Goal: Task Accomplishment & Management: Complete application form

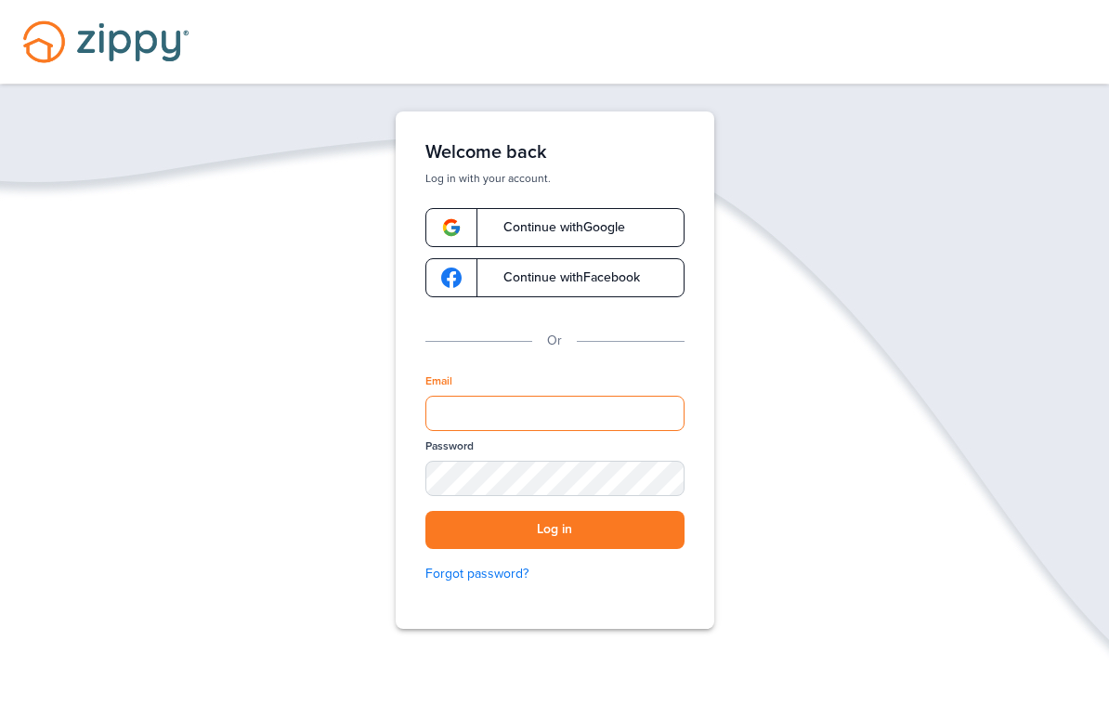
drag, startPoint x: 480, startPoint y: 409, endPoint x: 480, endPoint y: 637, distance: 228.5
click at [480, 409] on div "Verify your Email We just resent an email with a link to set your password to .…" at bounding box center [555, 427] width 372 height 633
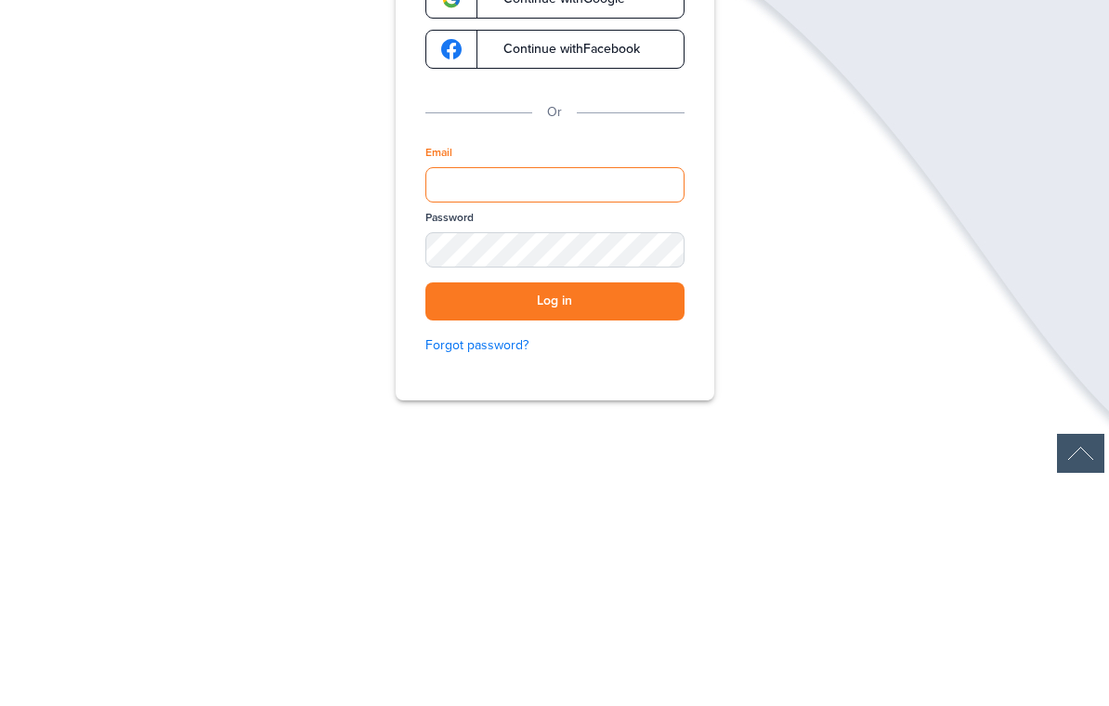
type input "**********"
click at [555, 511] on button "Log in" at bounding box center [554, 530] width 259 height 38
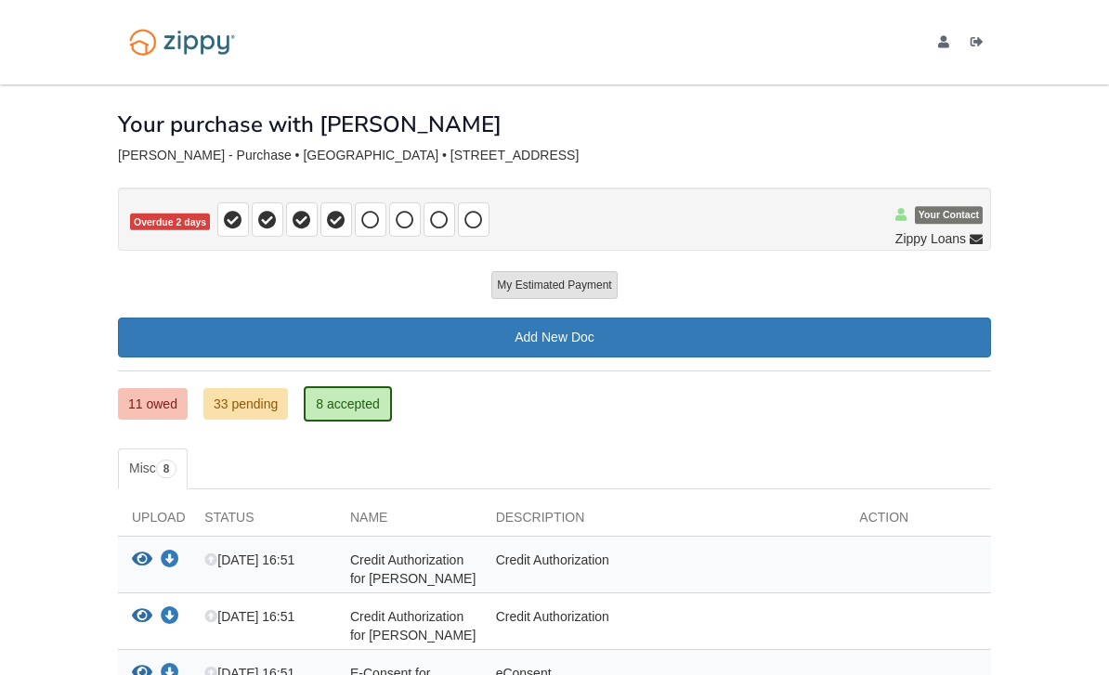
scroll to position [1, 0]
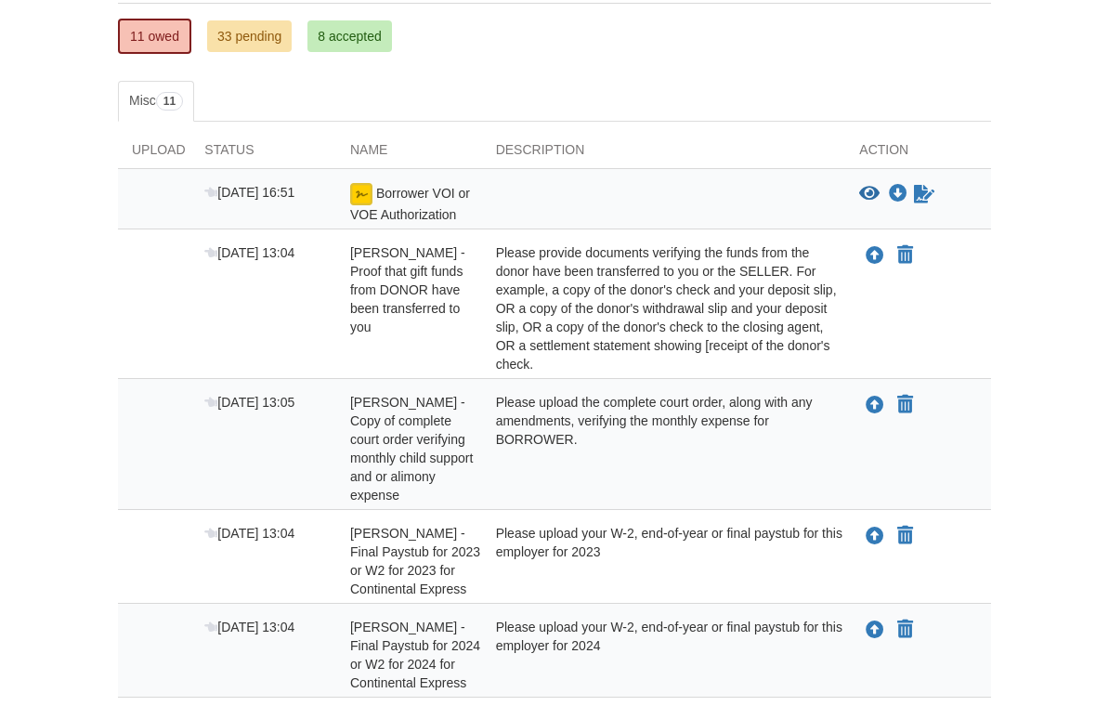
scroll to position [322, 0]
click at [882, 257] on icon "Upload Brooke Moore - Proof that gift funds from DONOR have been transferred to…" at bounding box center [875, 255] width 19 height 19
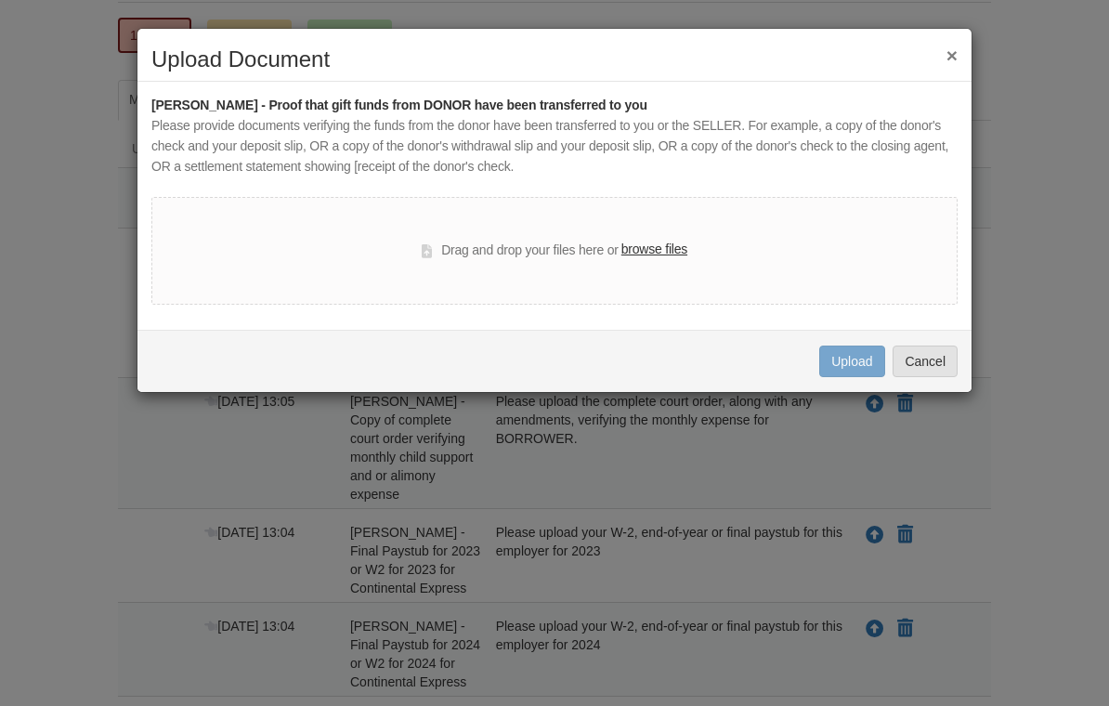
click at [657, 252] on label "browse files" at bounding box center [654, 250] width 66 height 20
click at [0, 0] on input "browse files" at bounding box center [0, 0] width 0 height 0
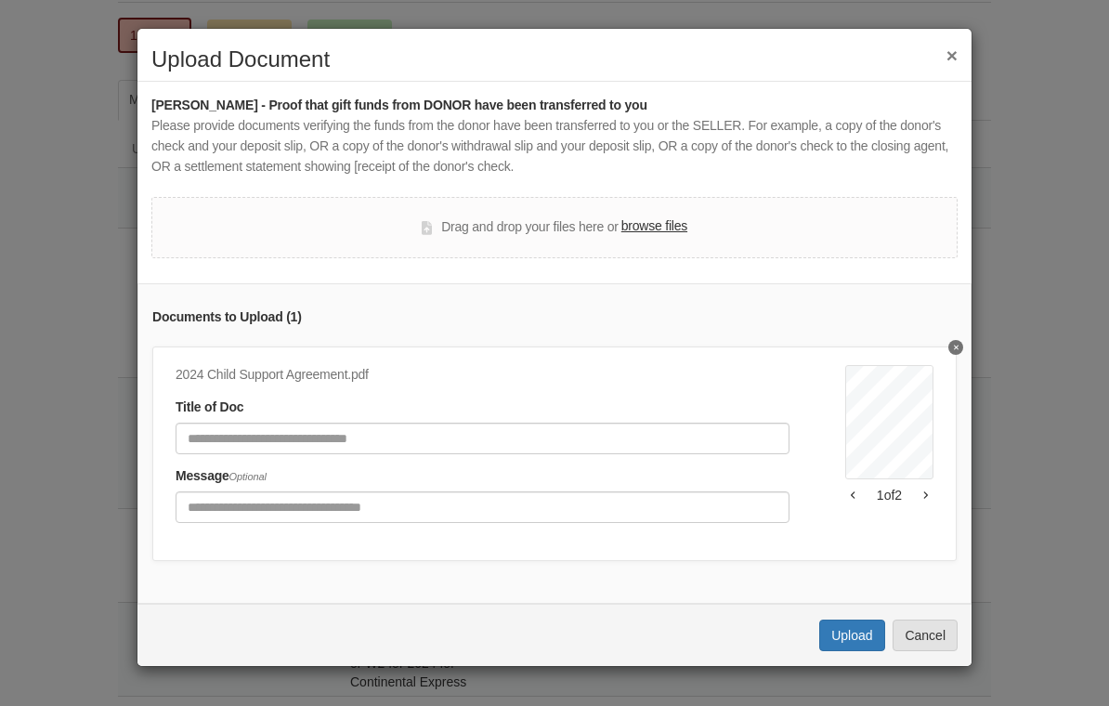
click at [933, 510] on div "Subject Re: NEW Agreement From Aleshia <love4preshlife83@gmail.com> To: Corey W…" at bounding box center [889, 450] width 88 height 170
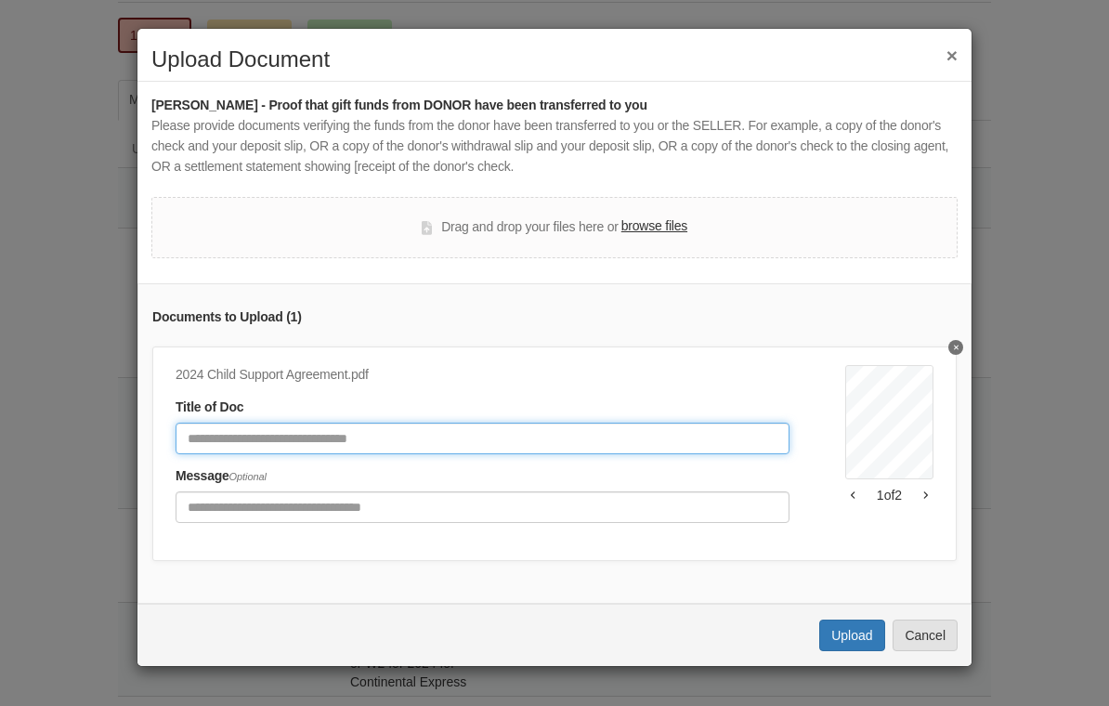
click at [645, 424] on input "Document Title" at bounding box center [483, 439] width 614 height 32
type input "**********"
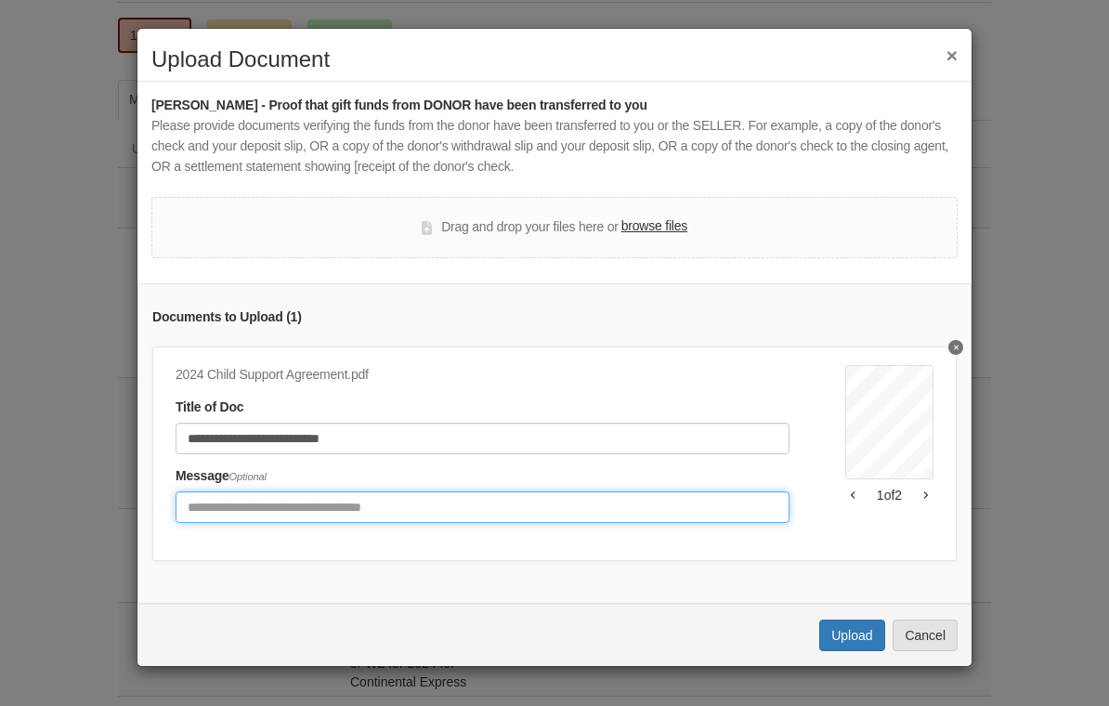
click at [660, 504] on input "Include any comments on this document" at bounding box center [483, 507] width 614 height 32
type input "**********"
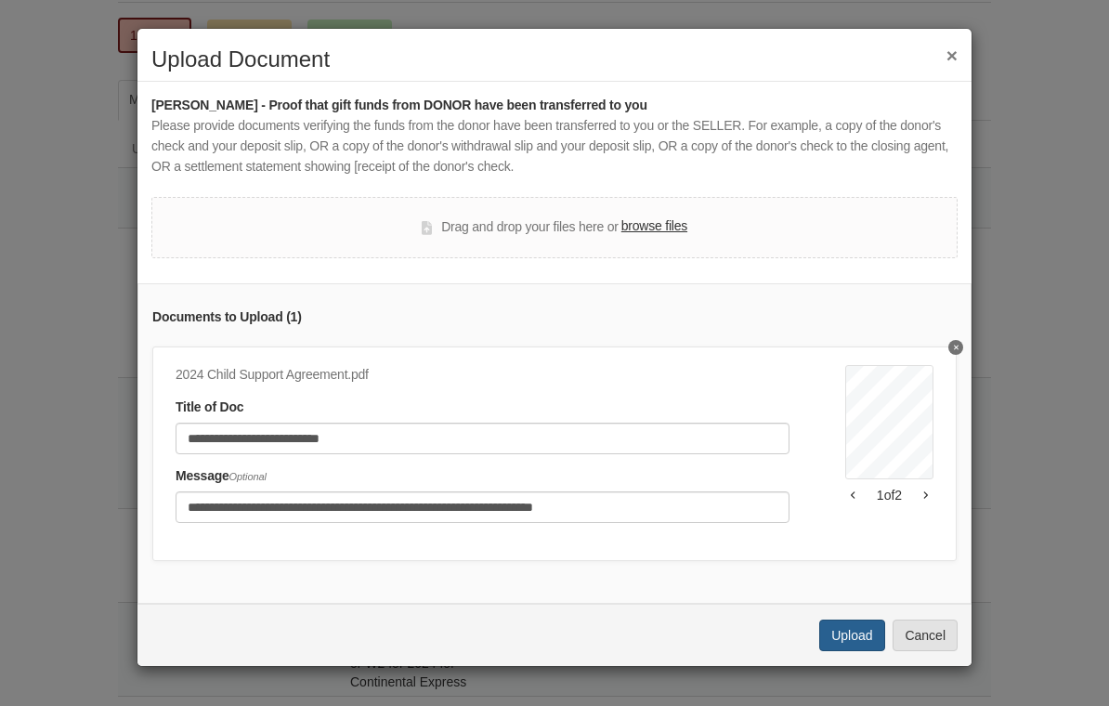
click at [853, 620] on button "Upload" at bounding box center [851, 636] width 65 height 32
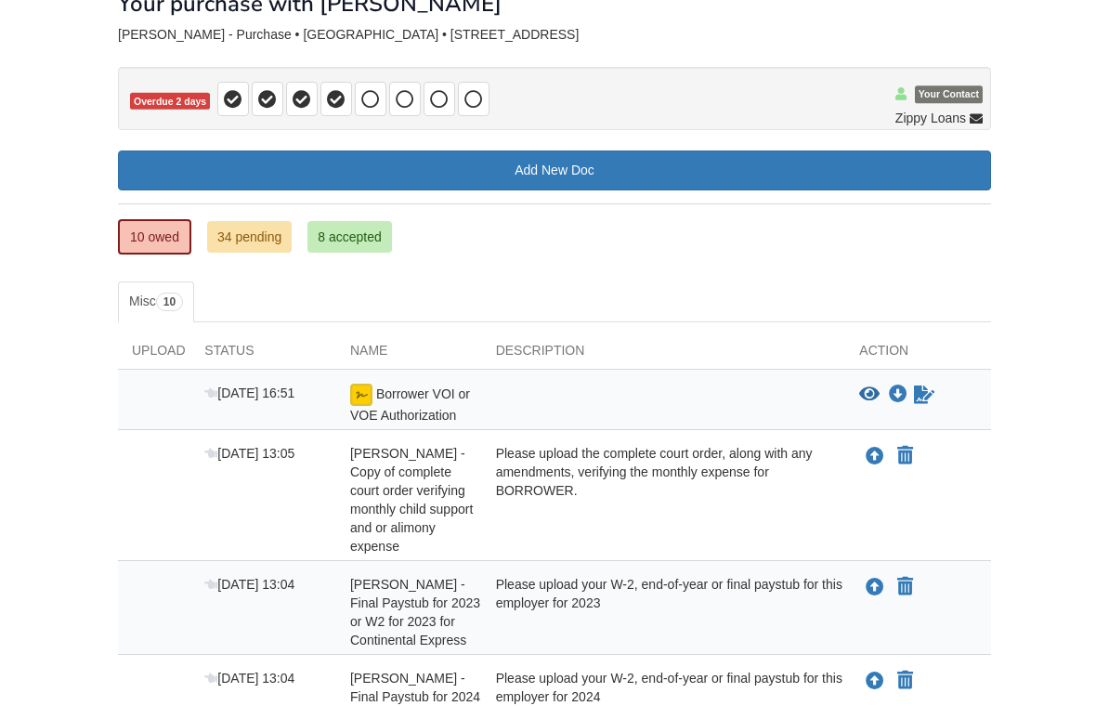
scroll to position [116, 0]
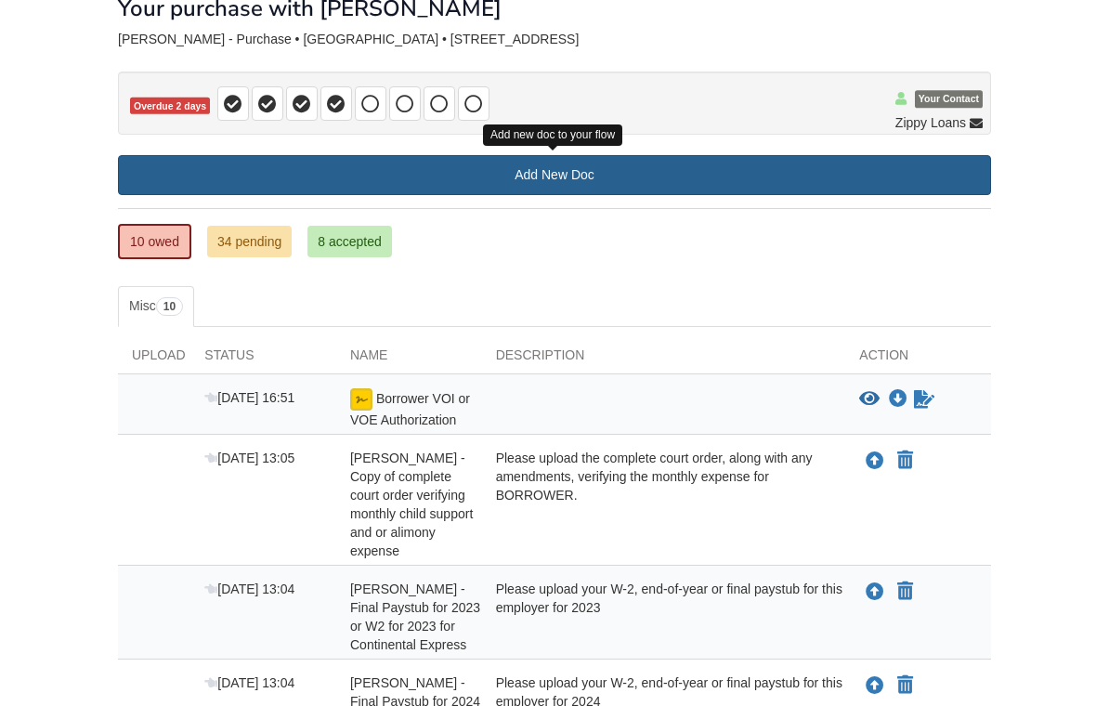
click at [655, 163] on link "Add New Doc" at bounding box center [554, 175] width 873 height 40
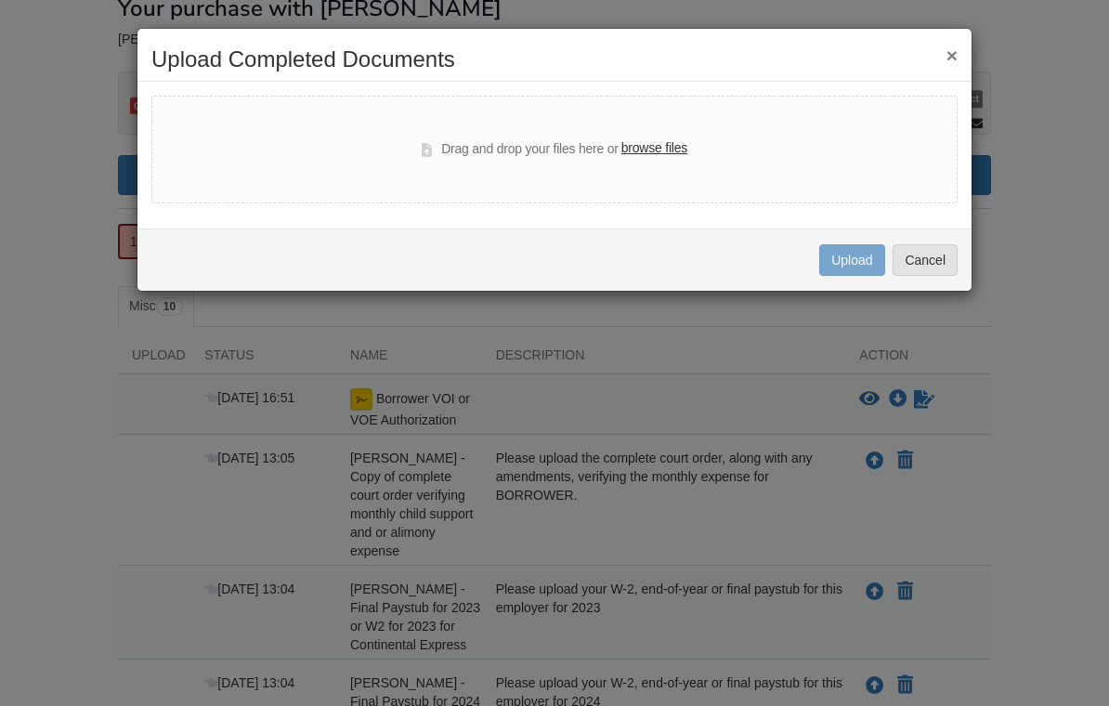
click at [635, 154] on label "browse files" at bounding box center [654, 148] width 66 height 20
click at [0, 0] on input "browse files" at bounding box center [0, 0] width 0 height 0
select select "****"
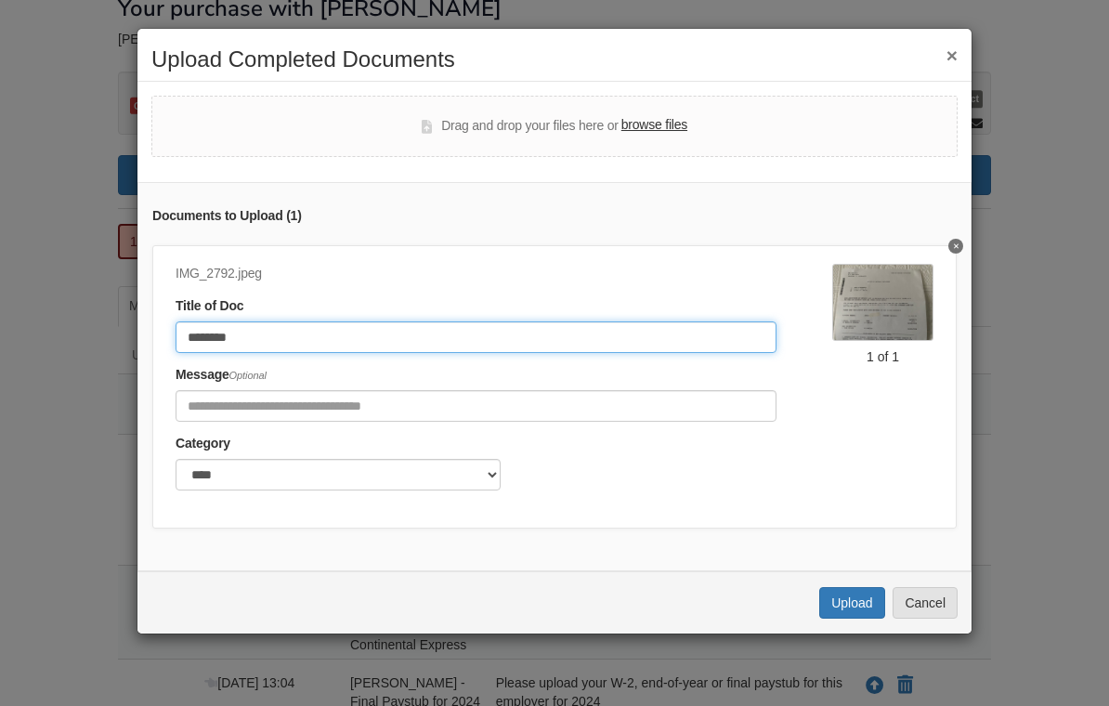
click at [406, 334] on input "********" at bounding box center [476, 337] width 601 height 32
type input "*"
type input "**********"
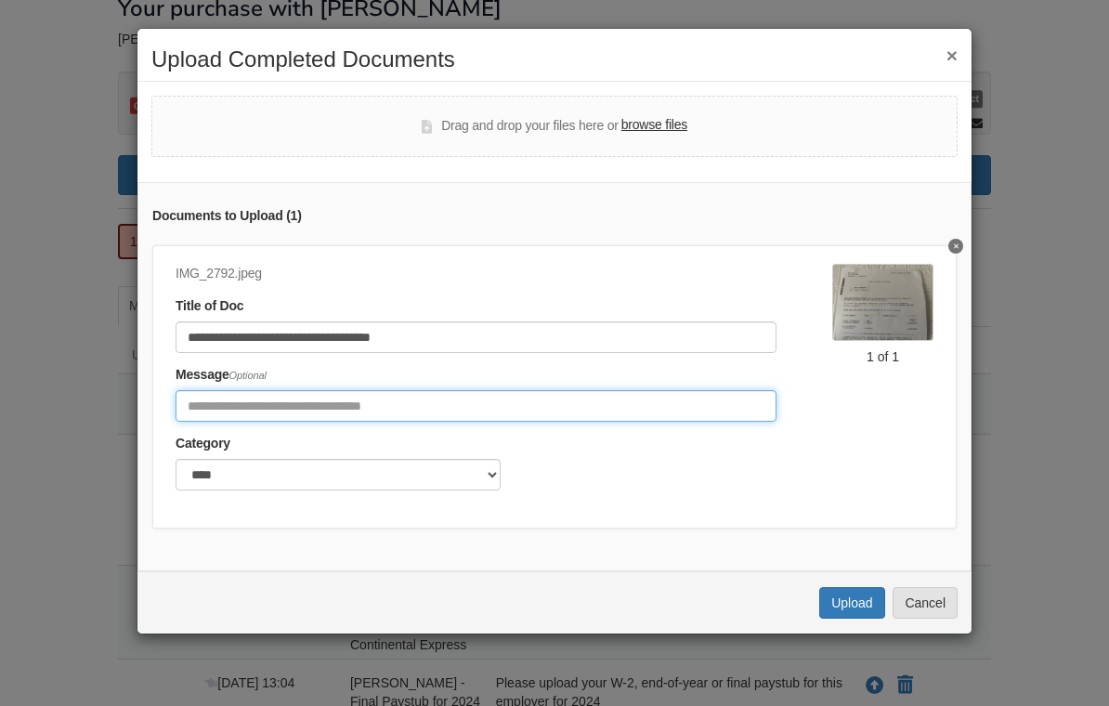
click at [233, 415] on input "Include any comments on this document" at bounding box center [476, 406] width 601 height 32
type input "**********"
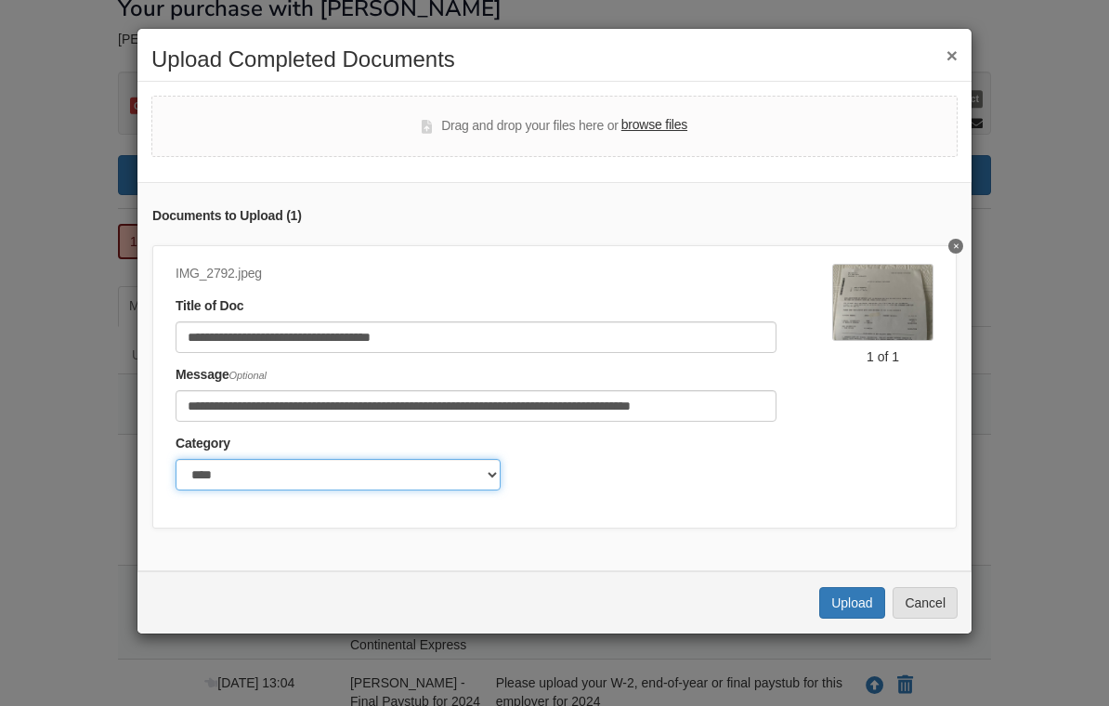
select select "*******"
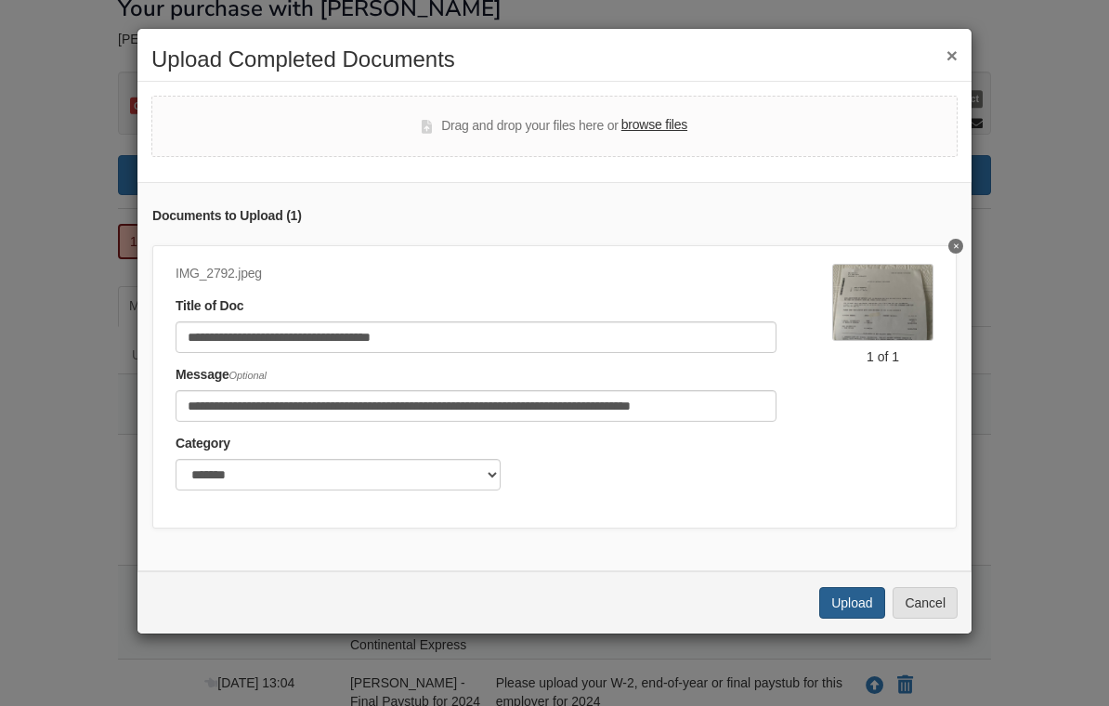
click at [861, 598] on button "Upload" at bounding box center [851, 603] width 65 height 32
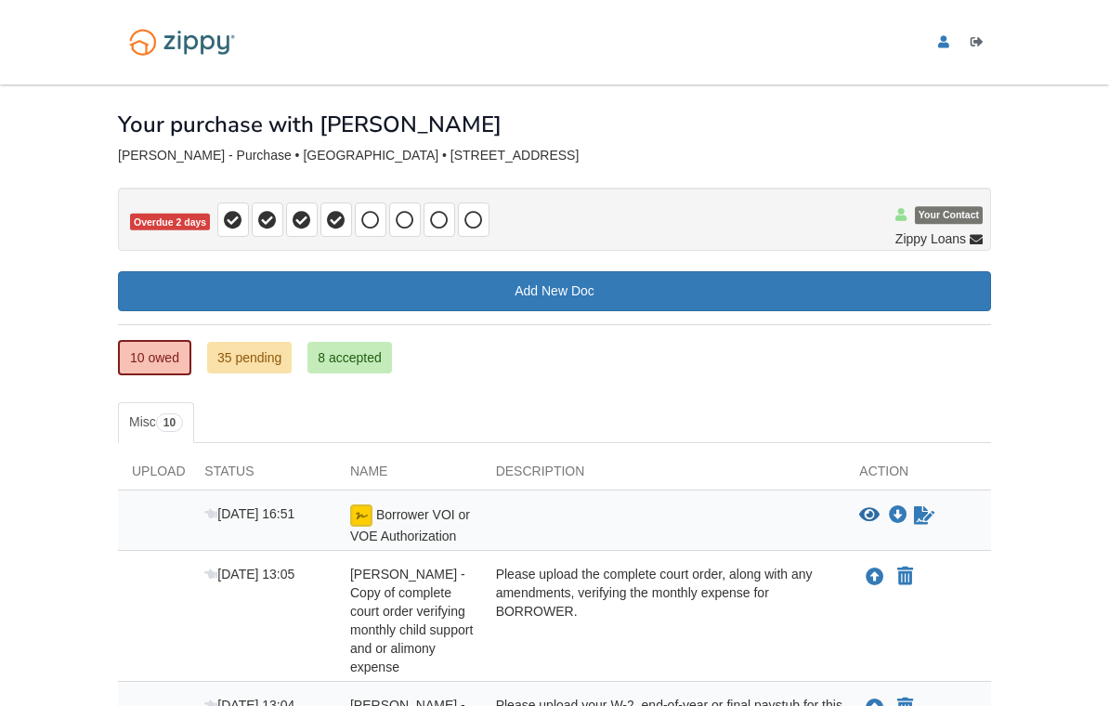
click at [952, 47] on link "[DOMAIN_NAME][EMAIL_ADDRESS][DOMAIN_NAME]" at bounding box center [947, 44] width 19 height 19
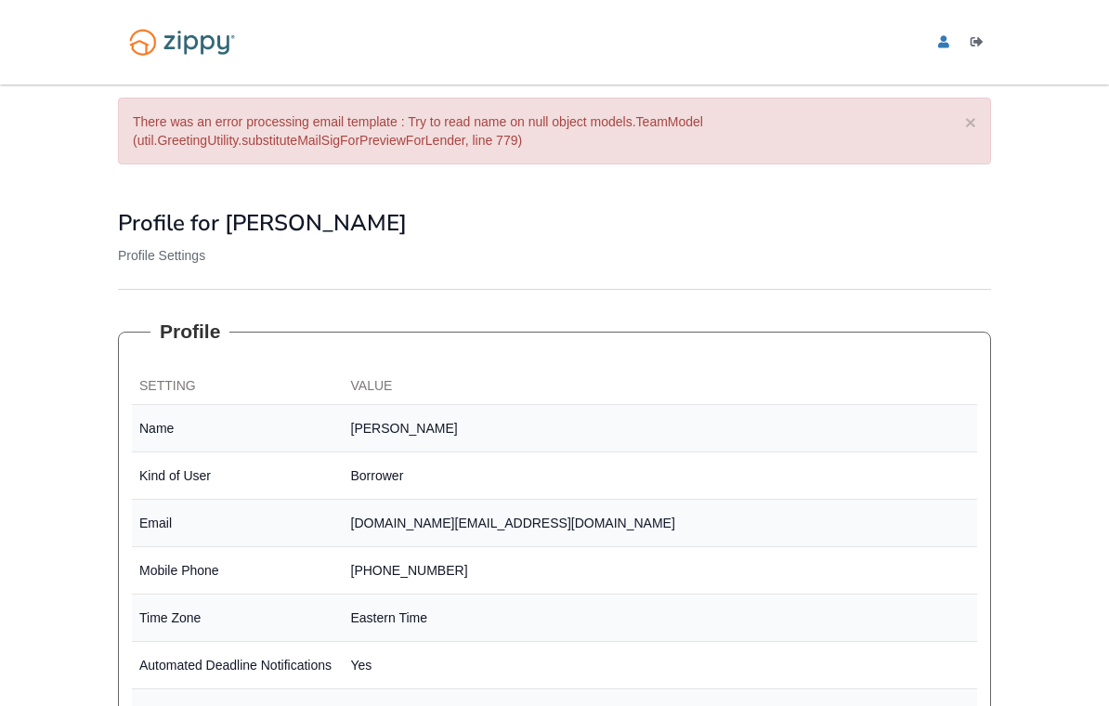
click at [946, 45] on icon "edit profile" at bounding box center [943, 42] width 11 height 13
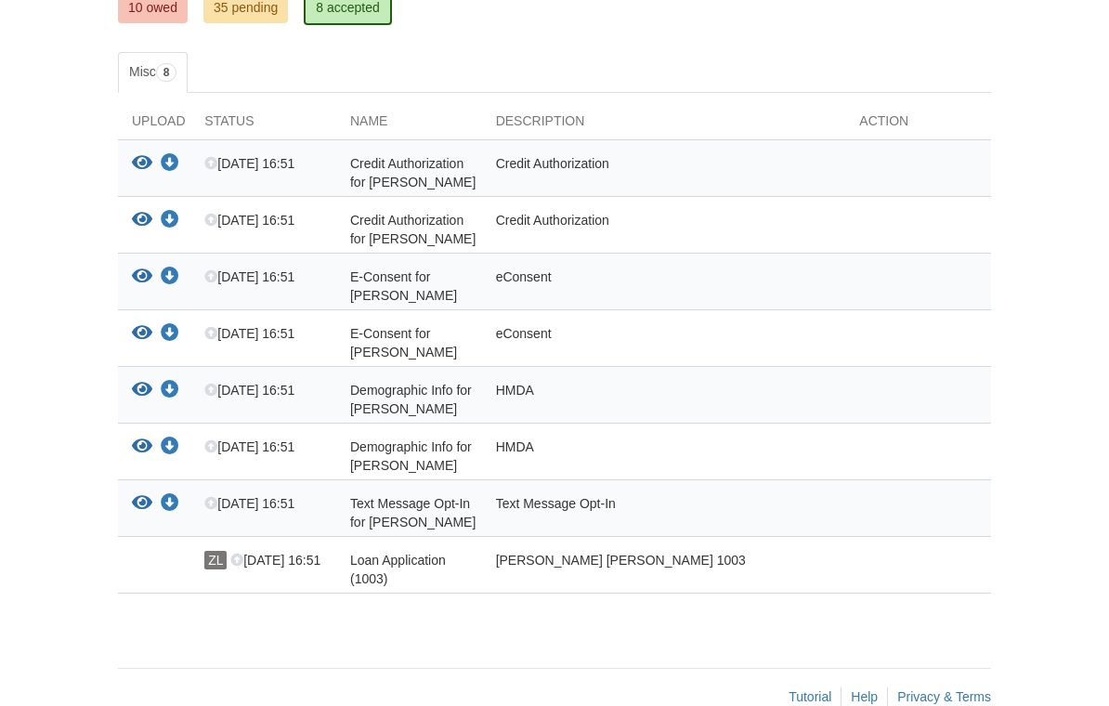
scroll to position [357, 0]
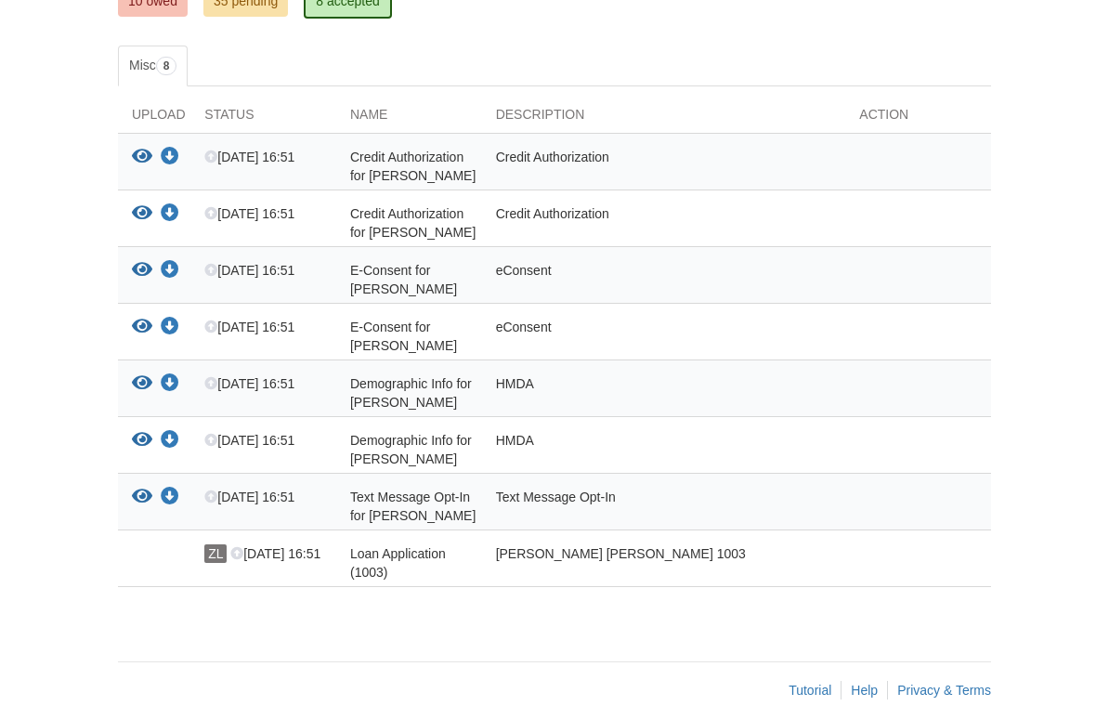
click at [564, 336] on div "eConsent" at bounding box center [664, 336] width 364 height 37
click at [141, 161] on icon "View Credit Authorization for Corey Winzenread" at bounding box center [142, 157] width 20 height 19
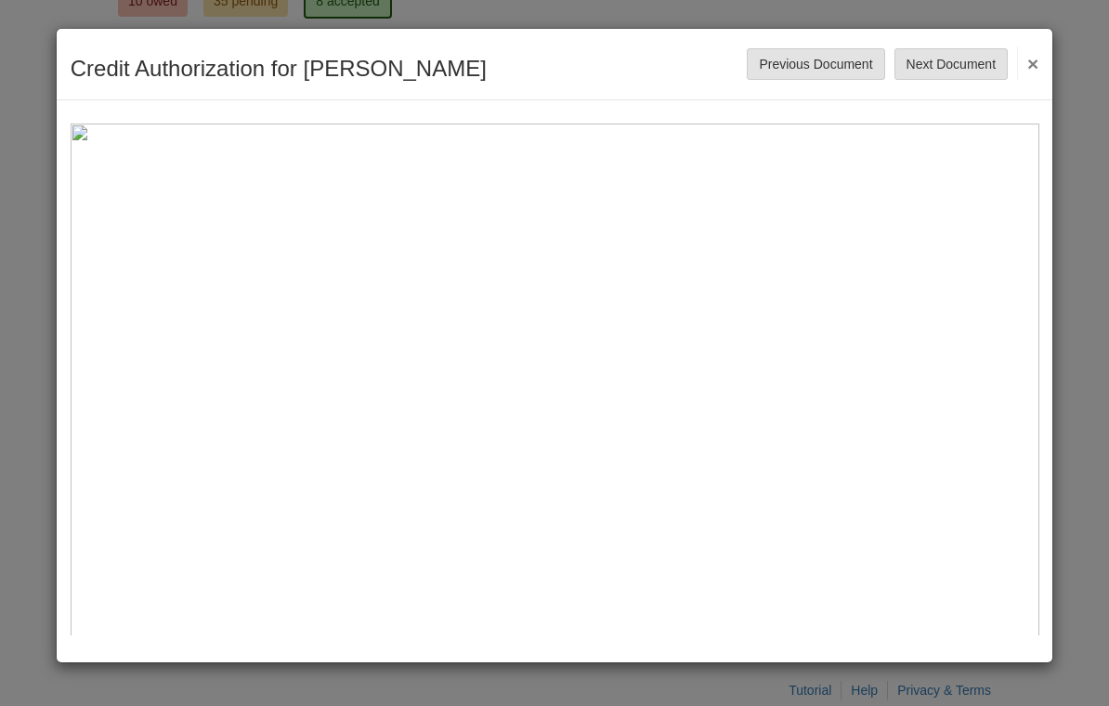
scroll to position [0, 0]
click at [946, 73] on button "Next Document" at bounding box center [951, 64] width 113 height 32
click at [935, 68] on button "Next Document" at bounding box center [951, 64] width 113 height 32
click at [951, 67] on button "Next Document" at bounding box center [951, 64] width 113 height 32
click at [958, 64] on button "Next Document" at bounding box center [951, 64] width 113 height 32
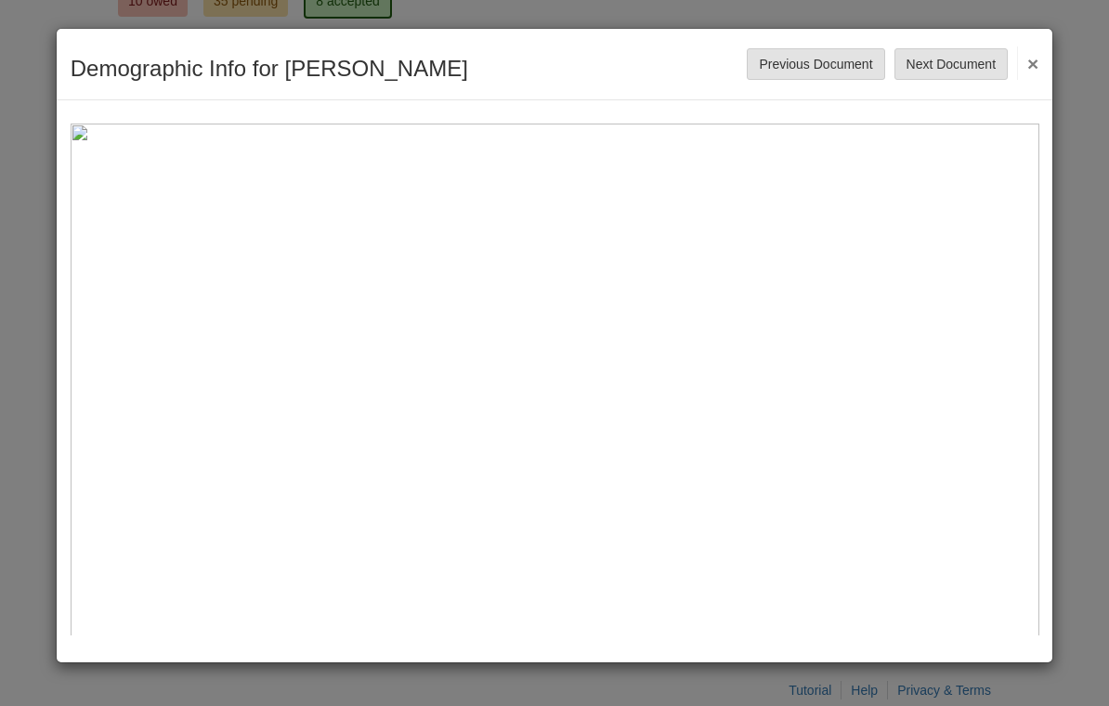
click at [949, 67] on button "Next Document" at bounding box center [951, 64] width 113 height 32
click at [945, 63] on button "Next Document" at bounding box center [951, 64] width 113 height 32
click at [947, 63] on button "Next Document" at bounding box center [951, 64] width 113 height 32
click at [960, 71] on button "Next Document" at bounding box center [951, 64] width 113 height 32
click at [968, 65] on button "Next Document" at bounding box center [951, 64] width 113 height 32
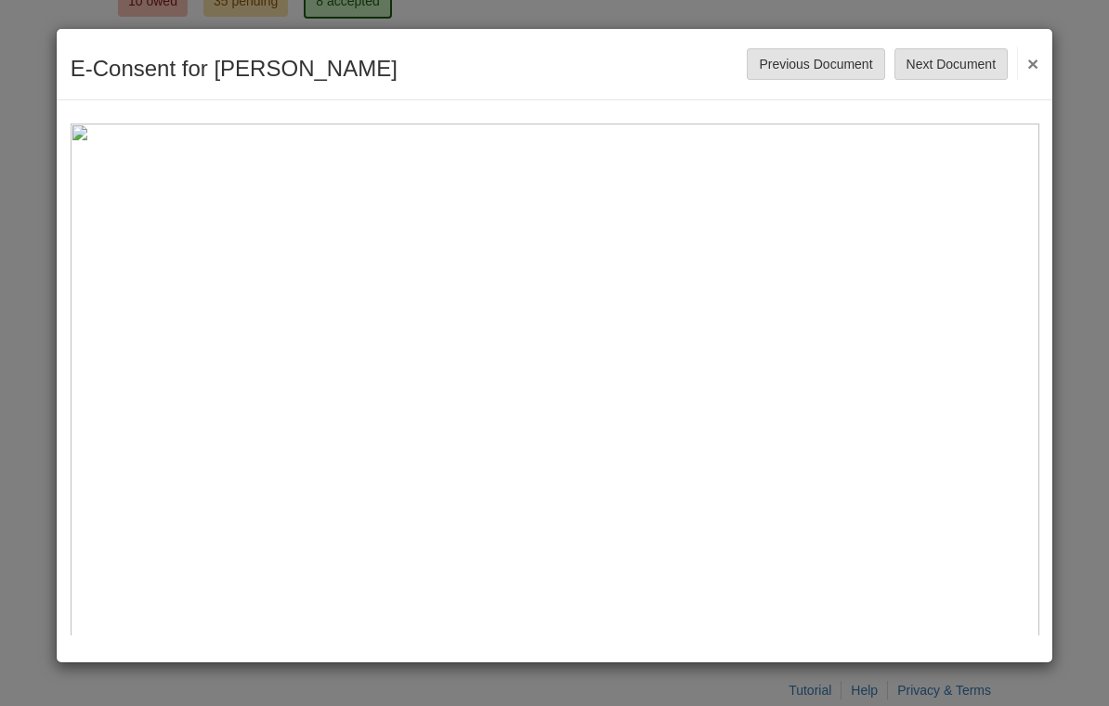
click at [966, 64] on button "Next Document" at bounding box center [951, 64] width 113 height 32
click at [979, 73] on button "Next Document" at bounding box center [951, 64] width 113 height 32
click at [973, 59] on button "Next Document" at bounding box center [951, 64] width 113 height 32
click at [981, 63] on button "Next Document" at bounding box center [951, 64] width 113 height 32
click at [1035, 61] on button "×" at bounding box center [1027, 62] width 21 height 33
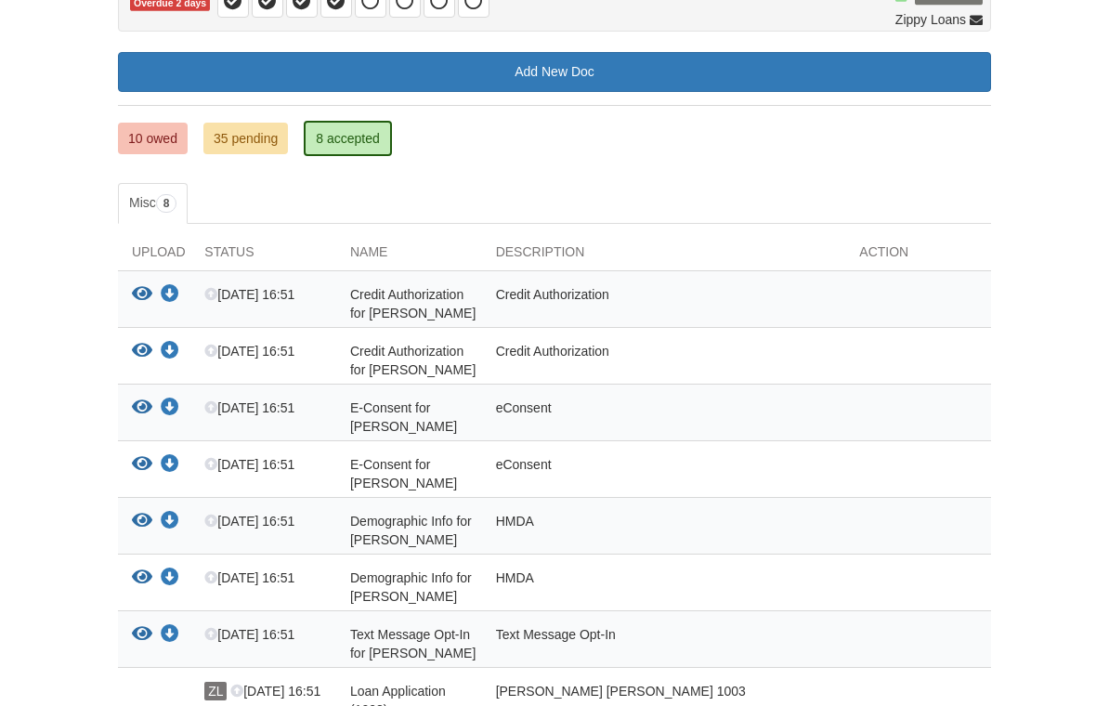
scroll to position [203, 0]
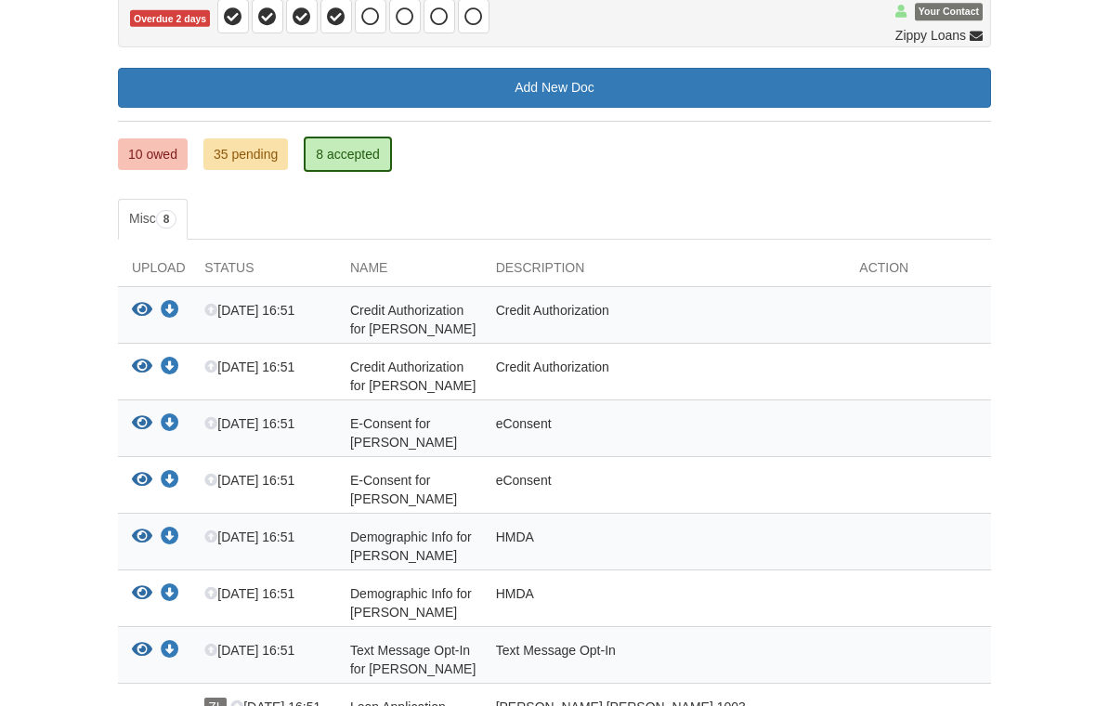
click at [270, 163] on link "35 pending" at bounding box center [245, 154] width 85 height 32
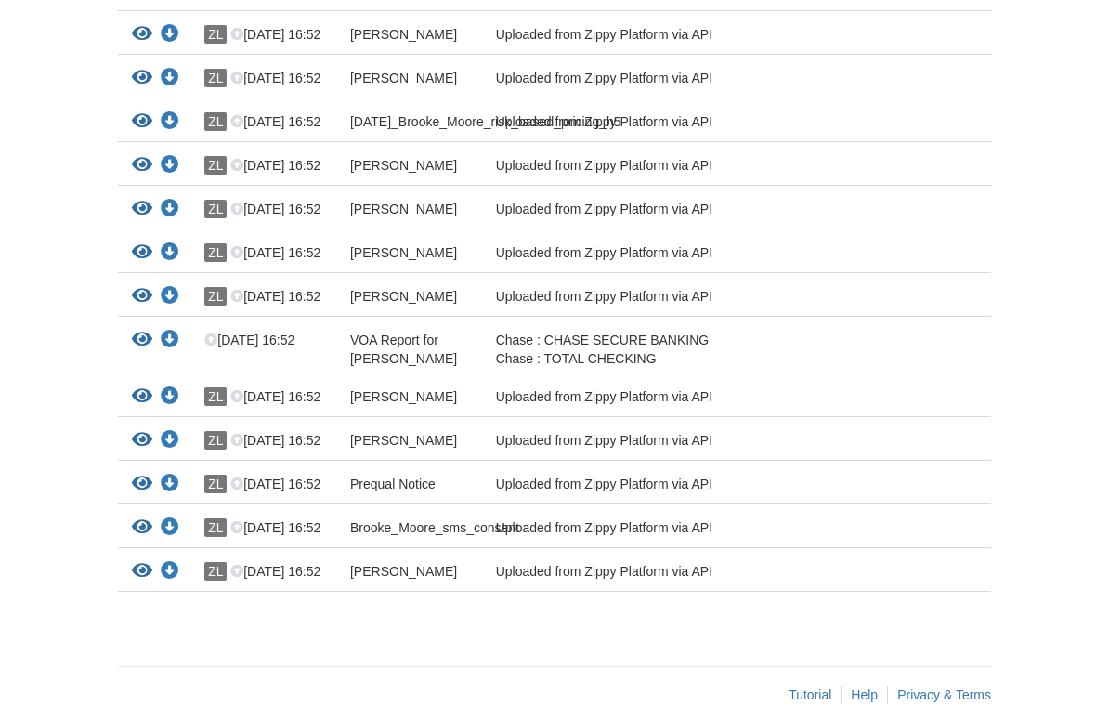
scroll to position [2097, 0]
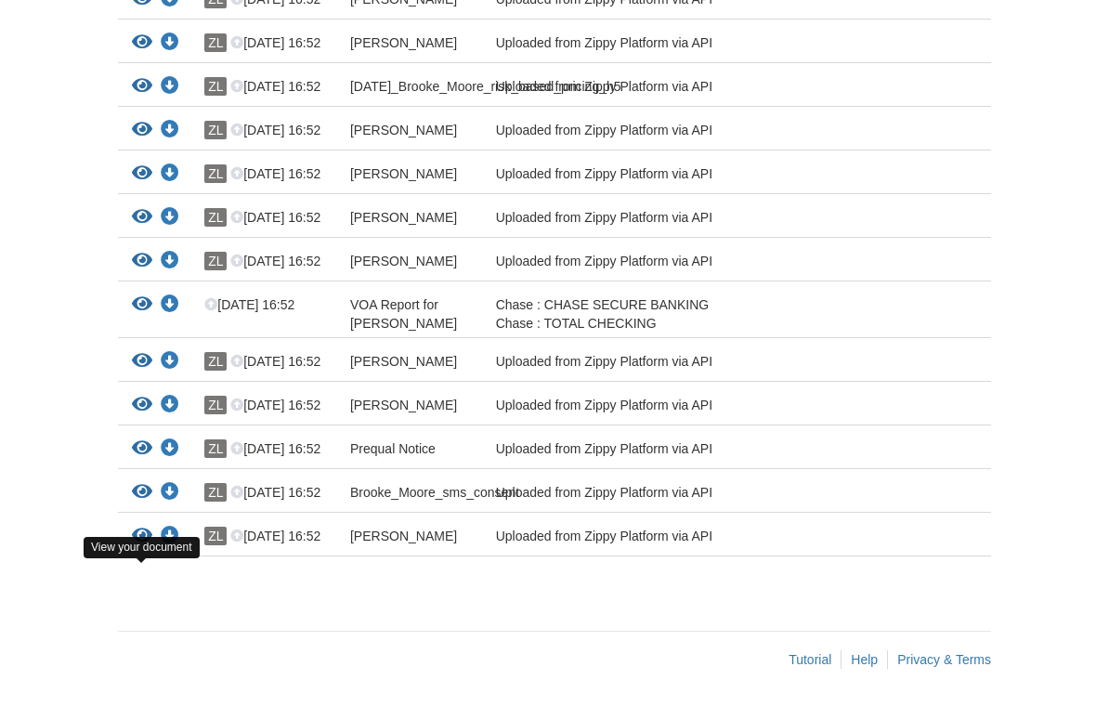
click at [139, 545] on icon "View Brooke_Moore_joint_credit" at bounding box center [142, 536] width 20 height 19
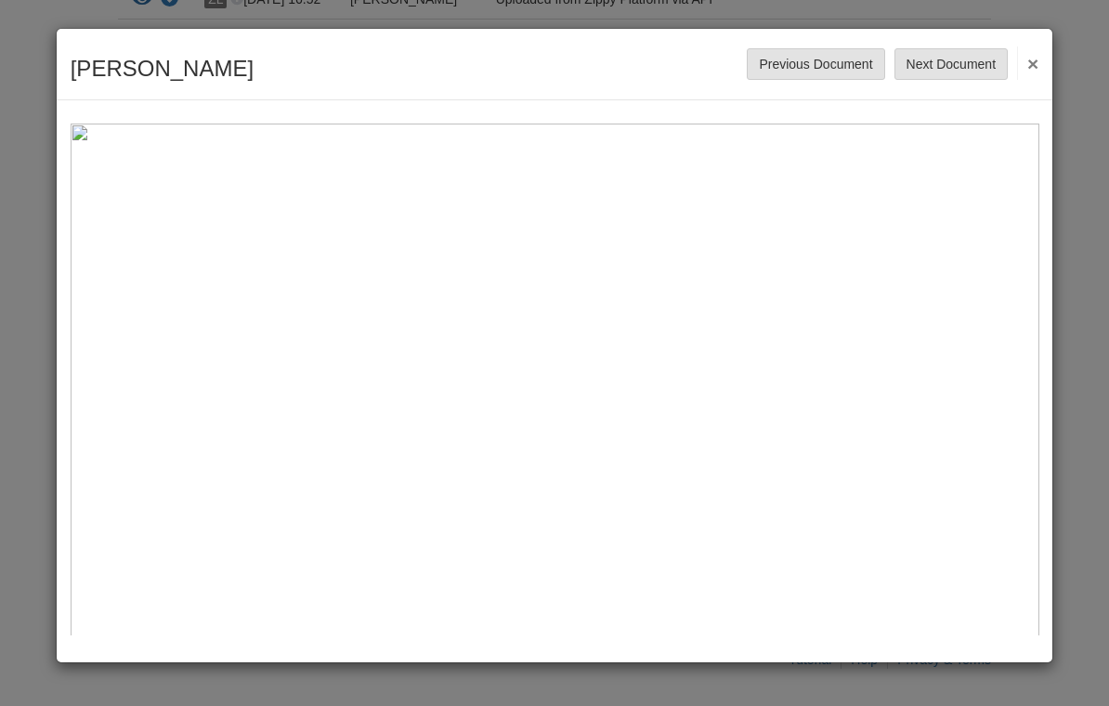
scroll to position [0, 0]
click at [827, 69] on button "Previous Document" at bounding box center [815, 64] width 137 height 32
click at [824, 71] on button "Previous Document" at bounding box center [815, 64] width 137 height 32
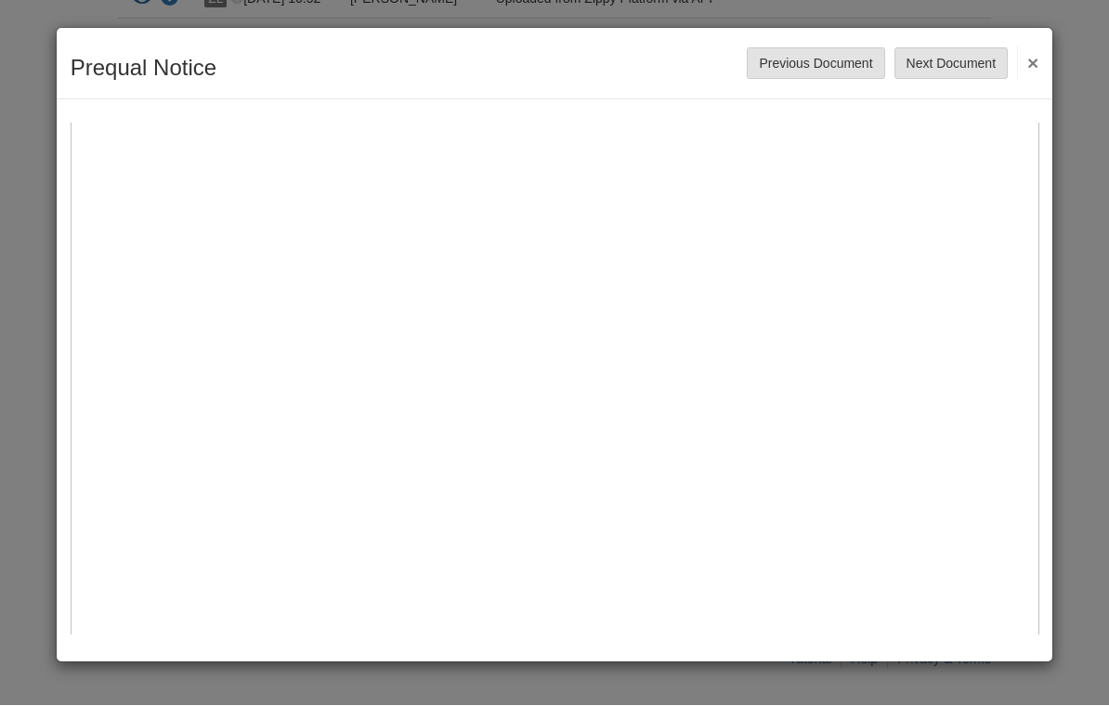
scroll to position [2097, 0]
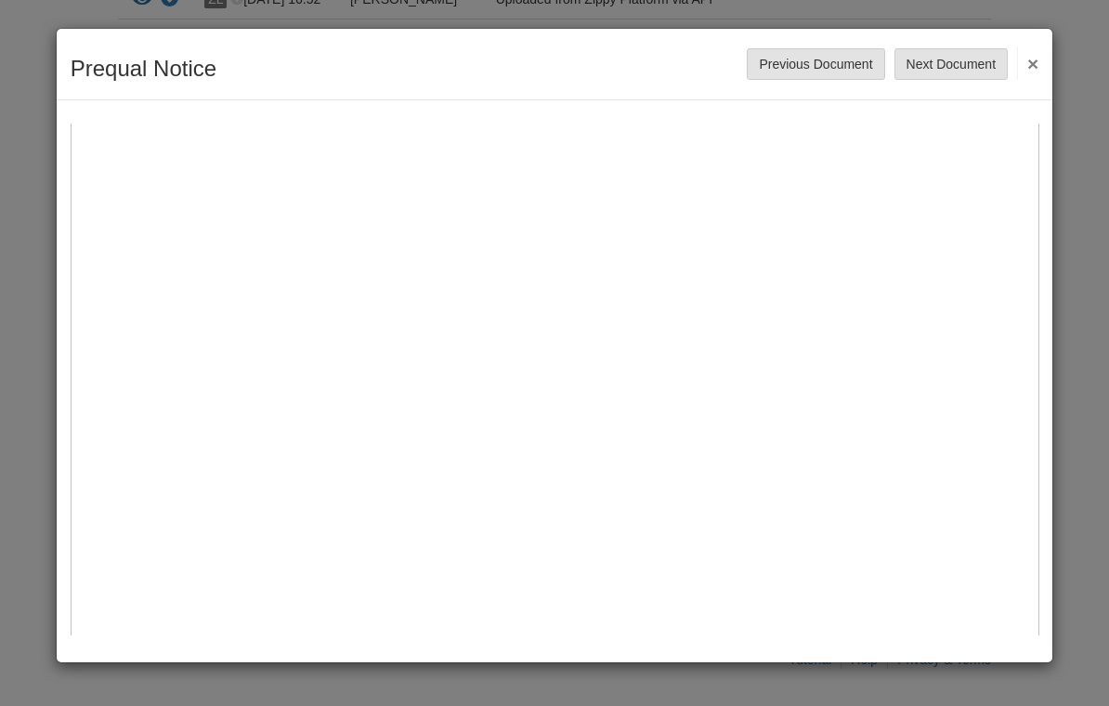
click at [1029, 70] on button "×" at bounding box center [1027, 62] width 21 height 33
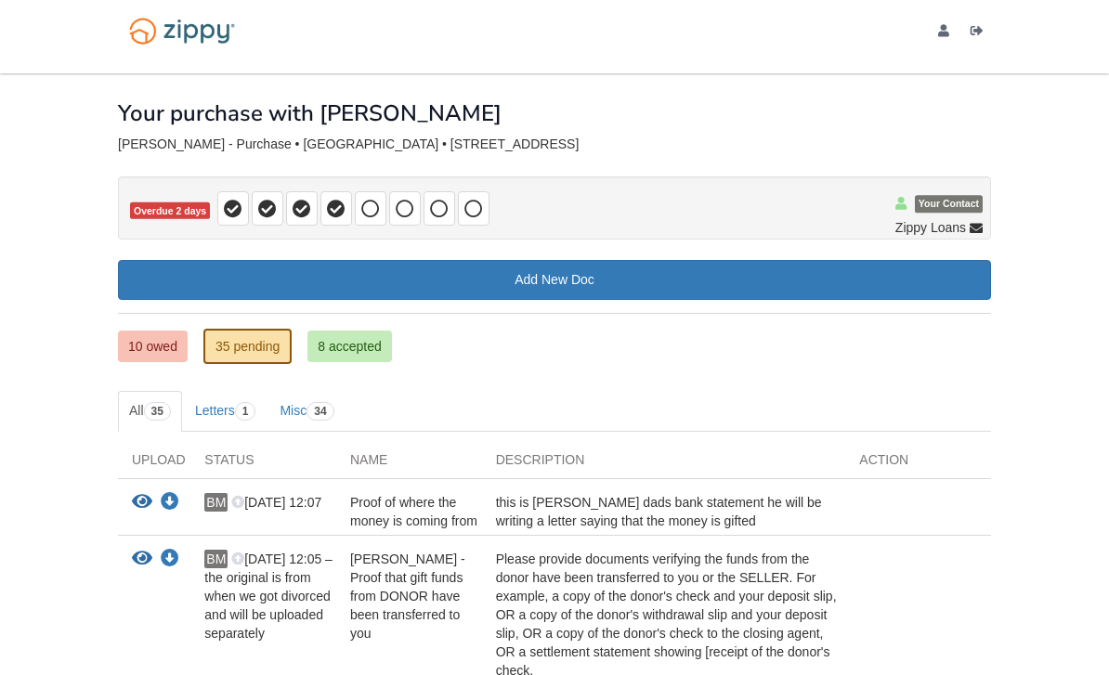
scroll to position [0, 0]
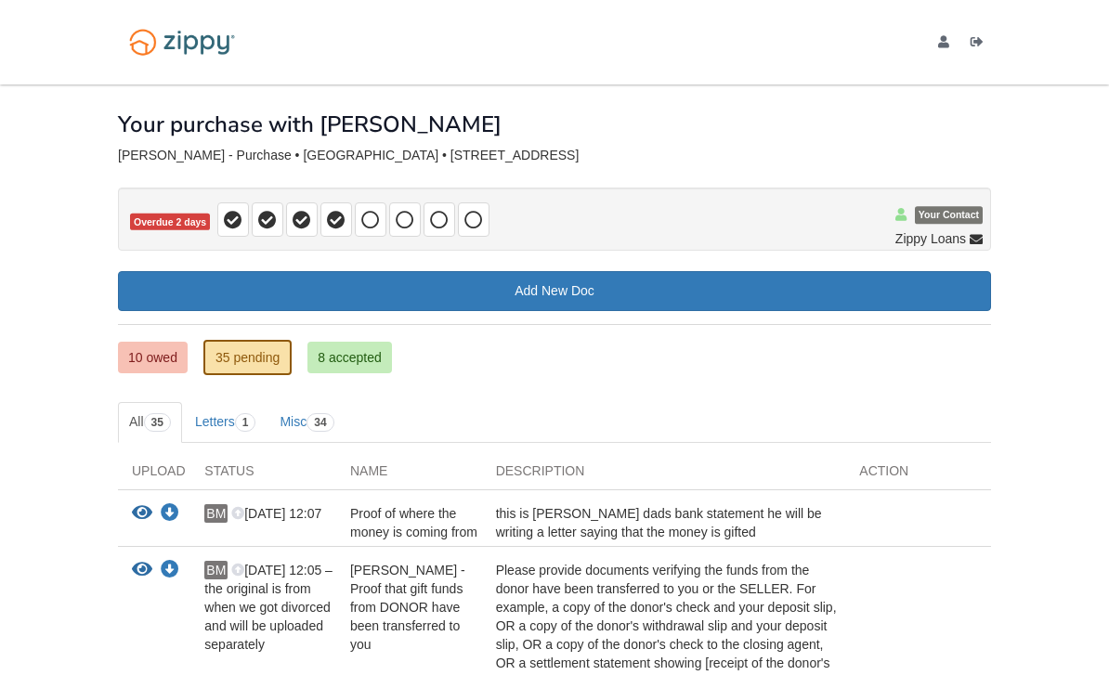
click at [142, 349] on link "10 owed" at bounding box center [153, 358] width 70 height 32
click at [148, 360] on link "10 owed" at bounding box center [153, 358] width 70 height 32
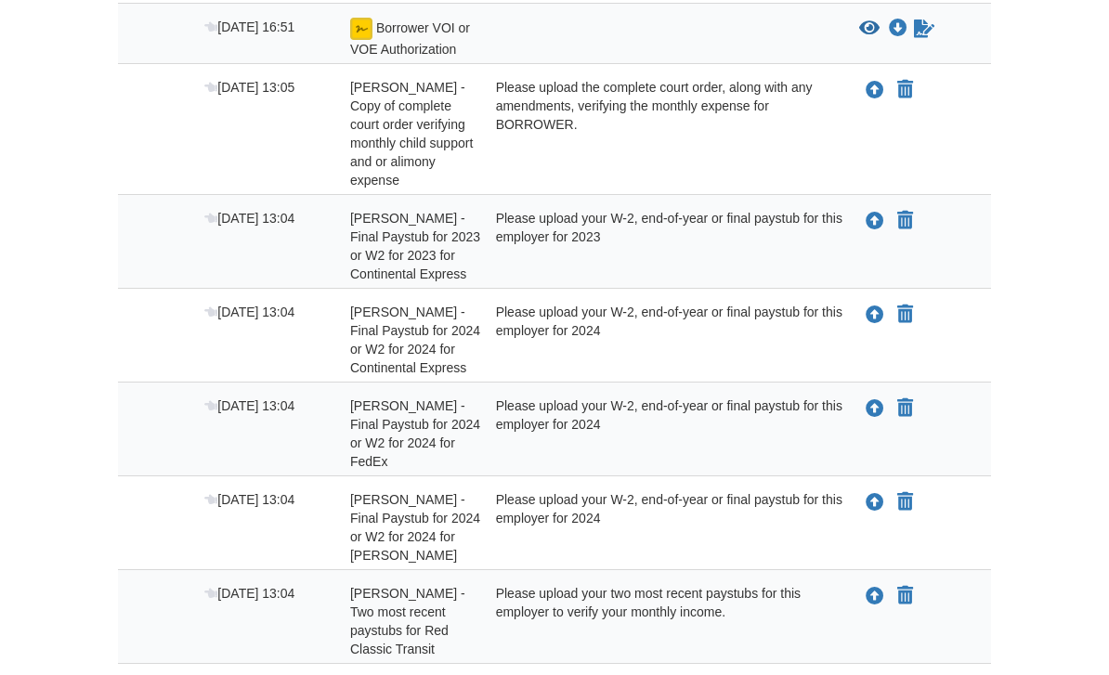
scroll to position [734, 0]
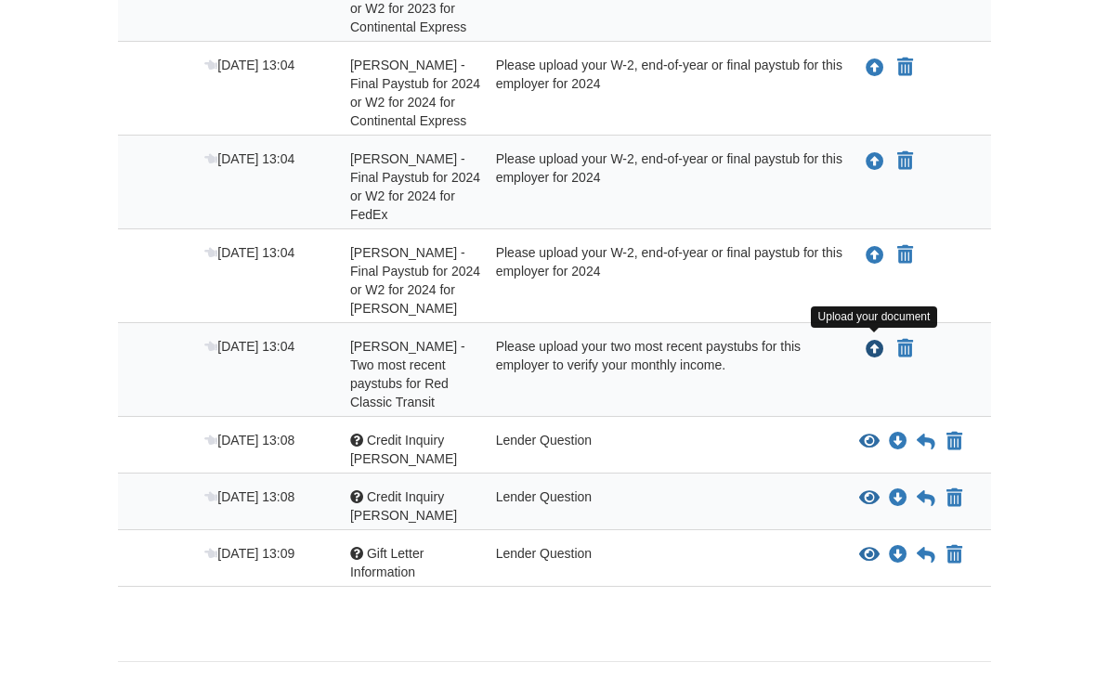
click at [876, 356] on icon "Upload Corey Winzenread - Two most recent paystubs for Red Classic Transit" at bounding box center [875, 350] width 19 height 19
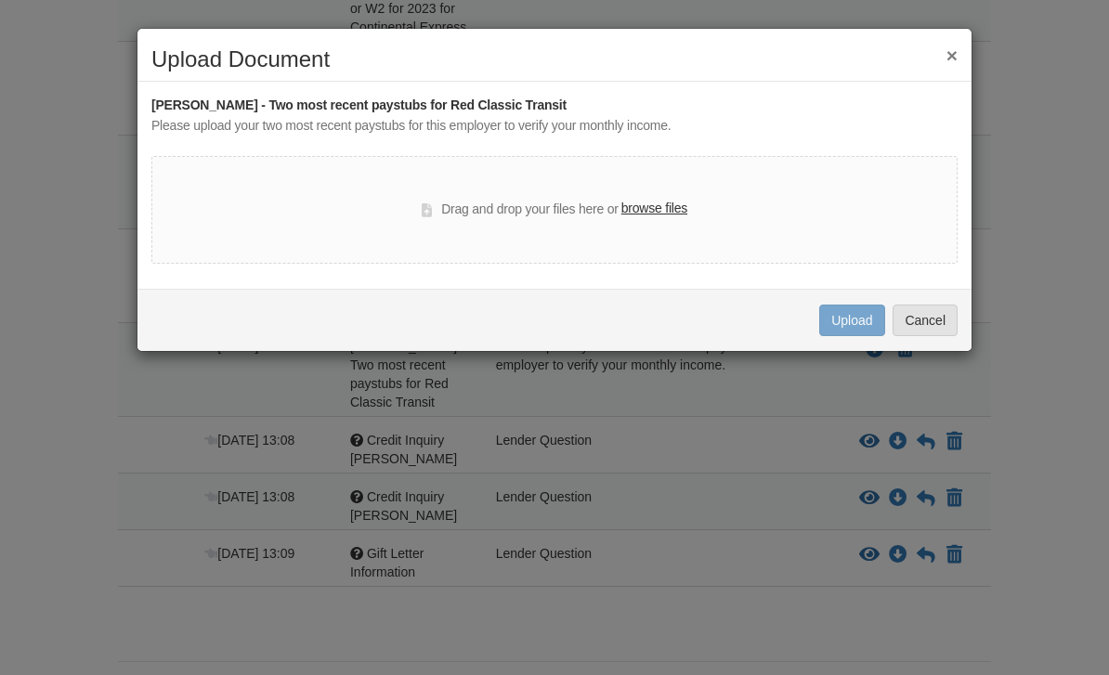
click at [631, 209] on label "browse files" at bounding box center [654, 209] width 66 height 20
click at [0, 0] on input "browse files" at bounding box center [0, 0] width 0 height 0
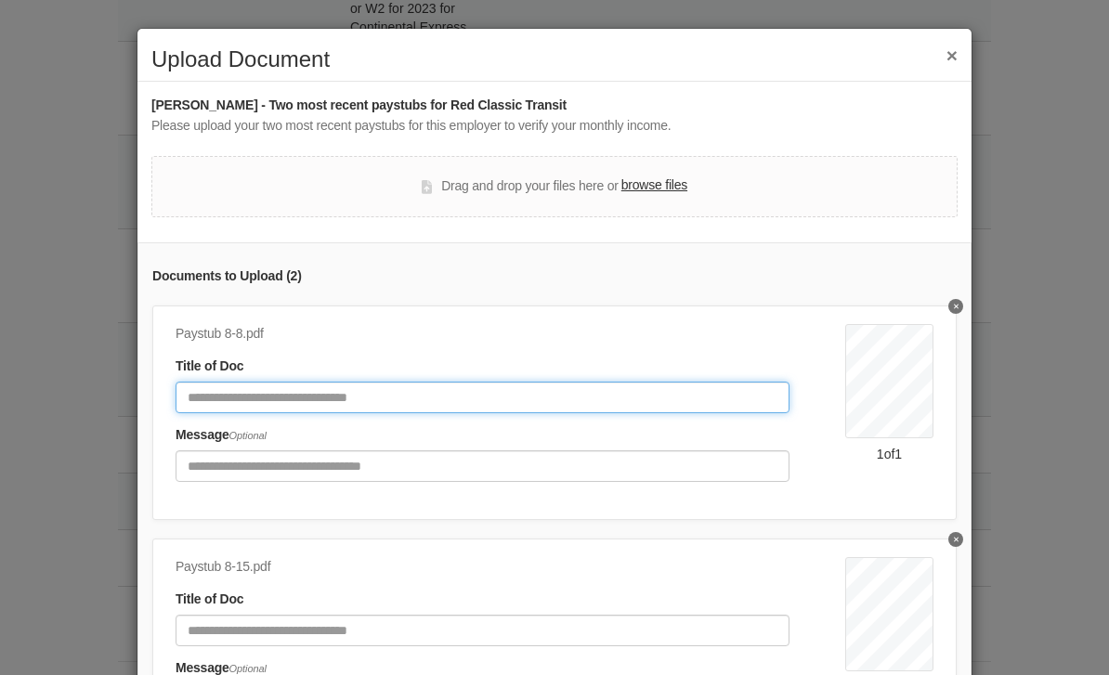
click at [629, 396] on input "Document Title" at bounding box center [483, 398] width 614 height 32
type input "**********"
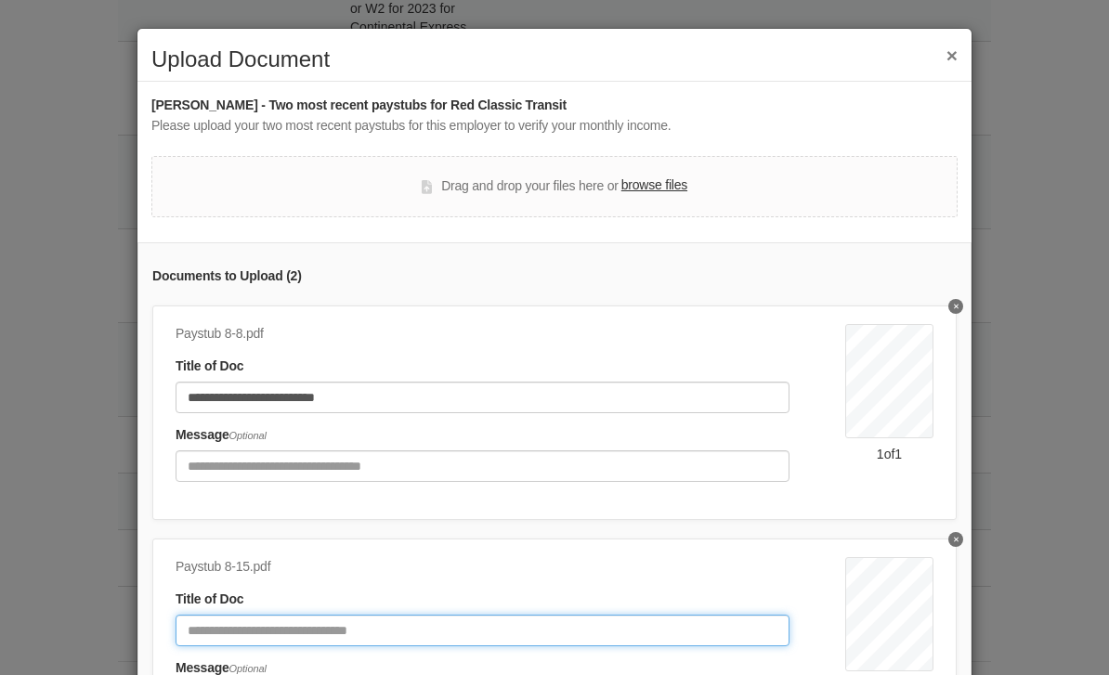
click at [339, 630] on input "Document Title" at bounding box center [483, 631] width 614 height 32
type input "*"
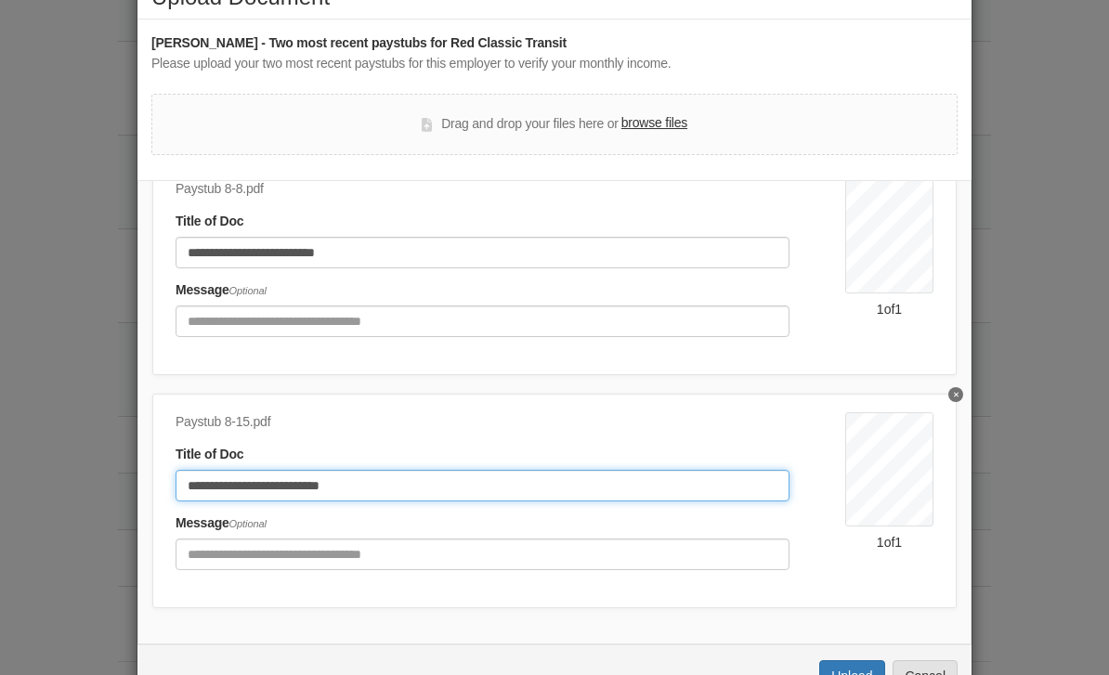
scroll to position [61, 0]
type input "**********"
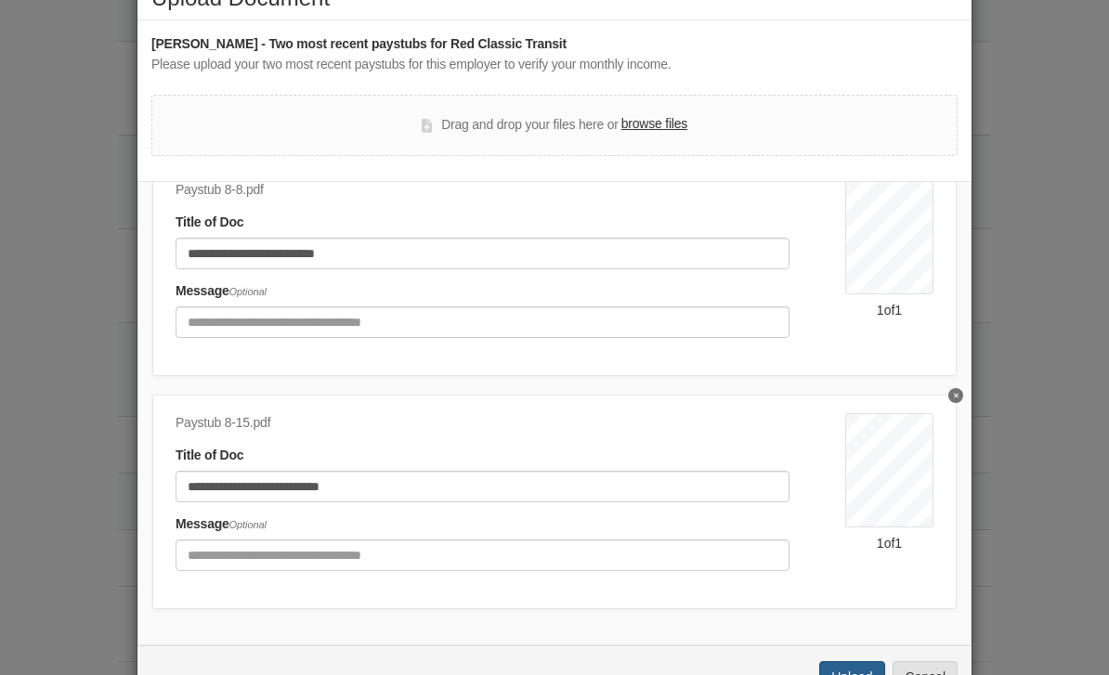
click at [854, 674] on button "Upload" at bounding box center [851, 677] width 65 height 32
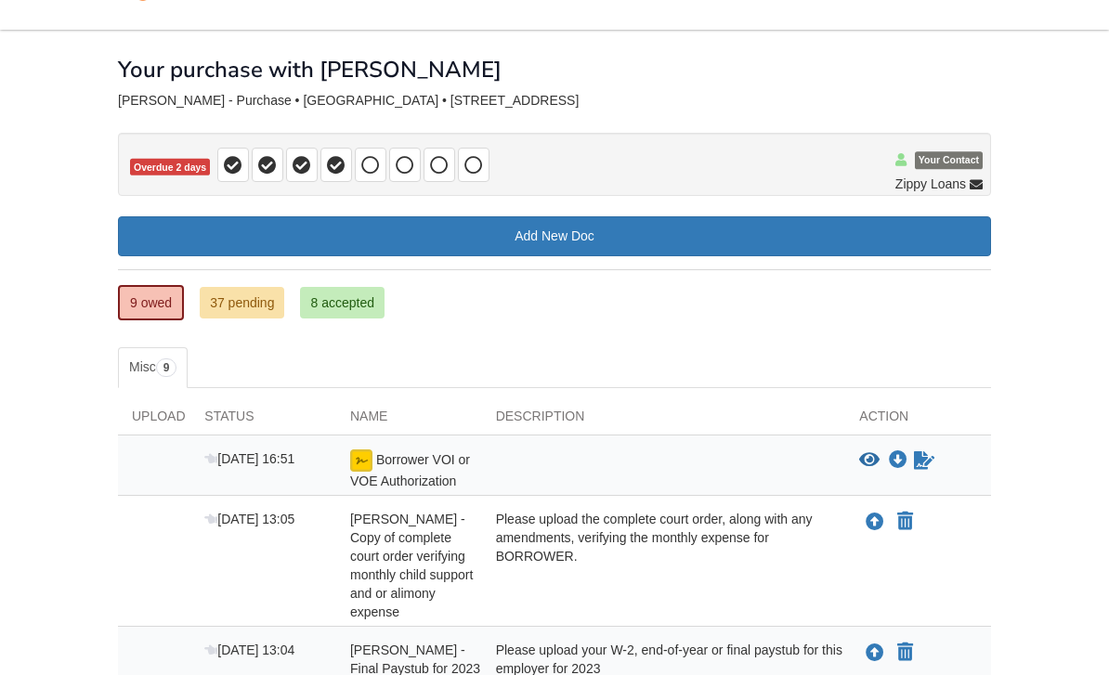
scroll to position [210, 0]
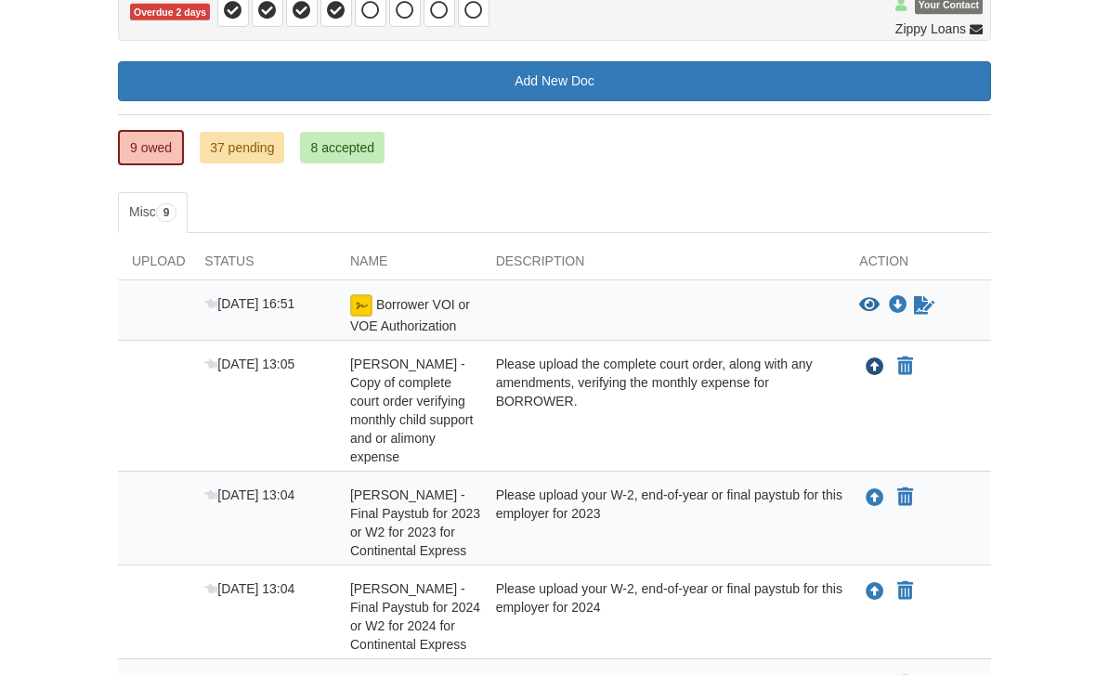
click at [869, 371] on icon "Upload Corey Winzenread - Copy of complete court order verifying monthly child …" at bounding box center [875, 368] width 19 height 19
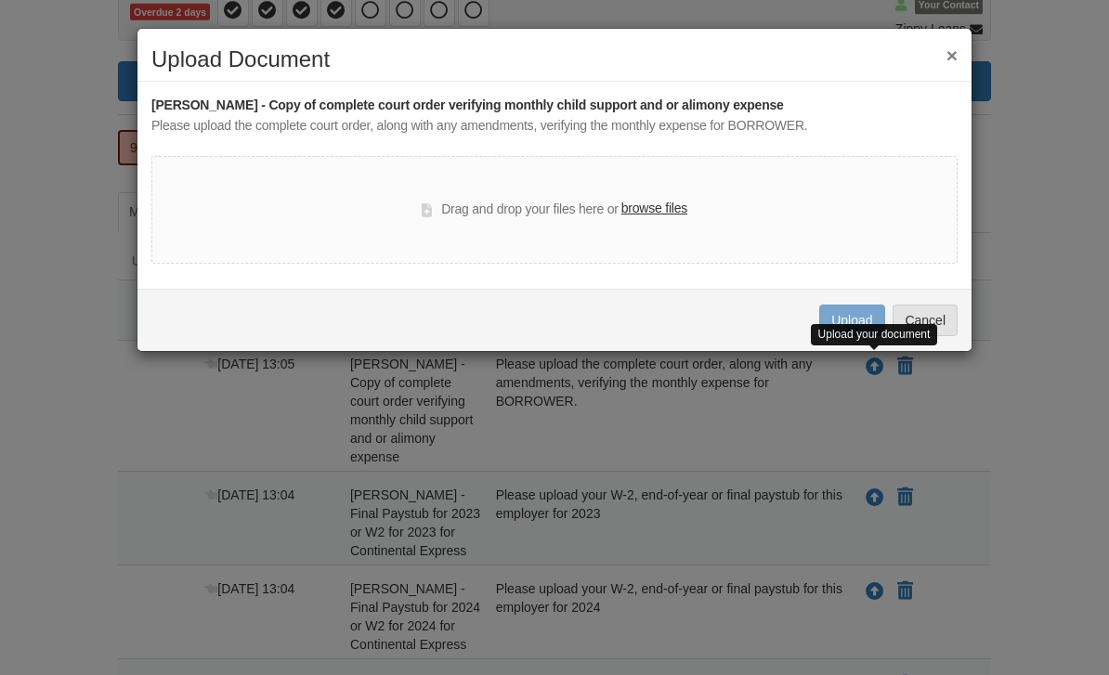
click at [633, 212] on label "browse files" at bounding box center [654, 209] width 66 height 20
click at [0, 0] on input "browse files" at bounding box center [0, 0] width 0 height 0
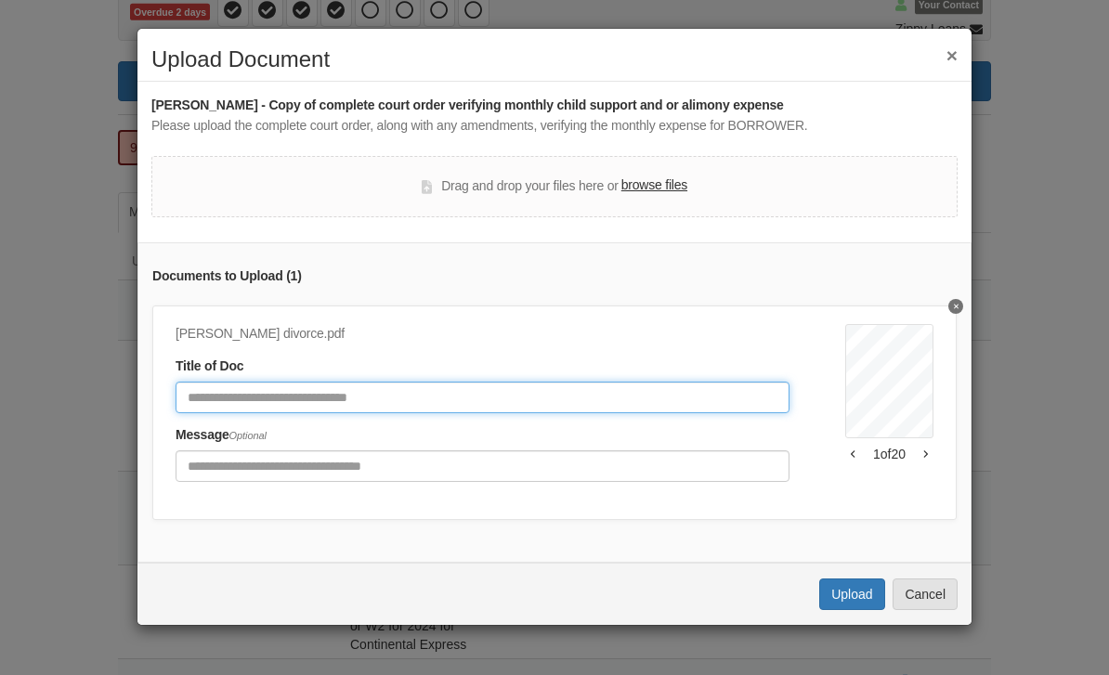
click at [515, 396] on input "Document Title" at bounding box center [483, 398] width 614 height 32
type input "*"
type input "**********"
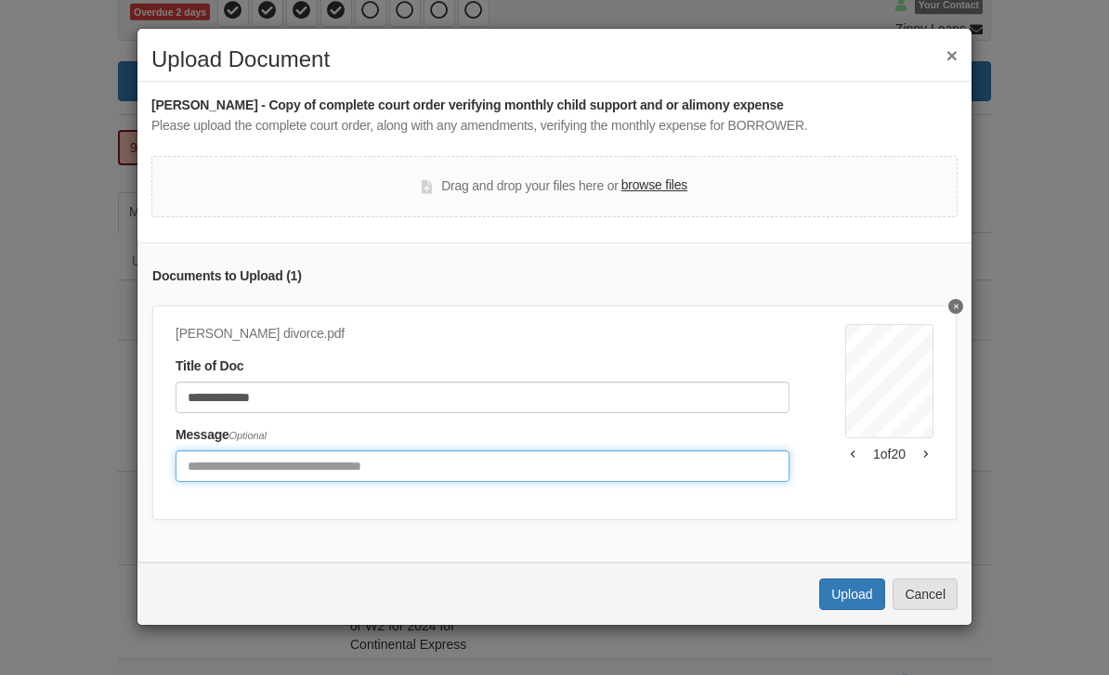
click at [516, 471] on input "Include any comments on this document" at bounding box center [483, 467] width 614 height 32
type input "**********"
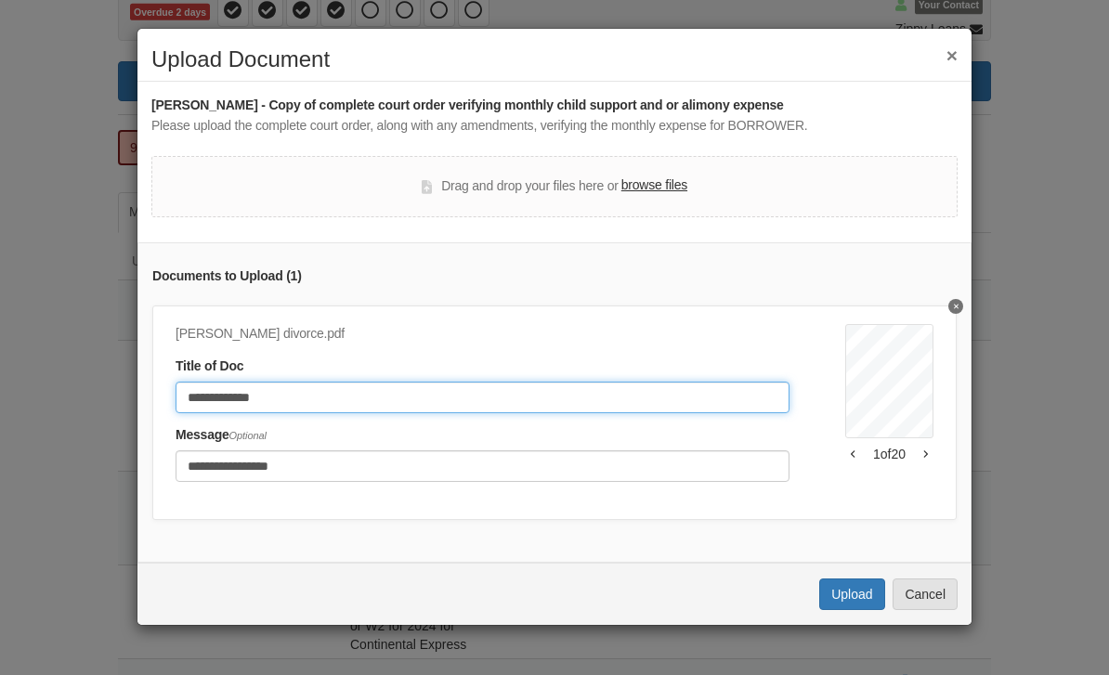
click at [189, 397] on input "**********" at bounding box center [483, 398] width 614 height 32
type input "**********"
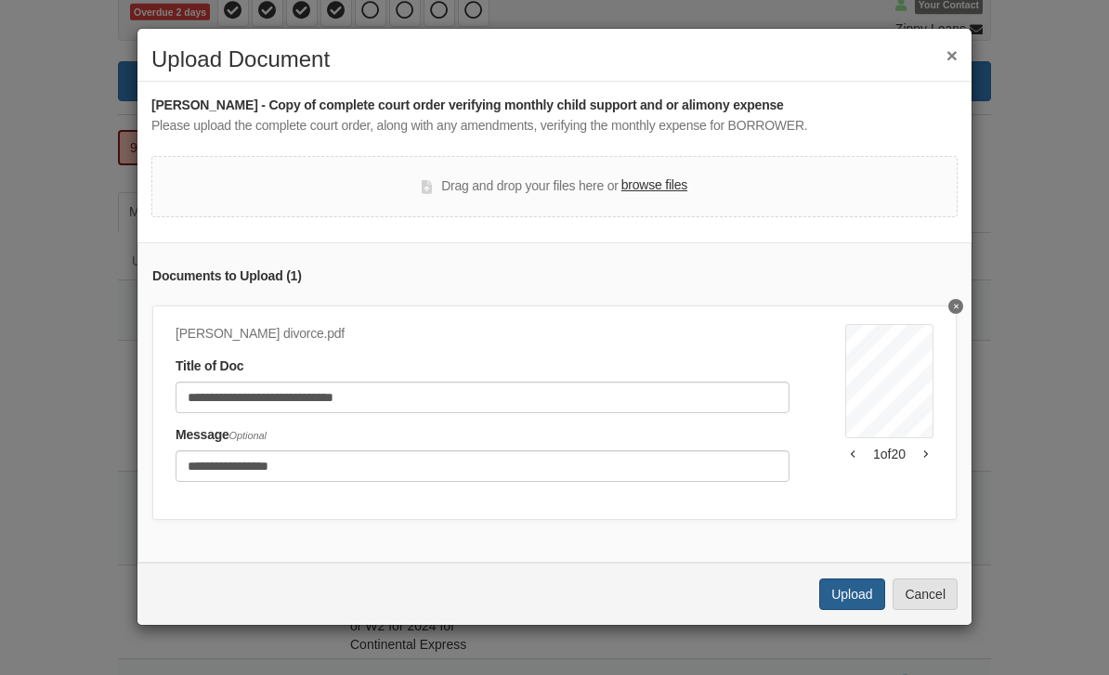
click at [834, 588] on button "Upload" at bounding box center [851, 595] width 65 height 32
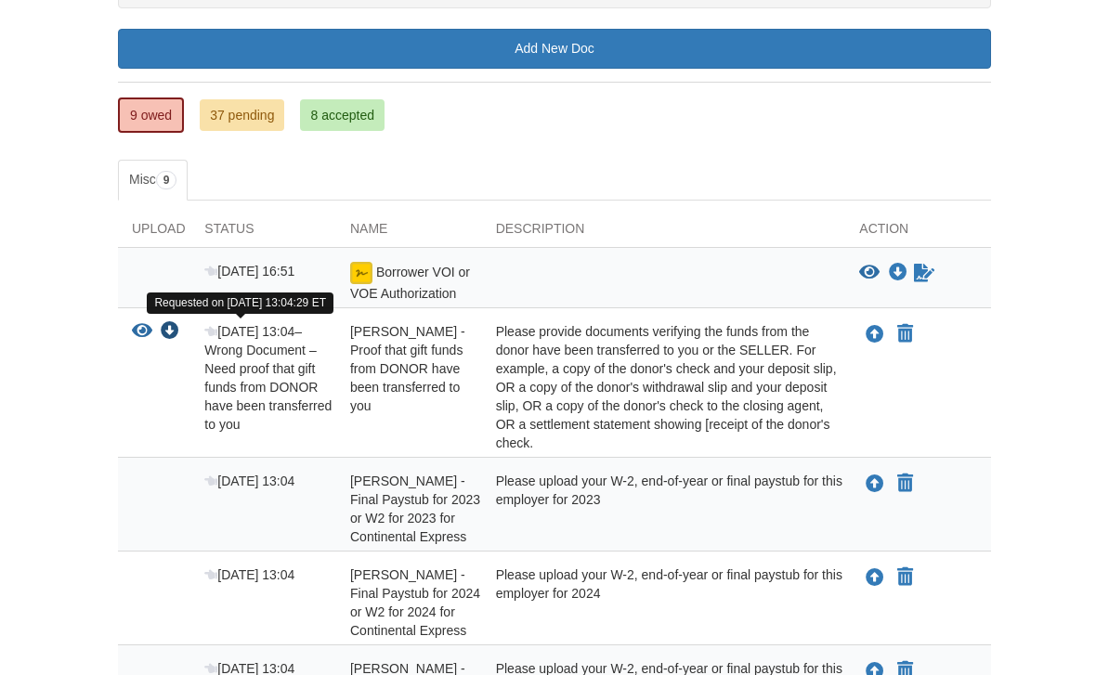
scroll to position [242, 0]
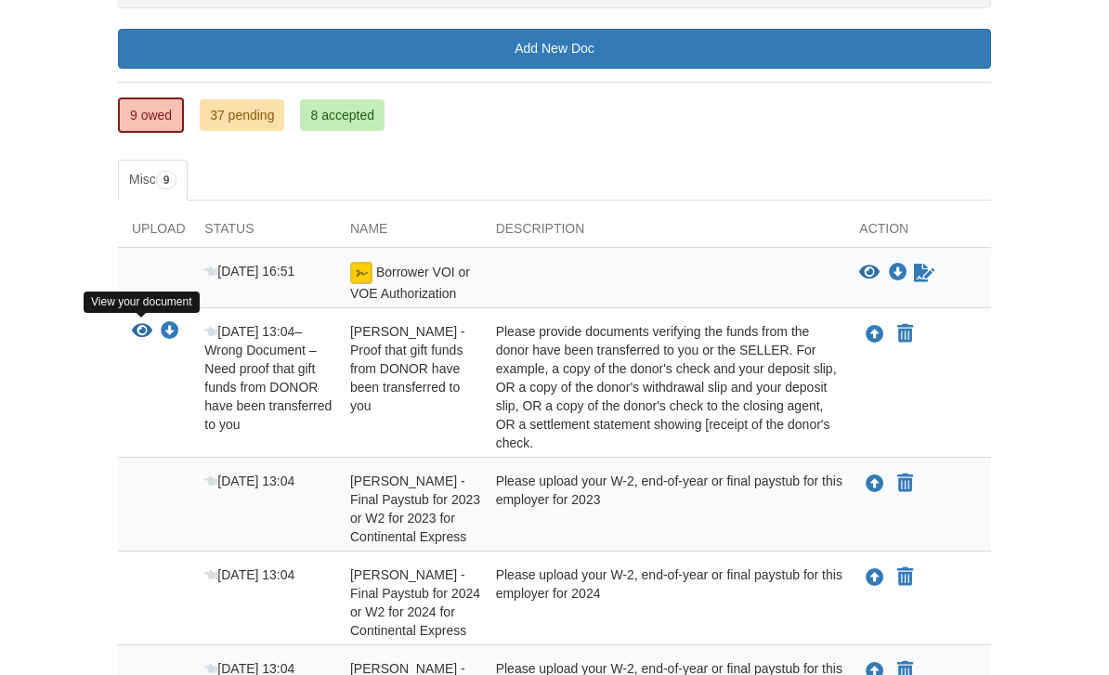
click at [144, 329] on icon "View Brooke Moore - Proof that gift funds from DONOR have been transferred to y…" at bounding box center [142, 331] width 20 height 19
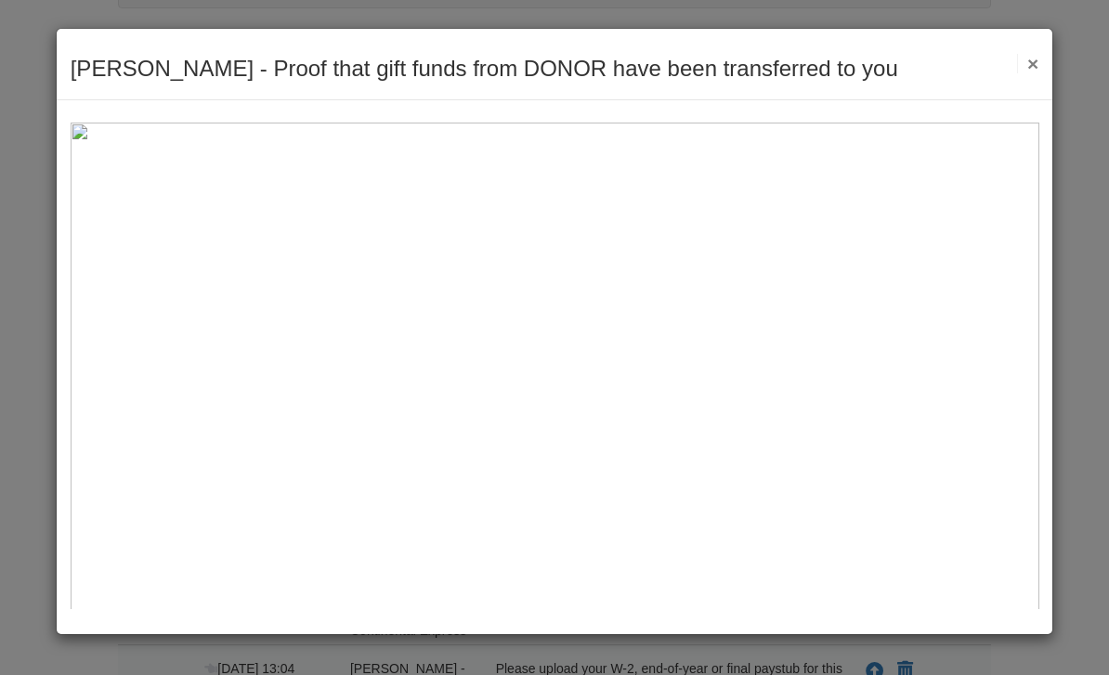
scroll to position [-1, 0]
click at [1035, 58] on button "×" at bounding box center [1027, 64] width 21 height 20
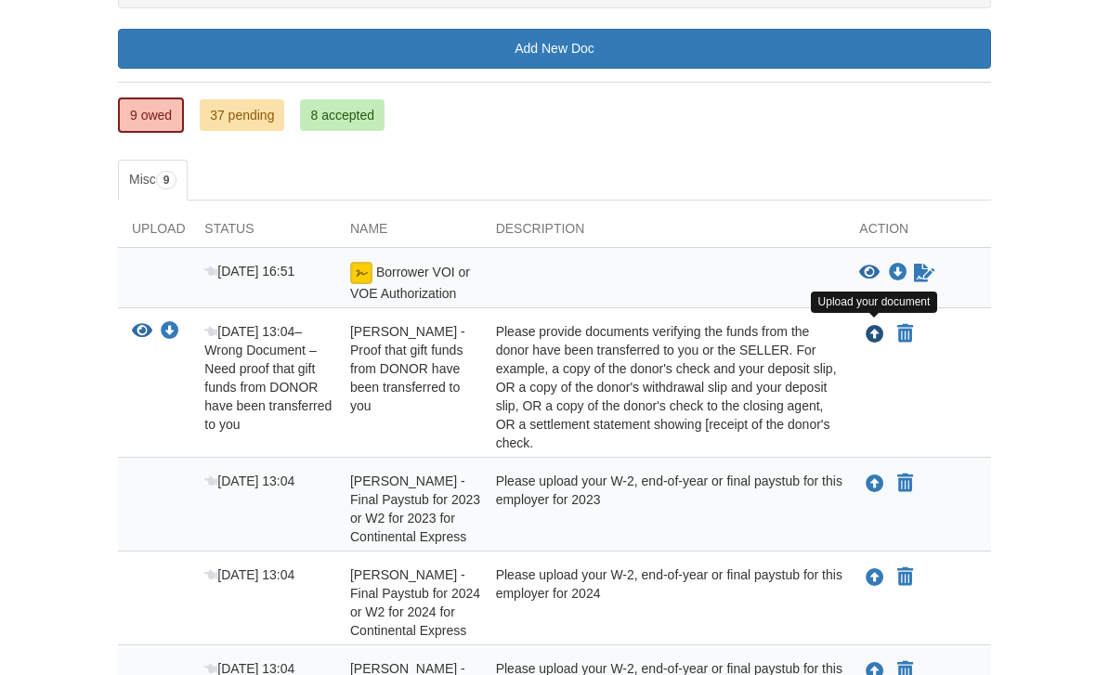
click at [877, 333] on icon "Upload Brooke Moore - Proof that gift funds from DONOR have been transferred to…" at bounding box center [875, 335] width 19 height 19
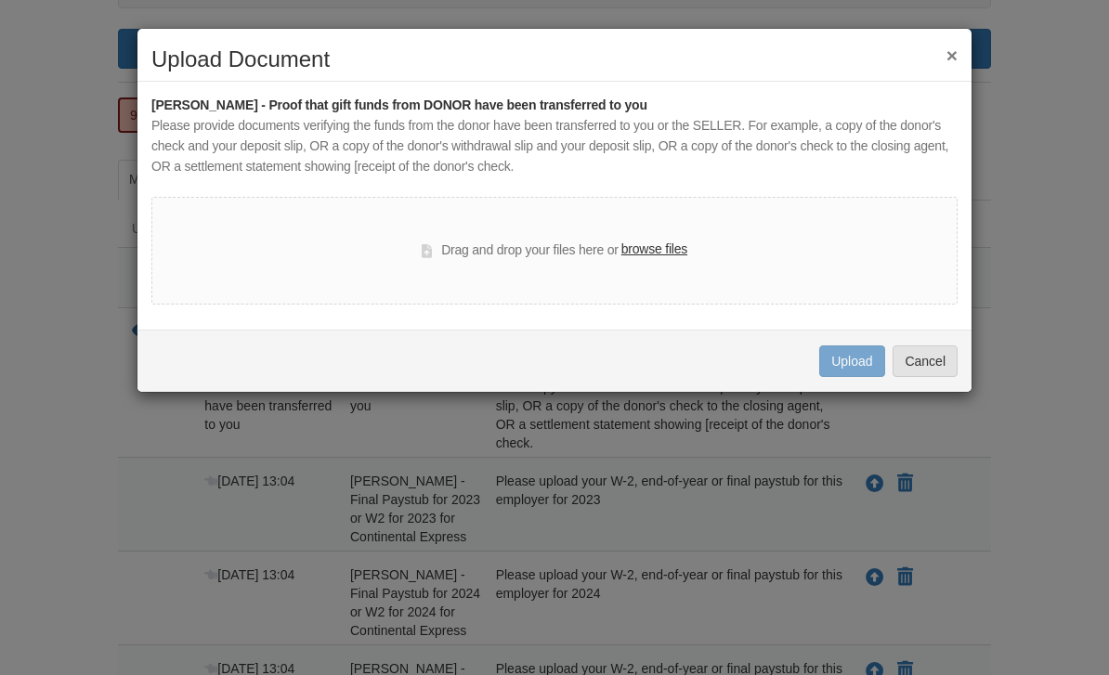
click at [641, 249] on label "browse files" at bounding box center [654, 250] width 66 height 20
click at [0, 0] on input "browse files" at bounding box center [0, 0] width 0 height 0
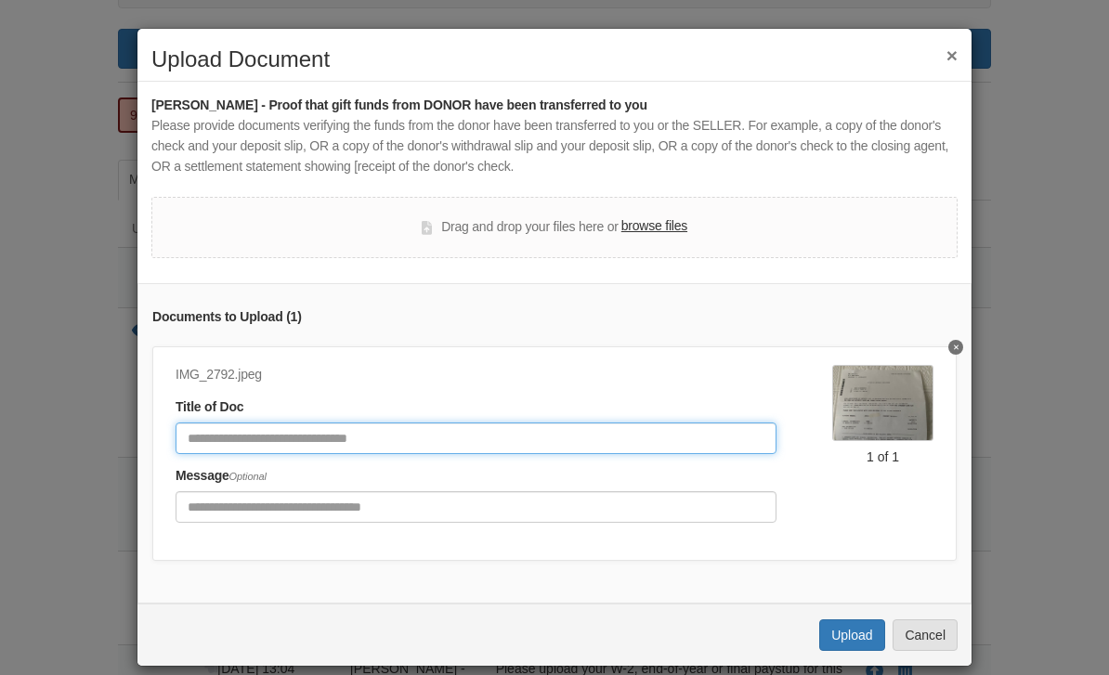
click at [575, 432] on input "Document Title" at bounding box center [476, 439] width 601 height 32
type input "**********"
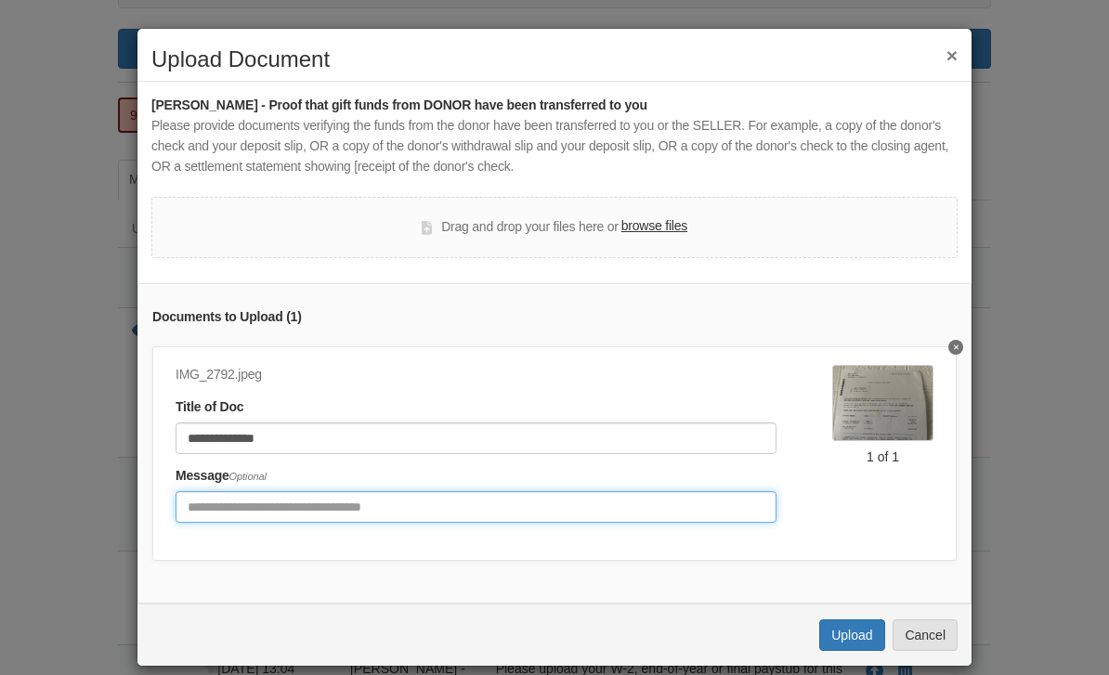
click at [444, 497] on input "Include any comments on this document" at bounding box center [476, 507] width 601 height 32
type input "**********"
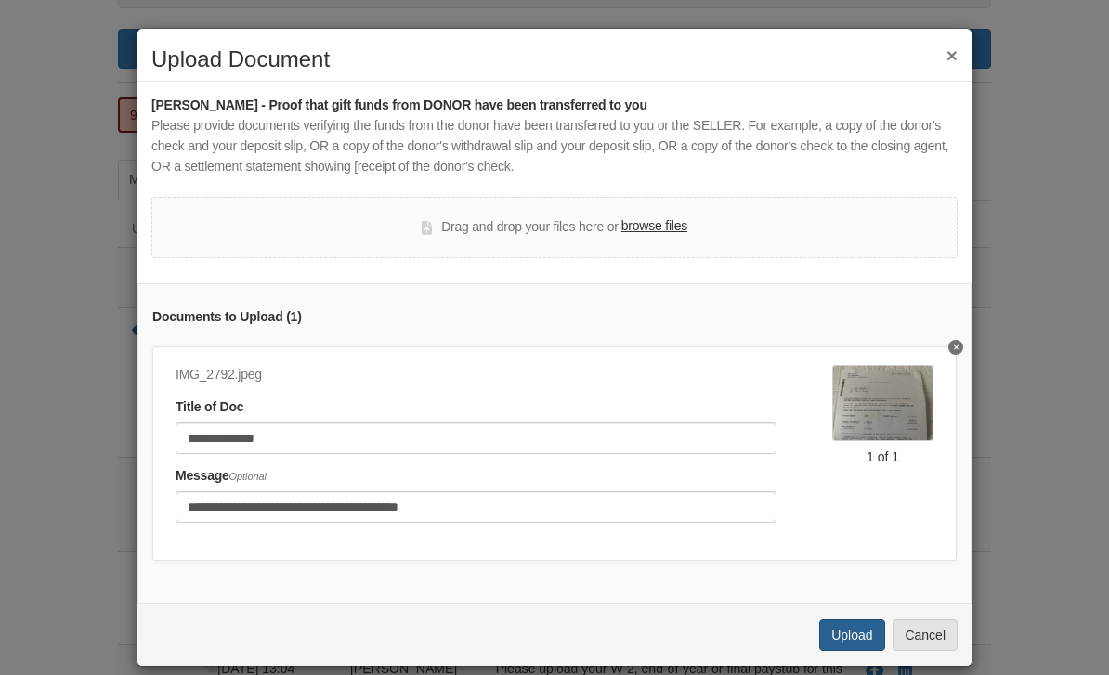
click at [865, 623] on button "Upload" at bounding box center [851, 636] width 65 height 32
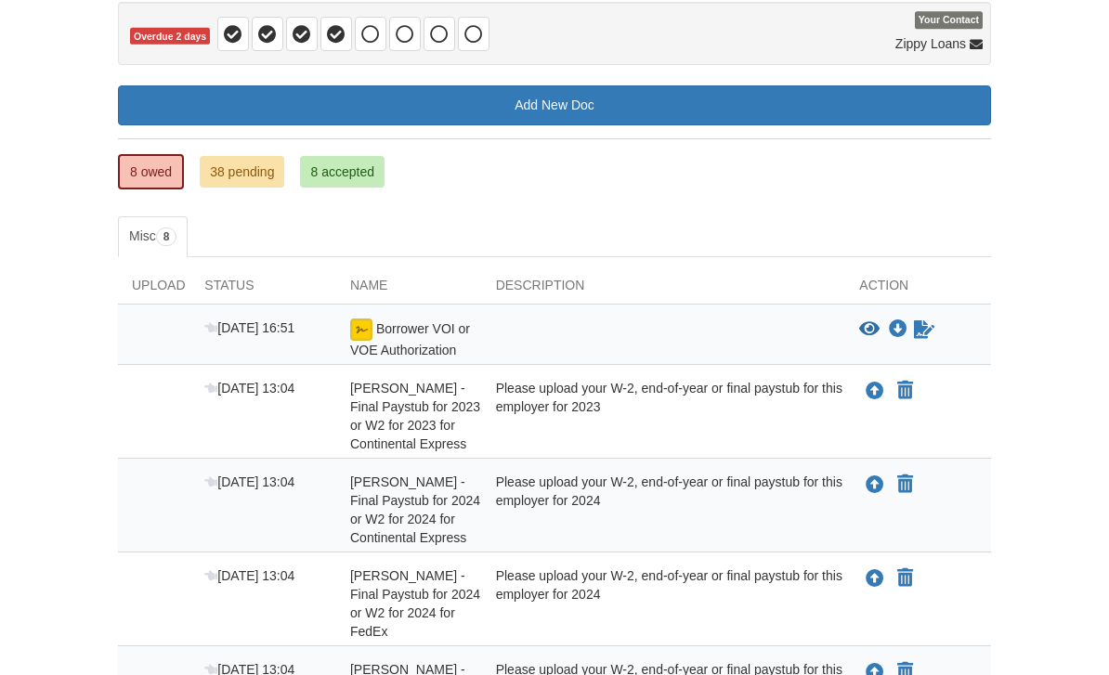
scroll to position [183, 0]
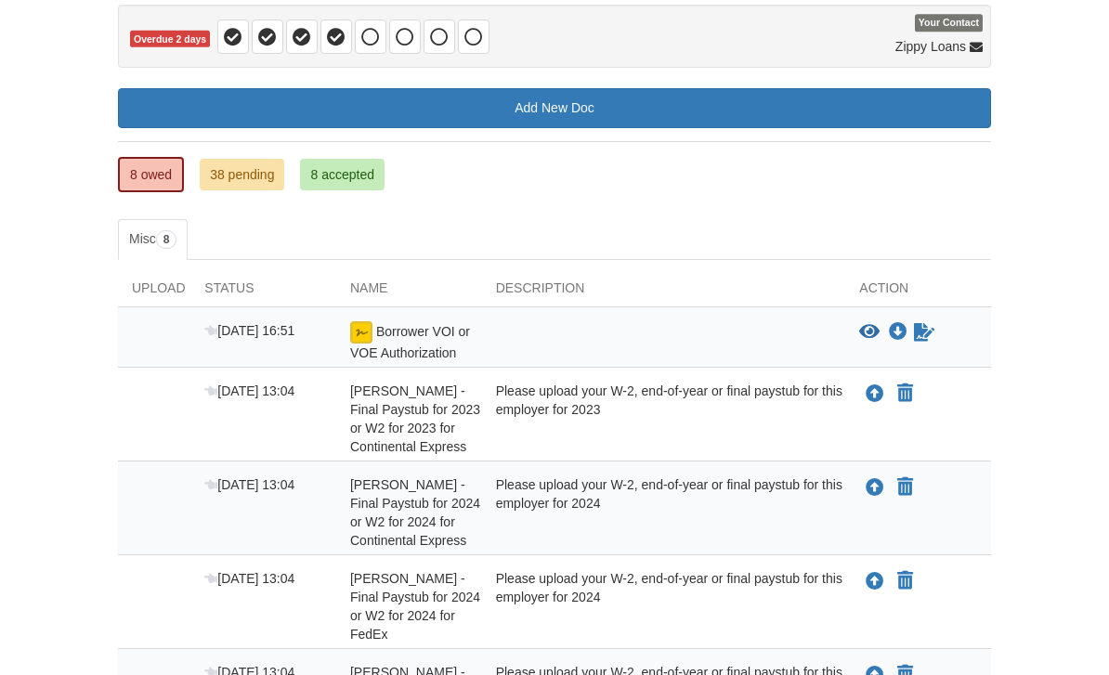
click at [248, 177] on link "38 pending" at bounding box center [242, 175] width 85 height 32
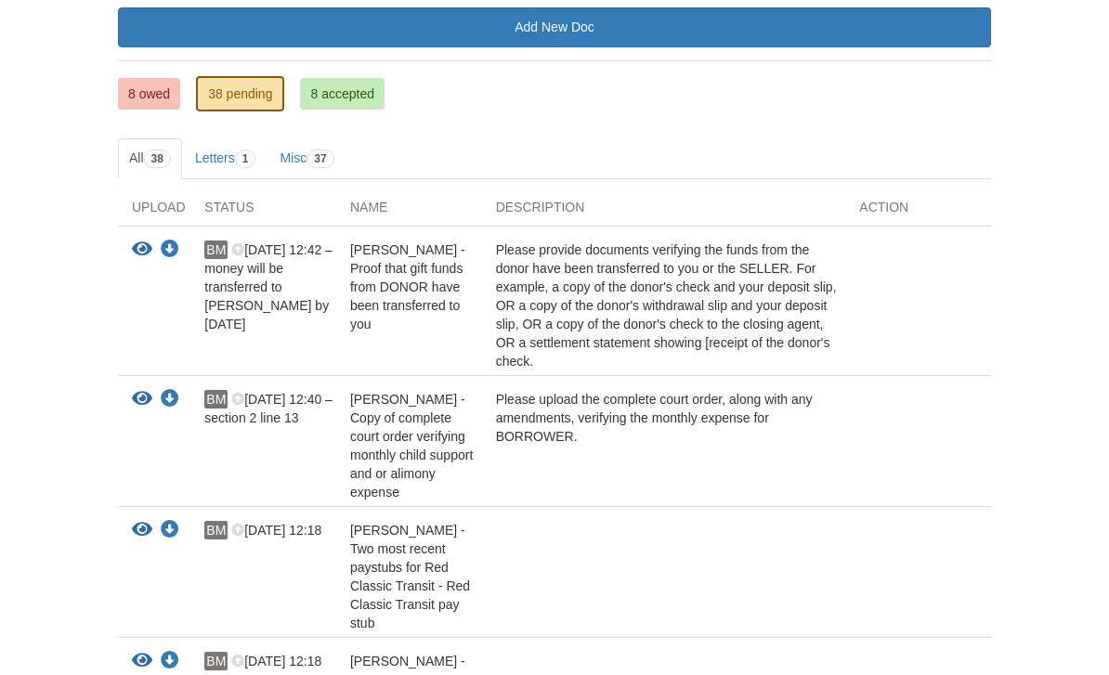
scroll to position [214, 0]
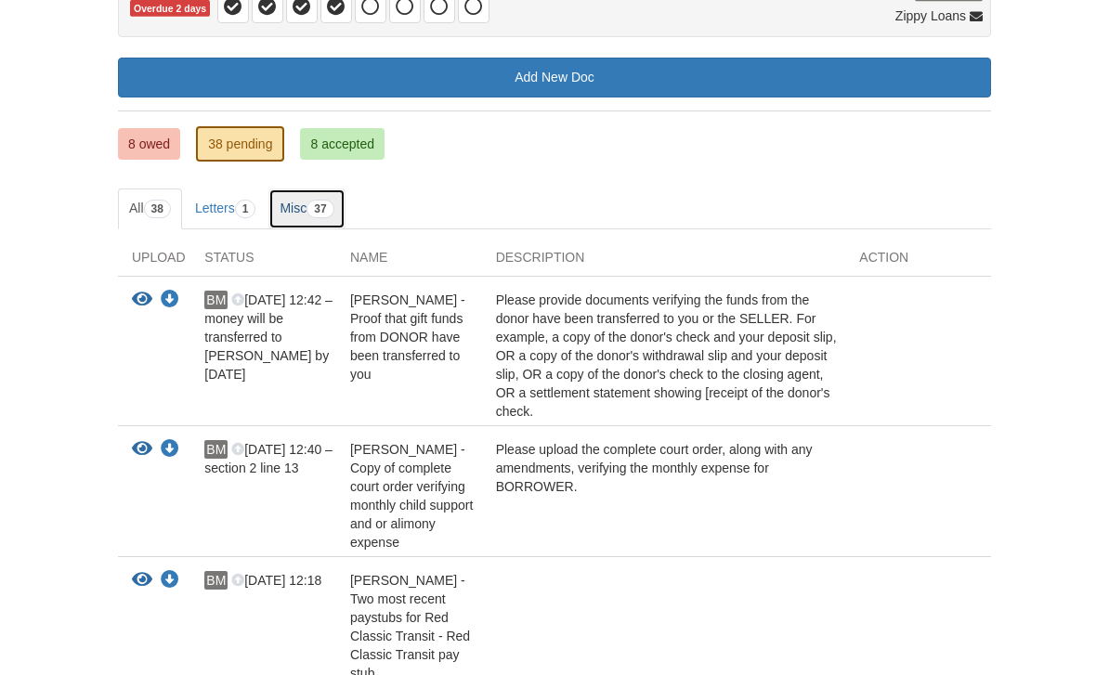
click at [317, 203] on link "Misc 37" at bounding box center [306, 209] width 76 height 41
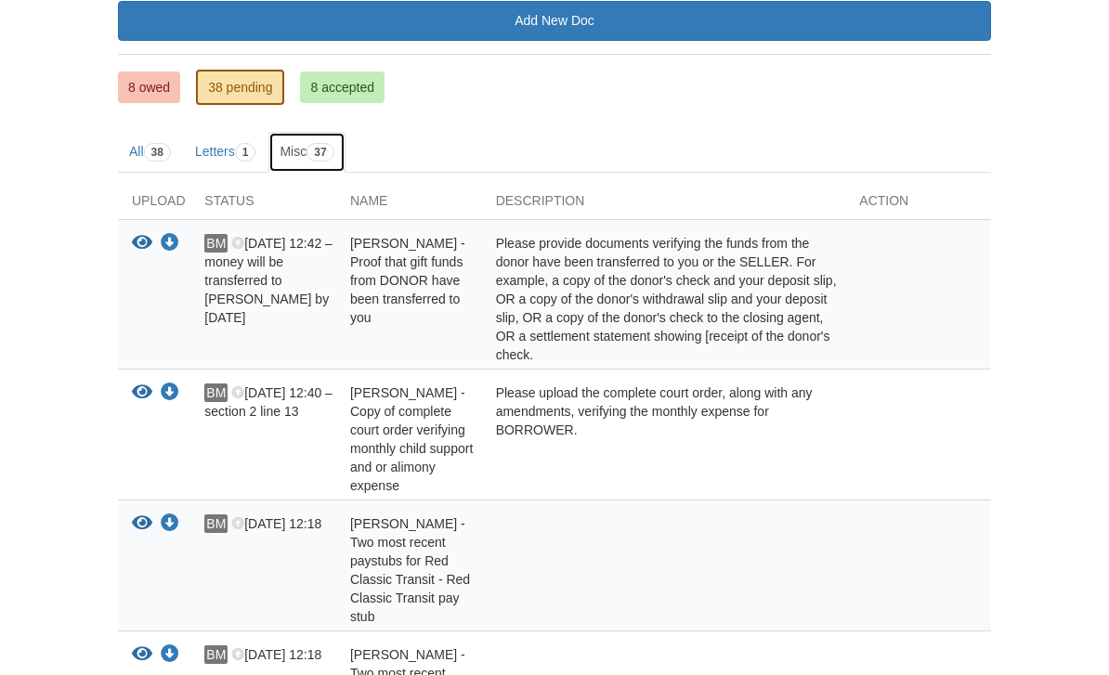
scroll to position [272, 0]
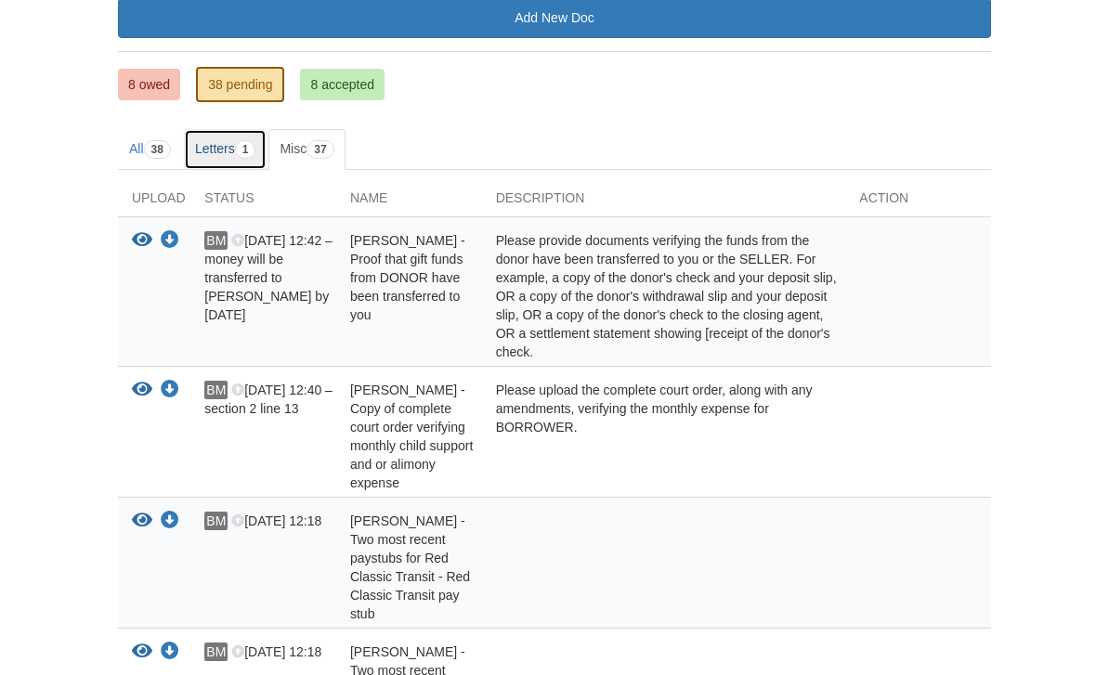
click at [256, 142] on span "1" at bounding box center [245, 149] width 21 height 19
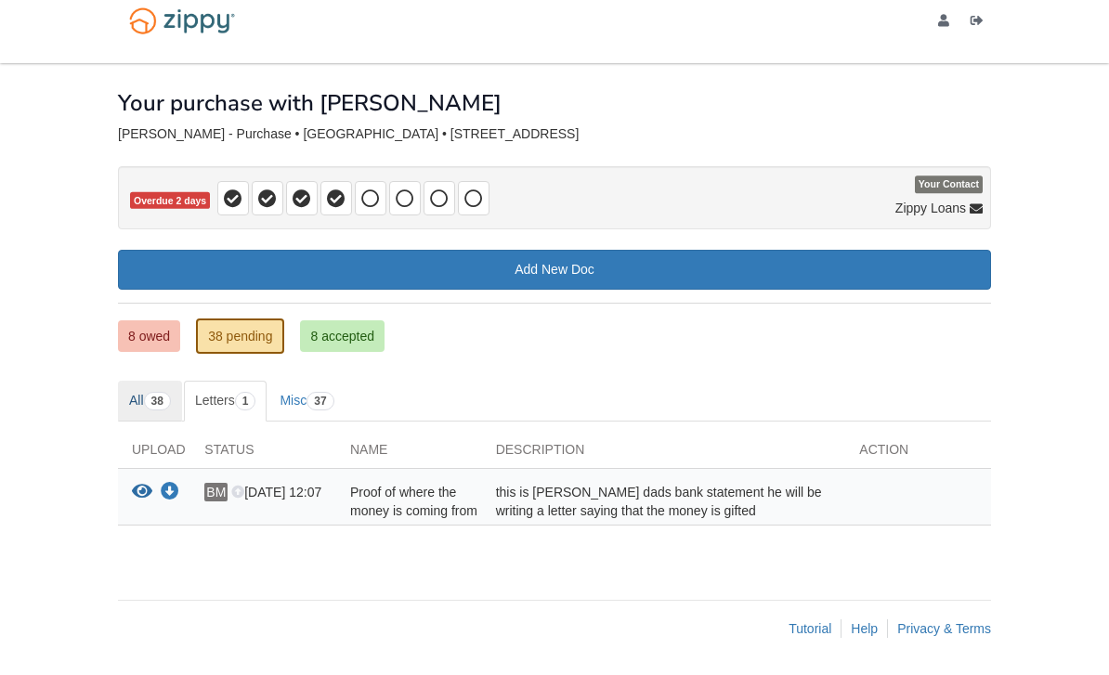
click at [163, 392] on span "38" at bounding box center [157, 401] width 27 height 19
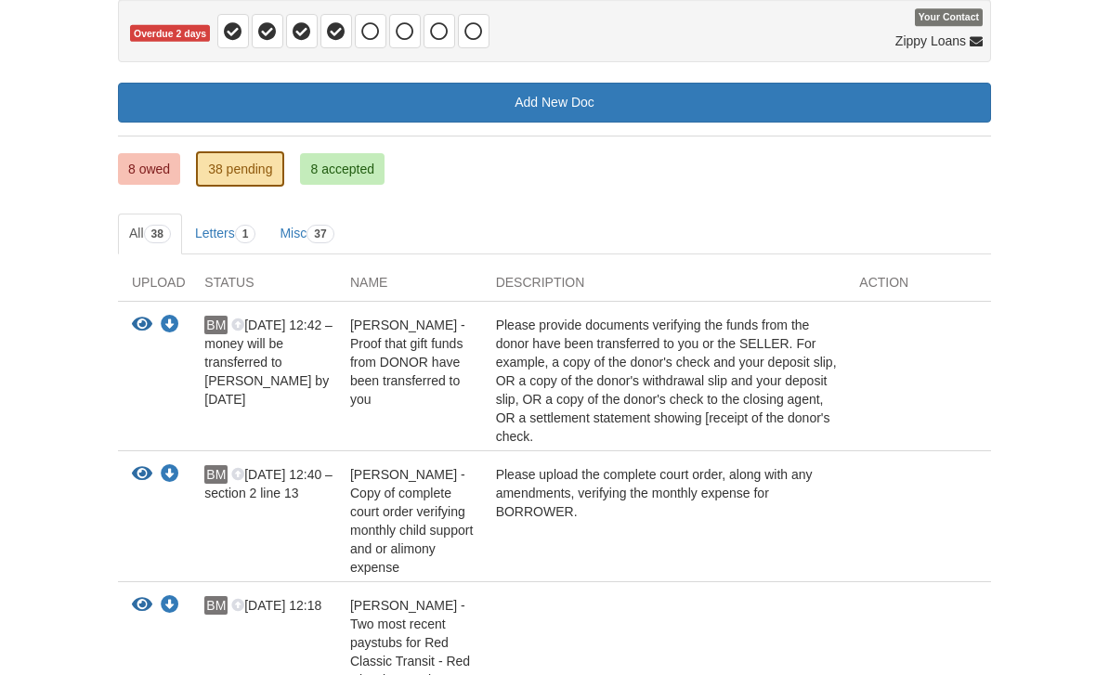
scroll to position [151, 0]
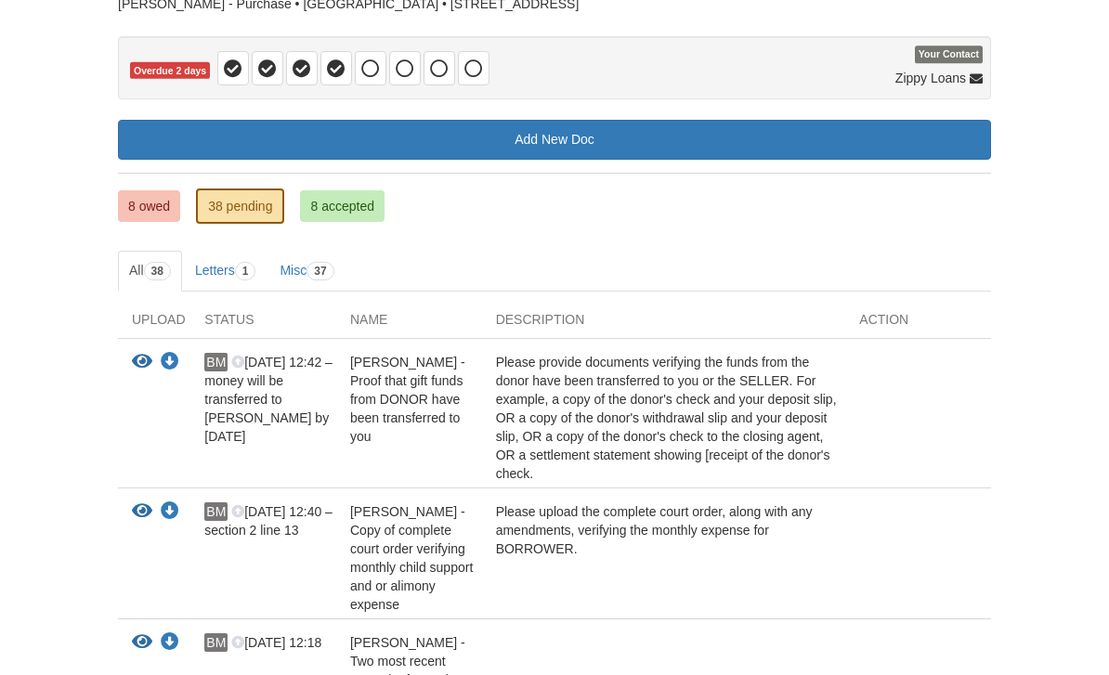
click at [155, 206] on link "8 owed" at bounding box center [149, 206] width 62 height 32
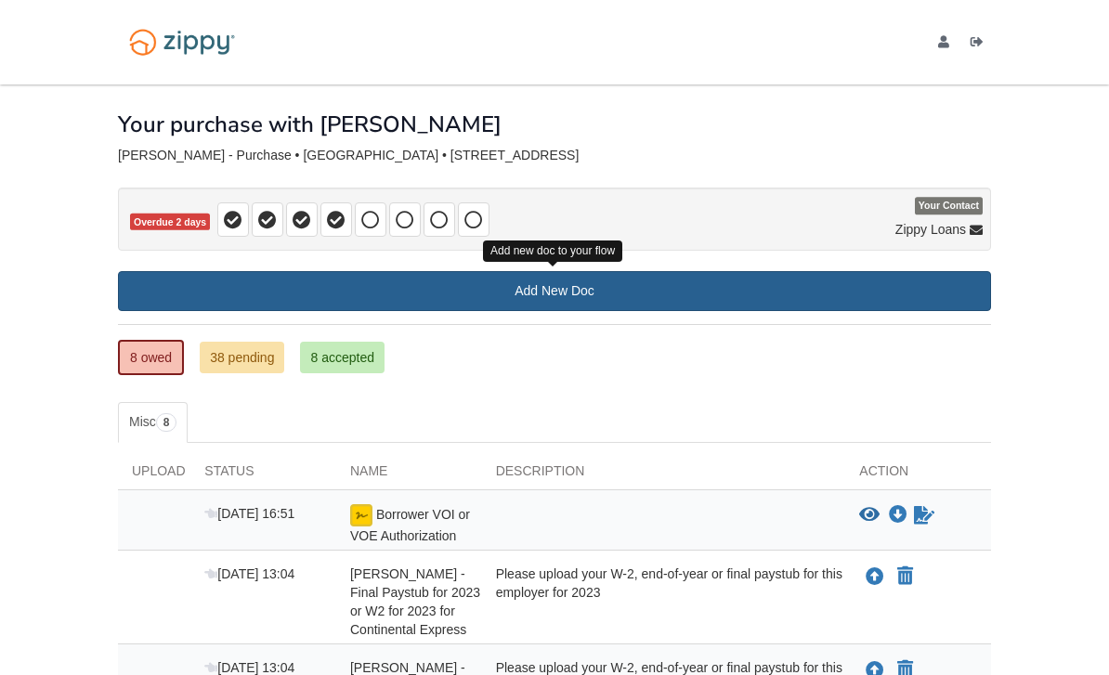
click at [386, 297] on link "Add New Doc" at bounding box center [554, 291] width 873 height 40
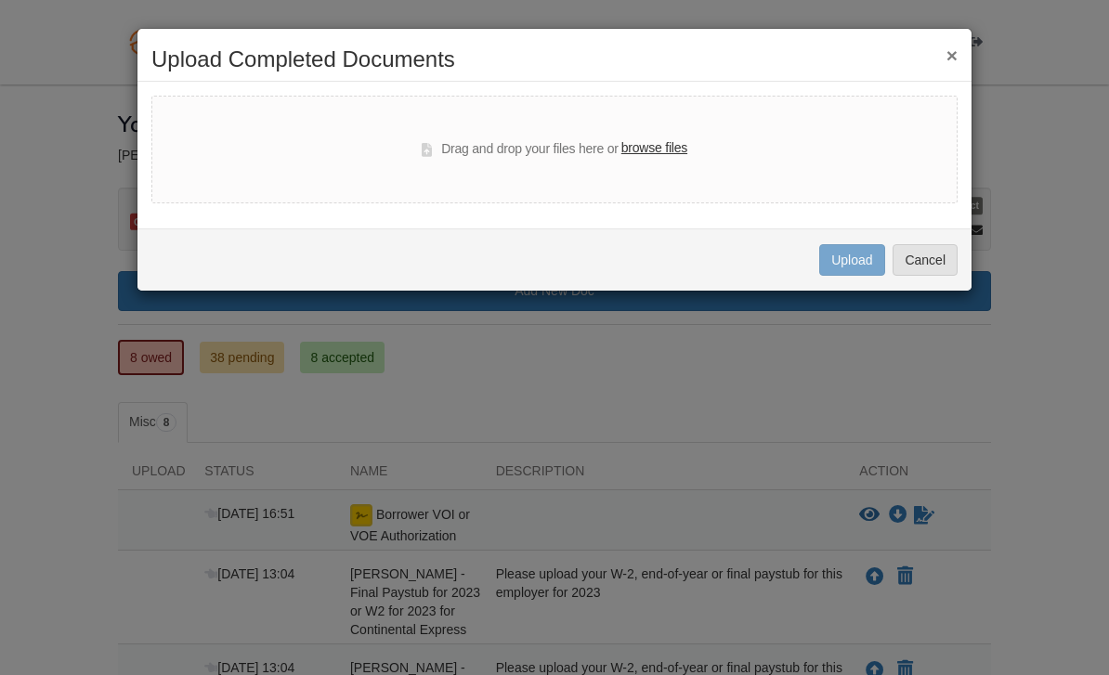
click at [673, 140] on label "browse files" at bounding box center [654, 148] width 66 height 20
click at [0, 0] on input "browse files" at bounding box center [0, 0] width 0 height 0
select select "****"
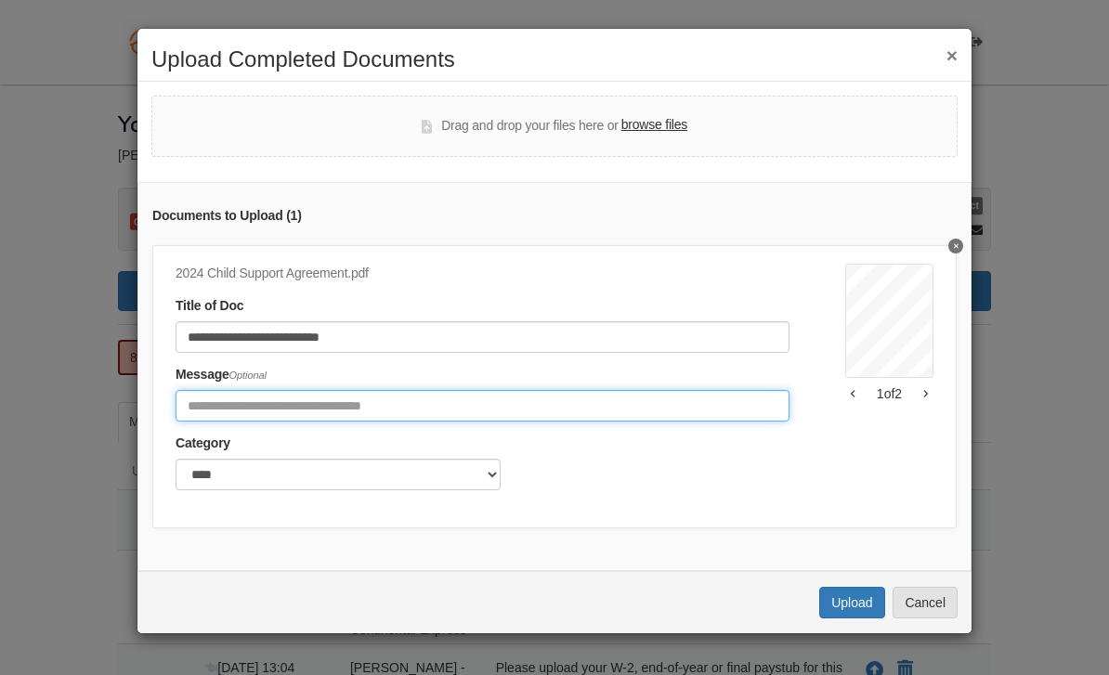
click at [403, 399] on input "Include any comments on this document" at bounding box center [483, 406] width 614 height 32
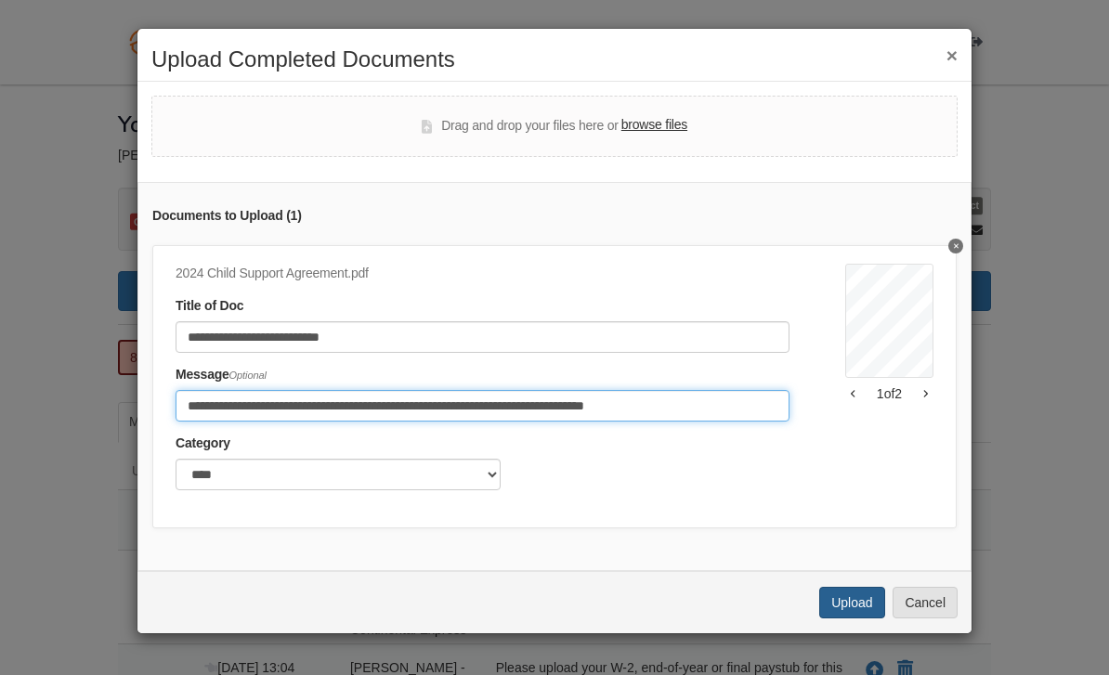
type input "**********"
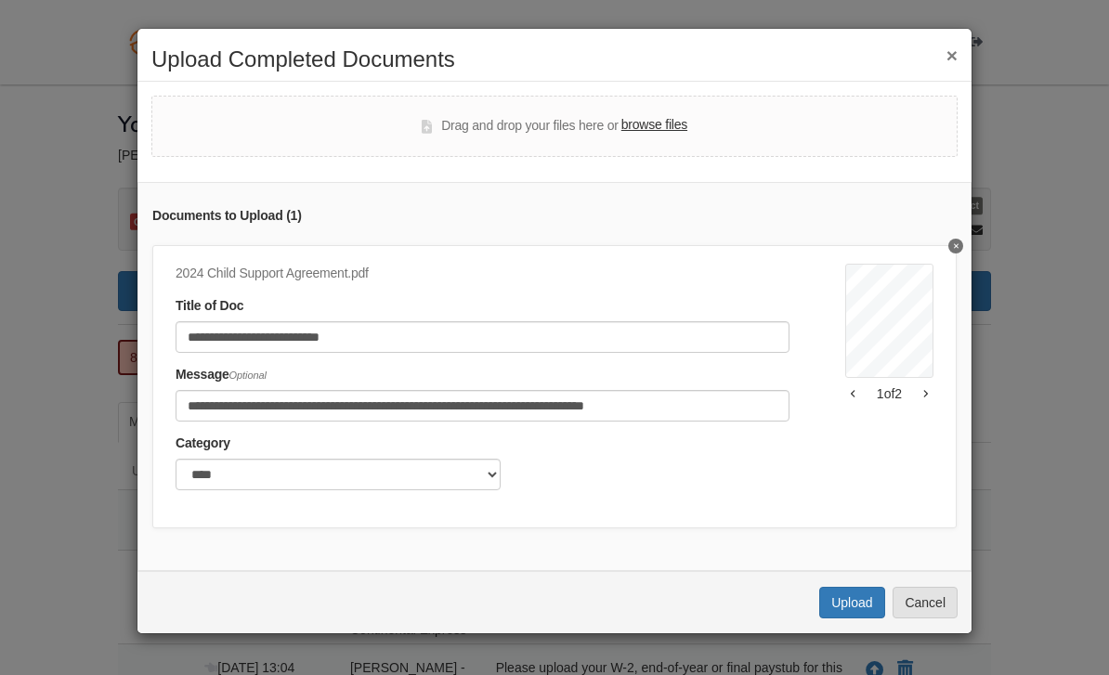
click at [866, 609] on button "Upload" at bounding box center [851, 603] width 65 height 32
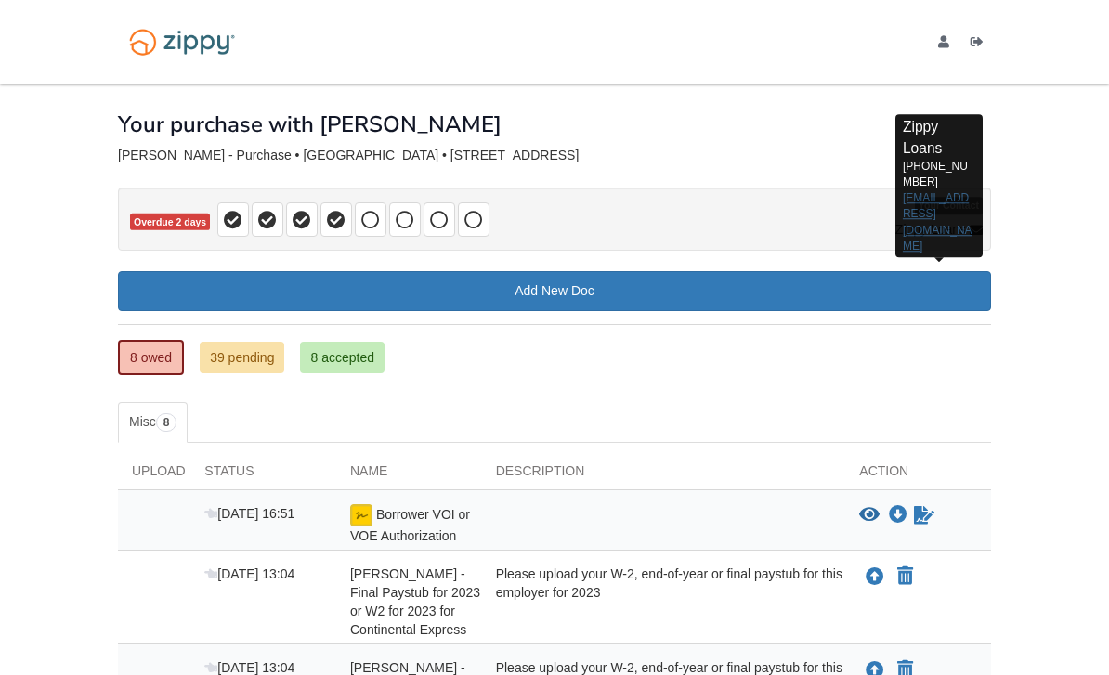
click at [959, 192] on link "zippyguide@zippymh.com" at bounding box center [938, 222] width 70 height 60
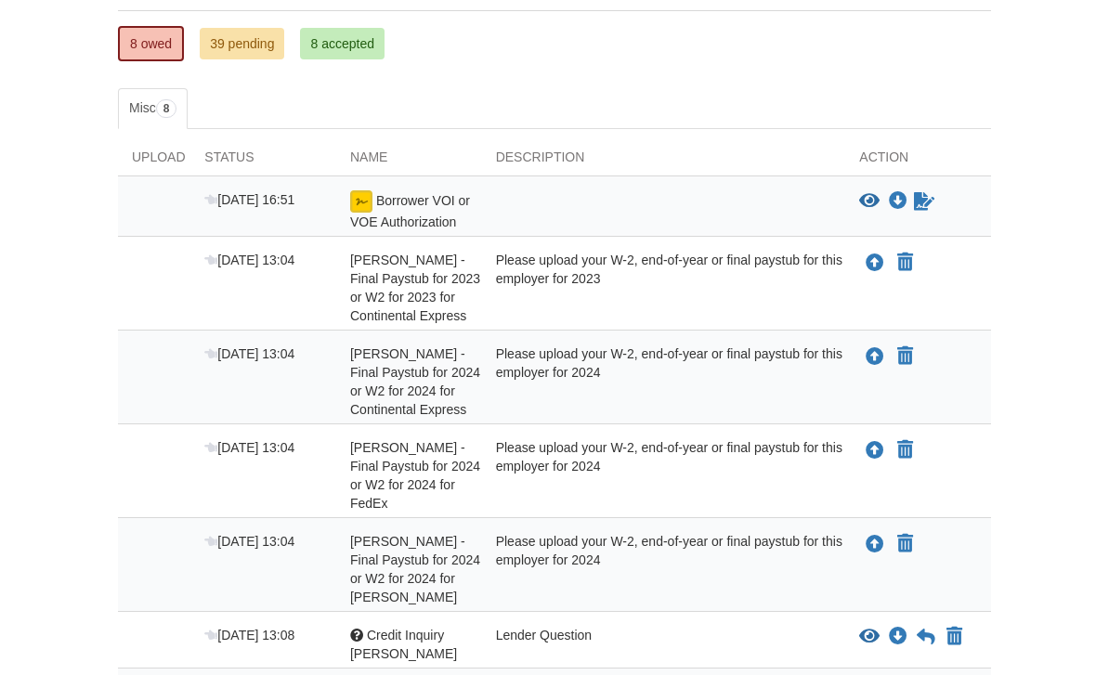
scroll to position [324, 0]
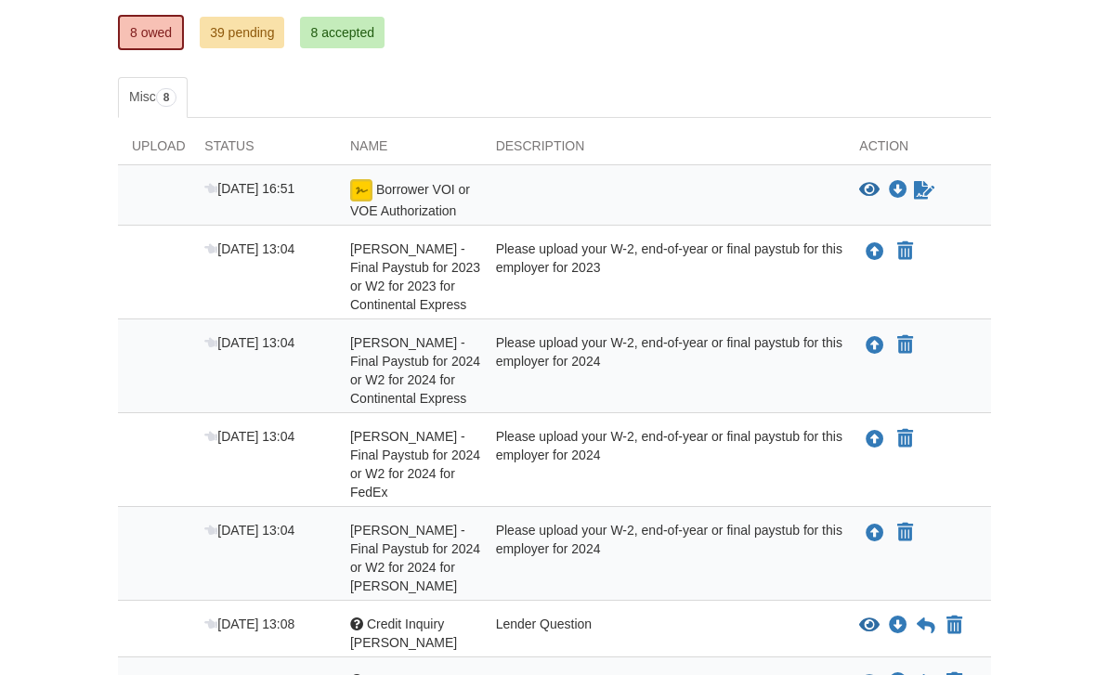
click at [868, 265] on div "Upload your document You can declare this document Not Applicable" at bounding box center [918, 278] width 146 height 74
click at [873, 257] on icon "Upload Corey Winzenread - Final Paystub for 2023 or W2 for 2023 for Continental…" at bounding box center [875, 253] width 19 height 19
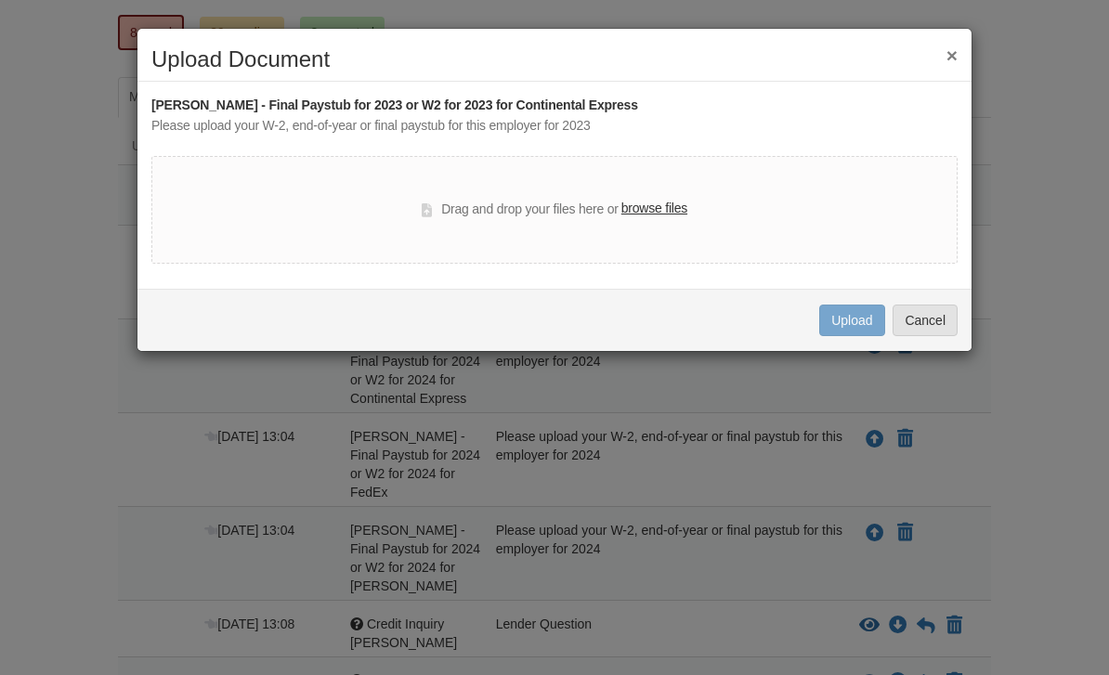
click at [666, 204] on label "browse files" at bounding box center [654, 209] width 66 height 20
click at [0, 0] on input "browse files" at bounding box center [0, 0] width 0 height 0
click at [677, 216] on label "browse files" at bounding box center [654, 209] width 66 height 20
click at [0, 0] on input "browse files" at bounding box center [0, 0] width 0 height 0
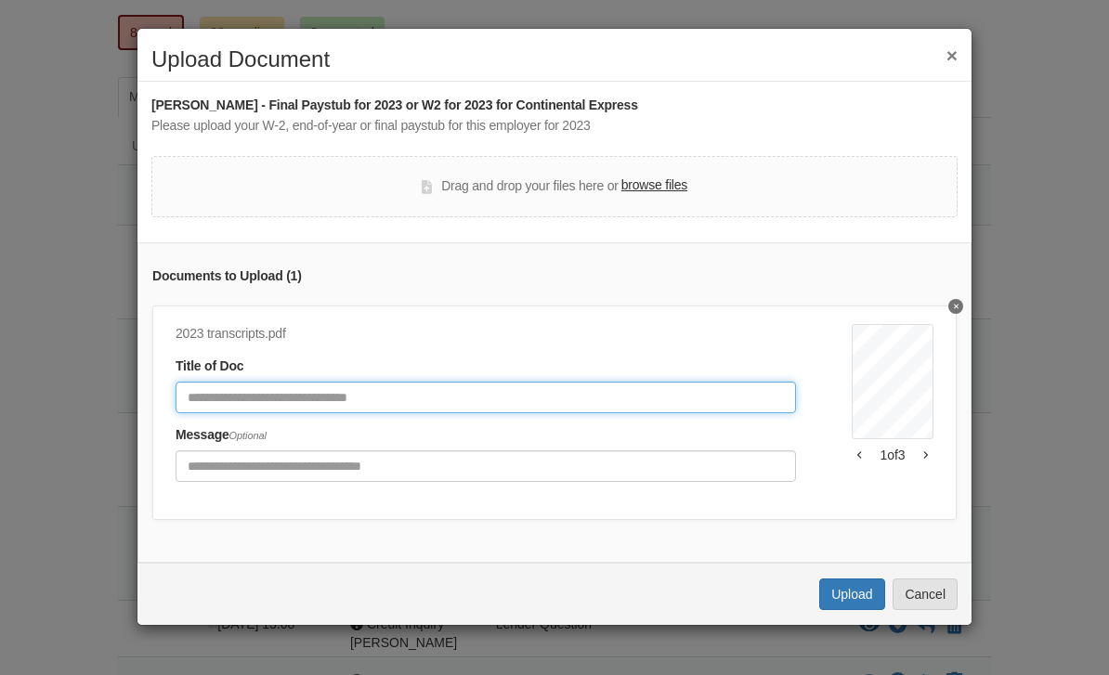
click at [739, 392] on input "Document Title" at bounding box center [486, 398] width 621 height 32
type input "**********"
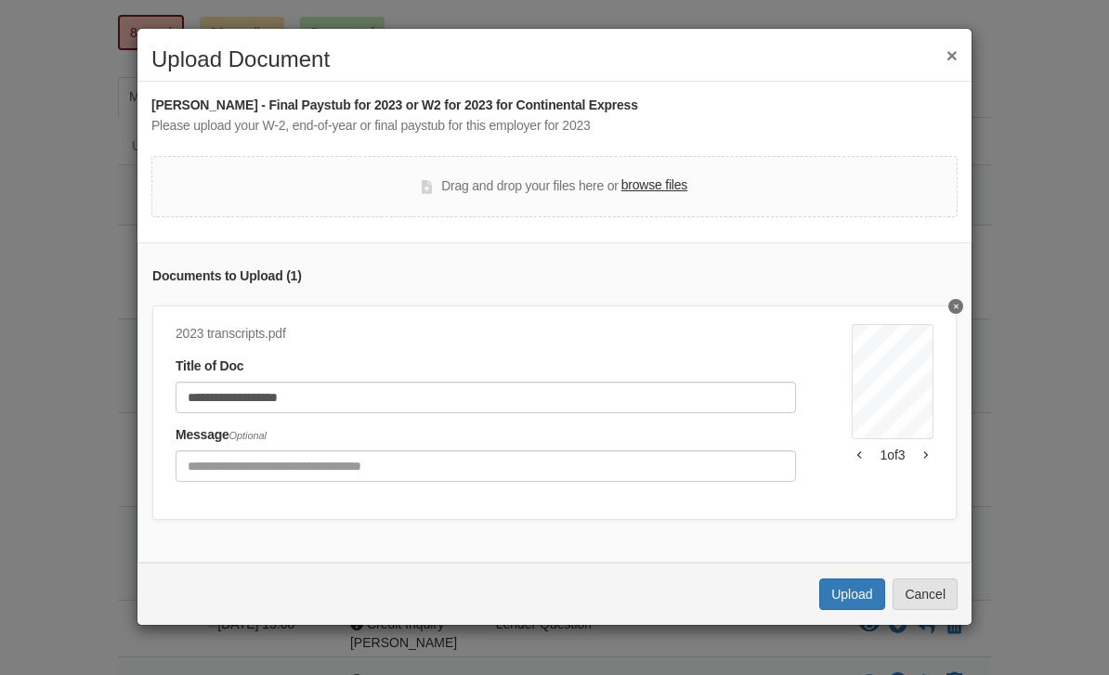
click at [929, 459] on div "1 of 3" at bounding box center [893, 455] width 82 height 19
click at [926, 454] on icon "button" at bounding box center [925, 455] width 5 height 9
click at [927, 457] on div "2 of 3" at bounding box center [893, 455] width 82 height 19
click at [859, 456] on icon "button" at bounding box center [859, 455] width 5 height 9
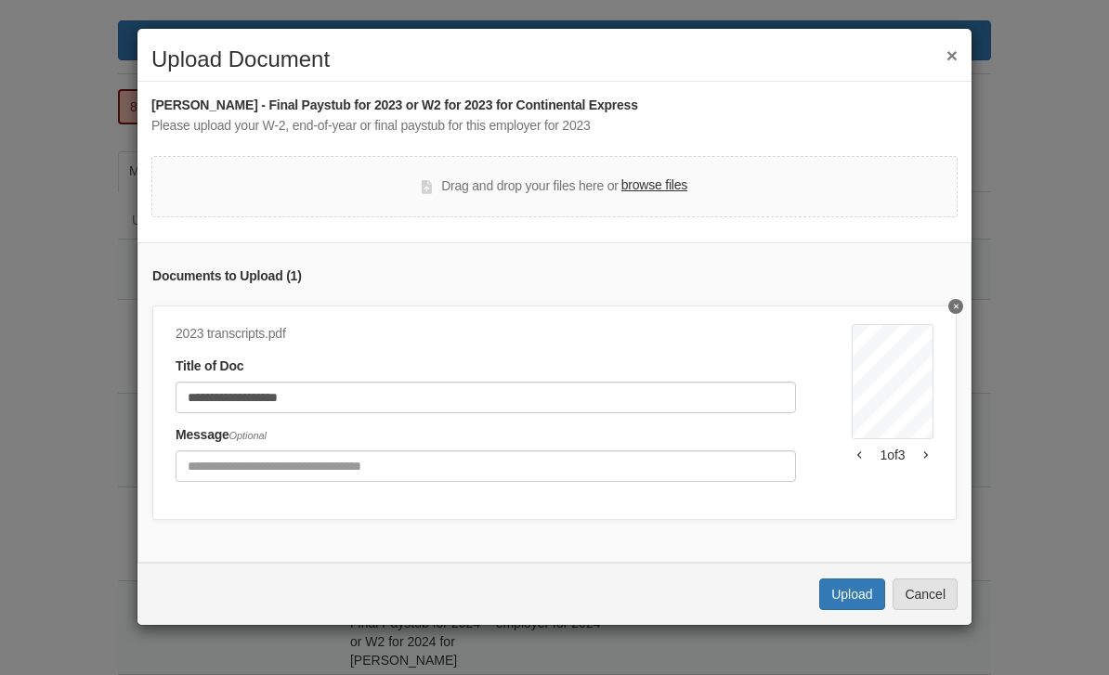
scroll to position [250, 0]
click at [926, 456] on icon "button" at bounding box center [925, 455] width 5 height 9
click at [860, 454] on icon "button" at bounding box center [859, 454] width 4 height 7
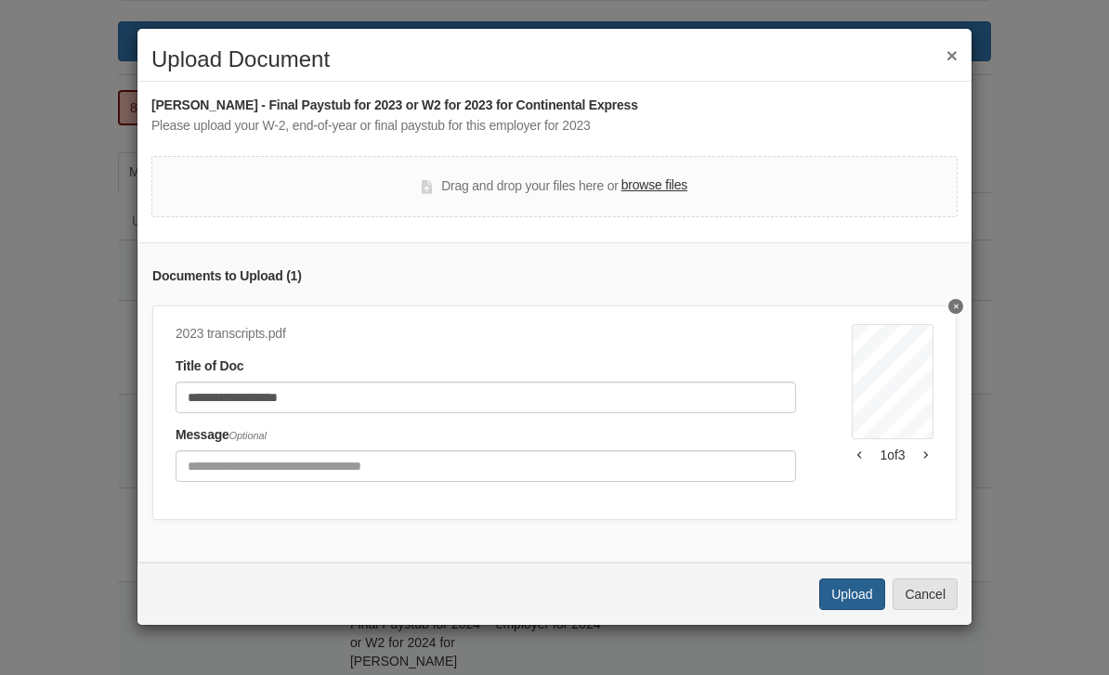
click at [846, 589] on button "Upload" at bounding box center [851, 595] width 65 height 32
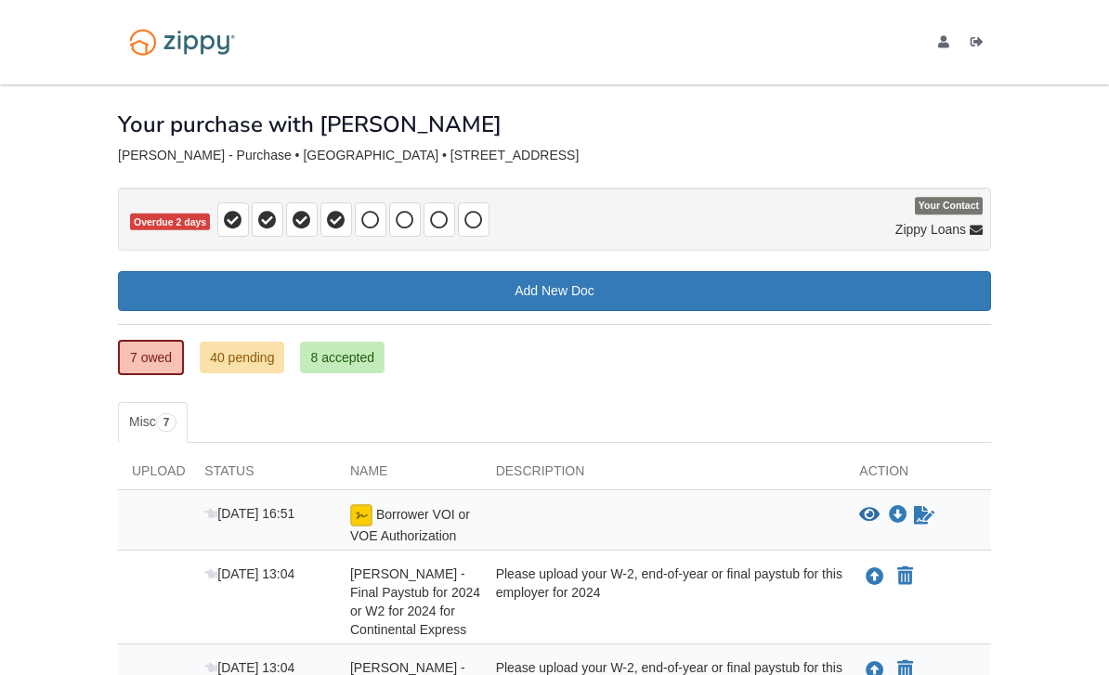
scroll to position [250, 0]
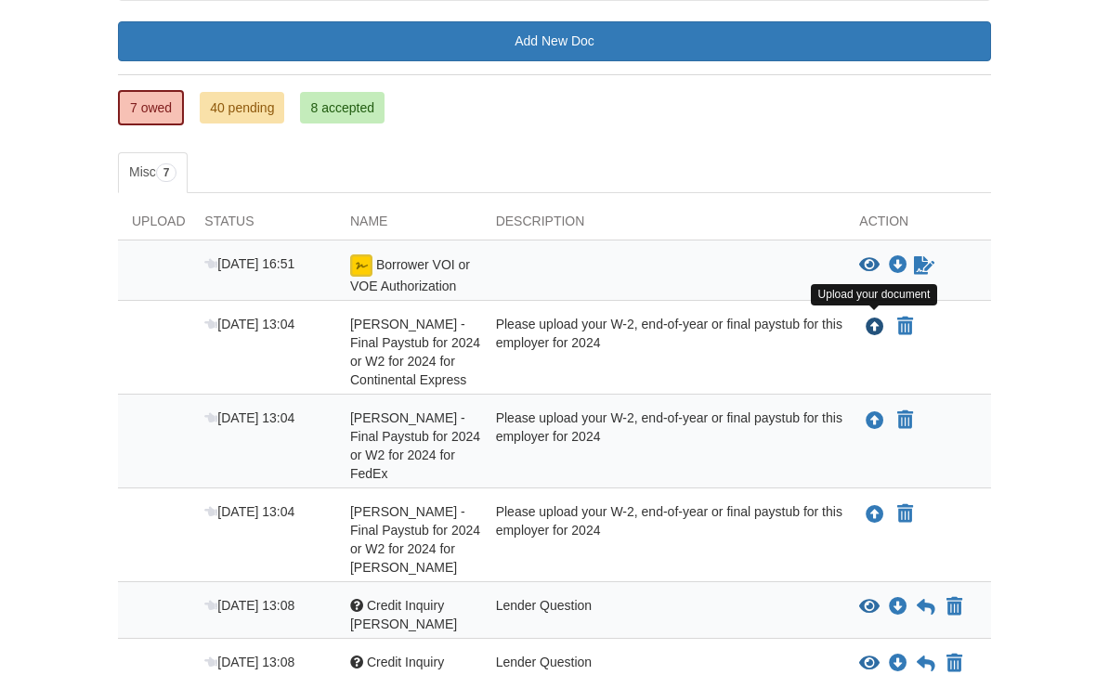
click at [877, 322] on icon "Upload Corey Winzenread - Final Paystub for 2024 or W2 for 2024 for Continental…" at bounding box center [875, 328] width 19 height 19
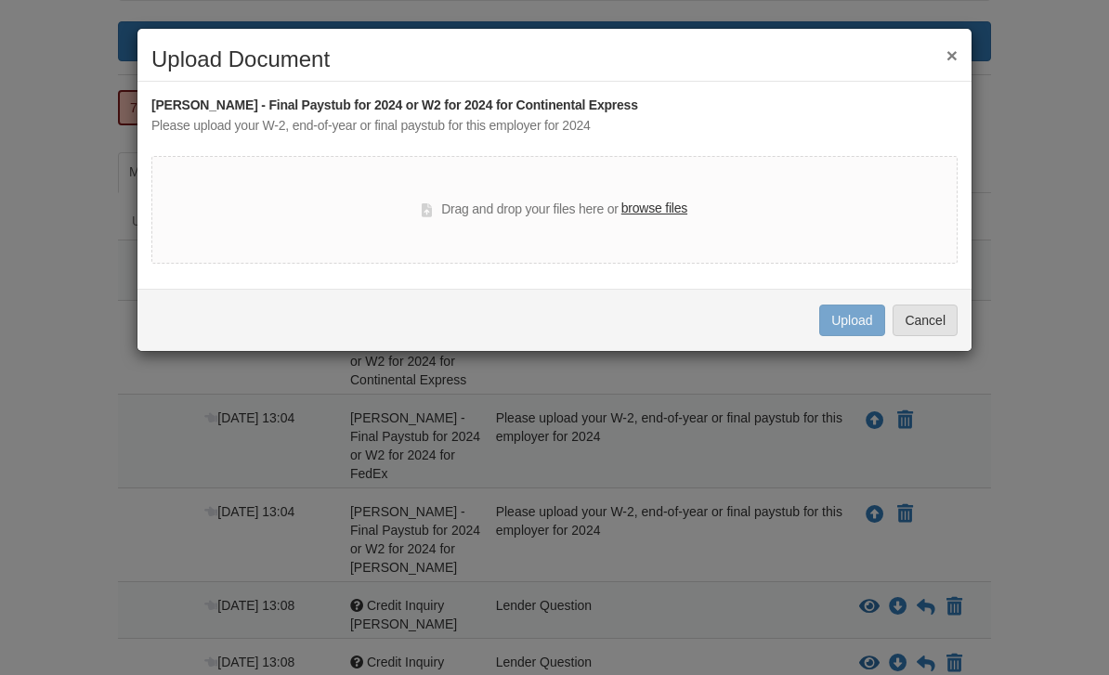
click at [687, 210] on label "browse files" at bounding box center [654, 209] width 66 height 20
click at [0, 0] on input "browse files" at bounding box center [0, 0] width 0 height 0
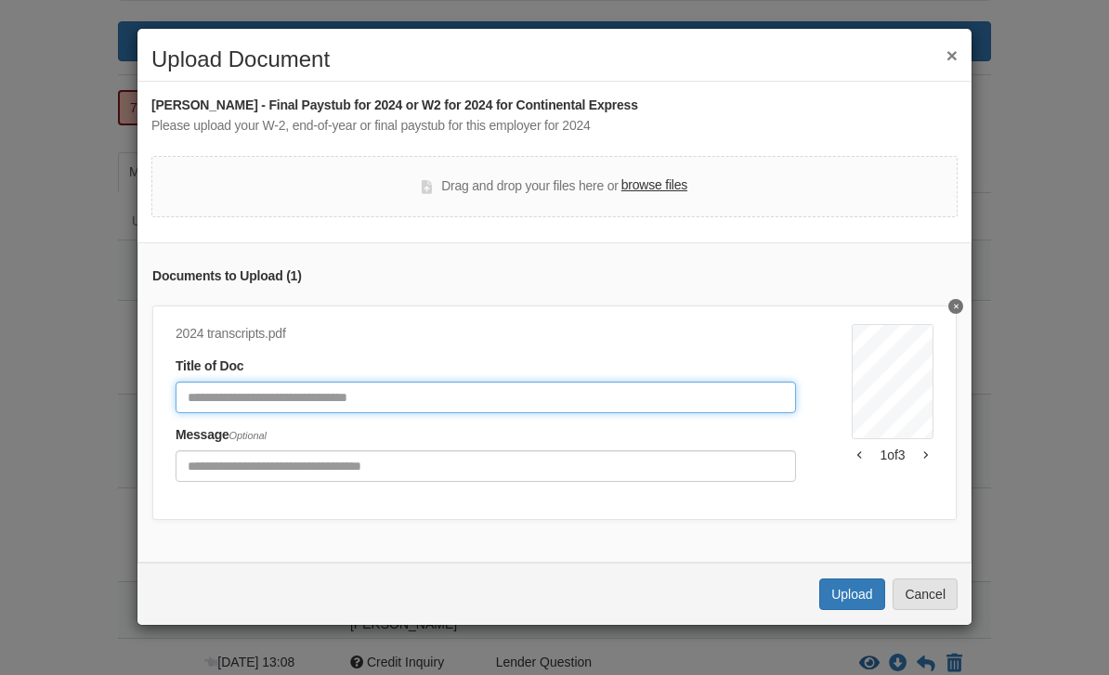
click at [485, 396] on input "Document Title" at bounding box center [486, 398] width 621 height 32
type input "**********"
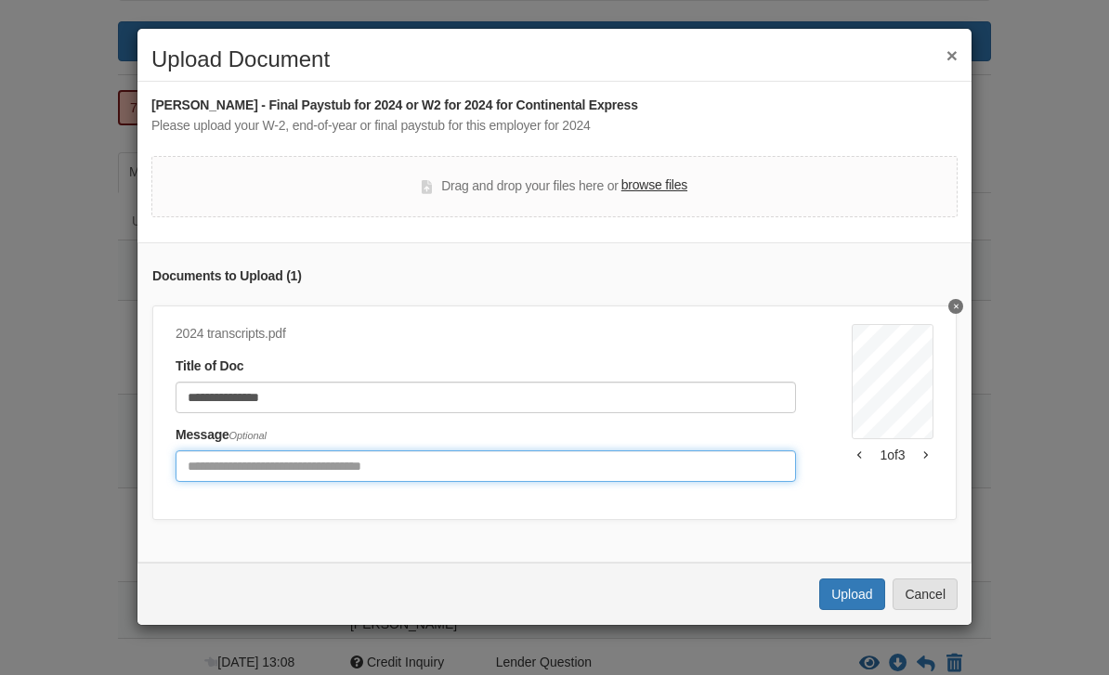
click at [412, 461] on input "Include any comments on this document" at bounding box center [486, 467] width 621 height 32
type input "**********"
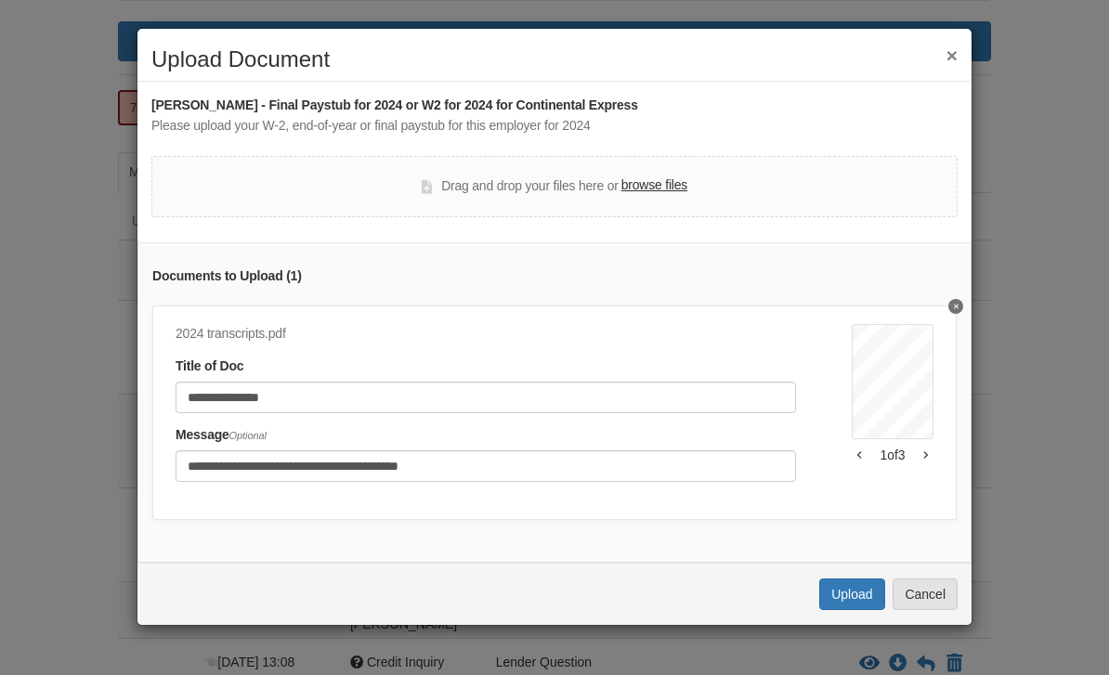
click at [874, 586] on button "Upload" at bounding box center [851, 595] width 65 height 32
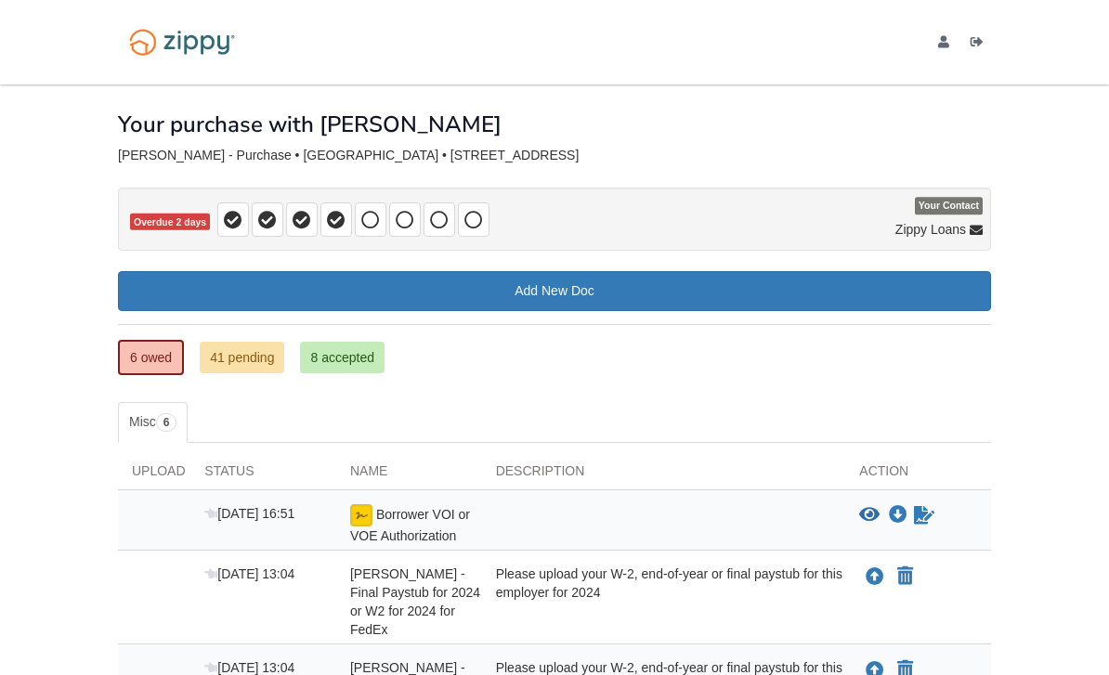
scroll to position [250, 0]
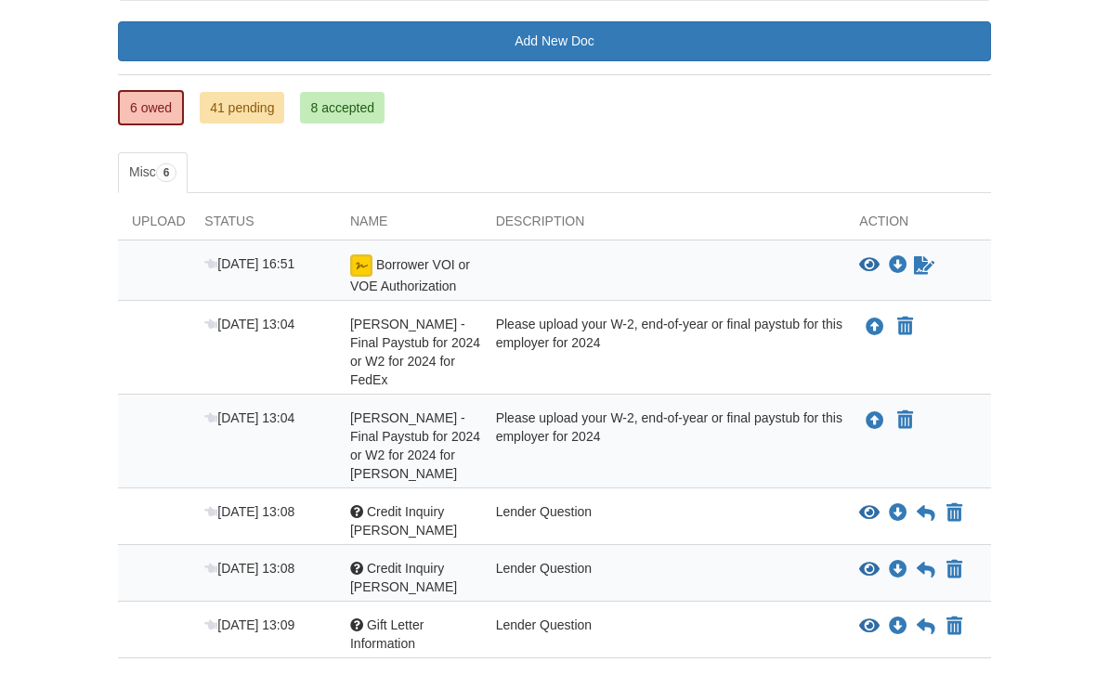
click at [266, 111] on link "41 pending" at bounding box center [242, 108] width 85 height 32
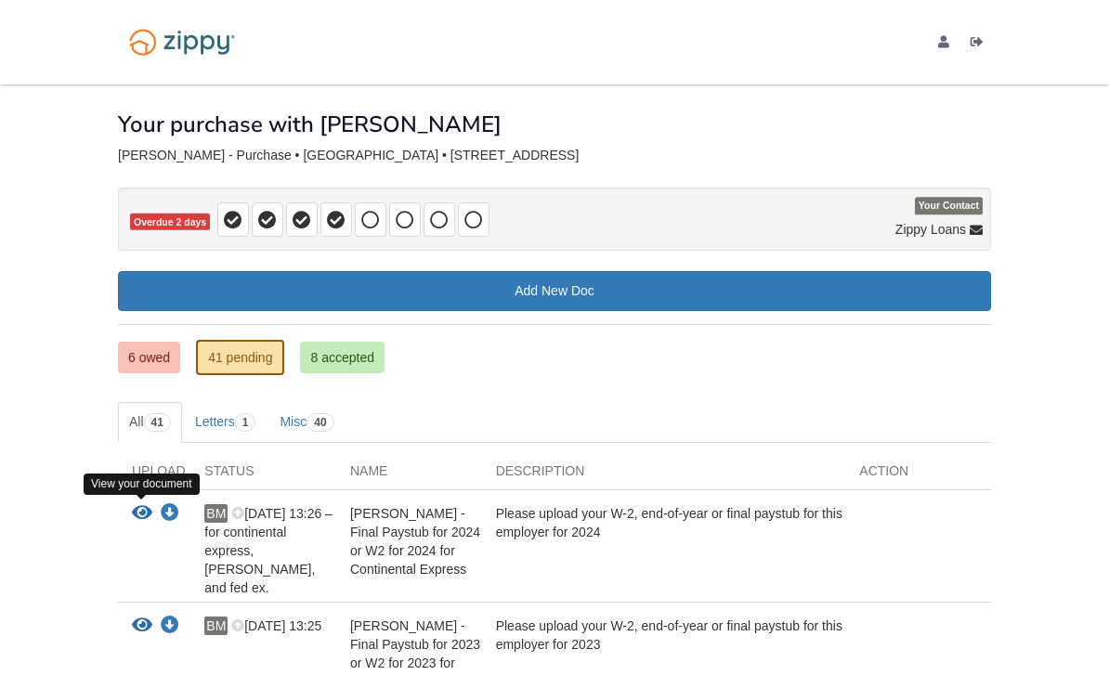
click at [145, 518] on icon "View Corey Winzenread - Final Paystub for 2024 or W2 for 2024 for Continental E…" at bounding box center [142, 513] width 20 height 19
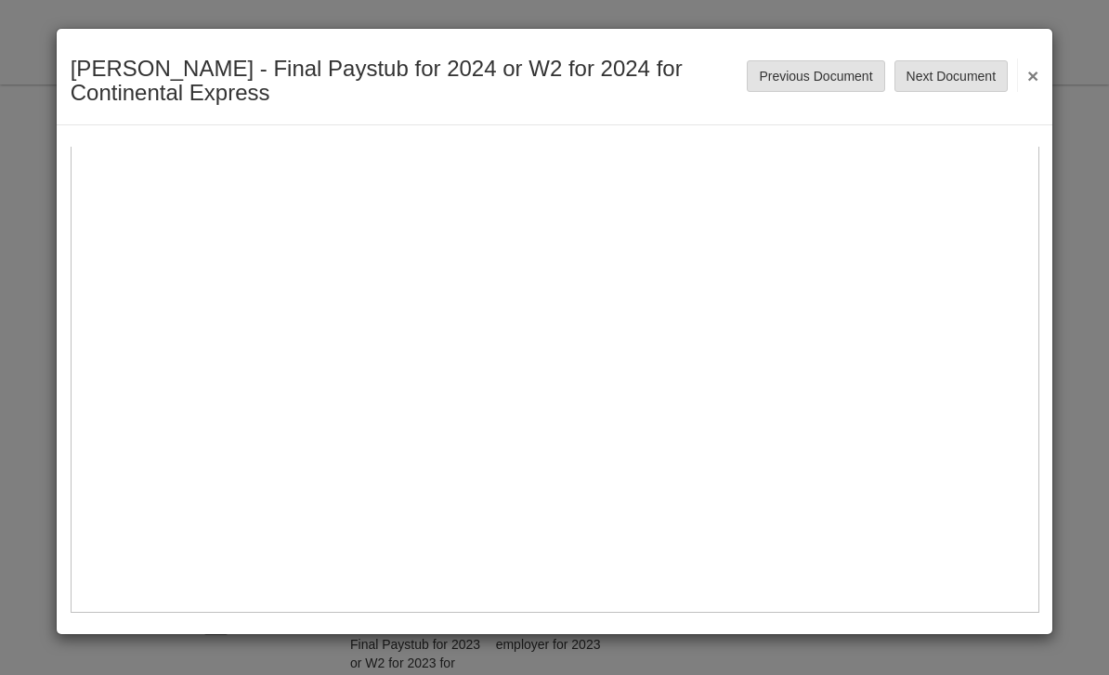
scroll to position [926, 0]
click at [962, 76] on button "Next Document" at bounding box center [951, 76] width 113 height 32
click at [958, 83] on button "Next Document" at bounding box center [951, 76] width 113 height 32
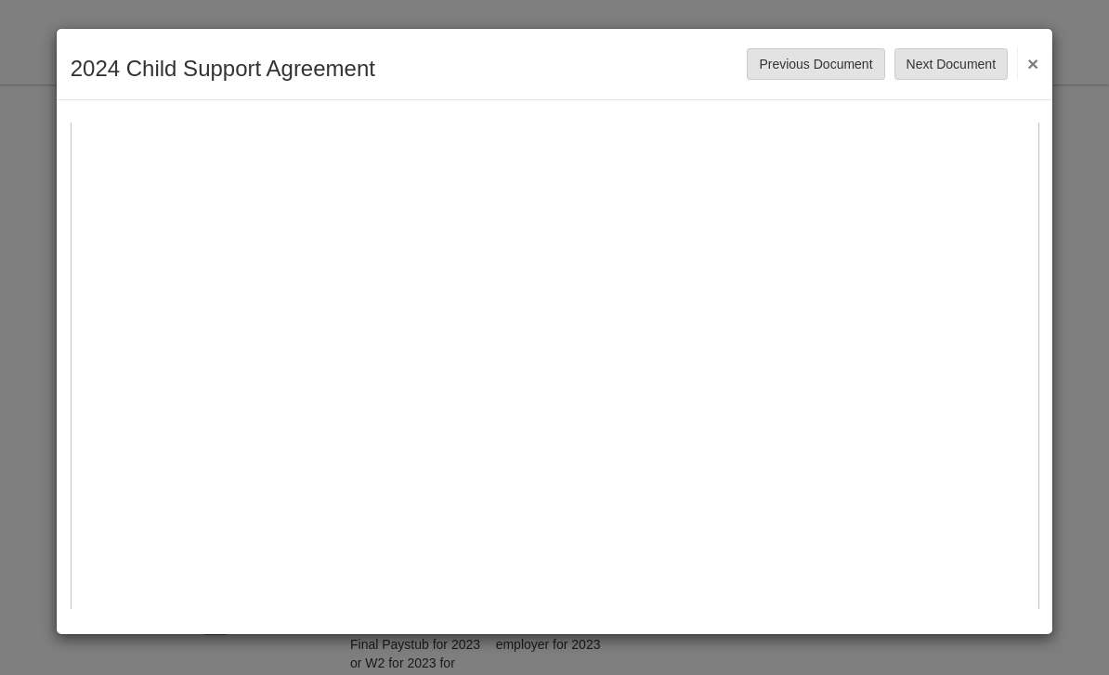
scroll to position [364, 0]
click at [1038, 59] on button "×" at bounding box center [1027, 62] width 21 height 33
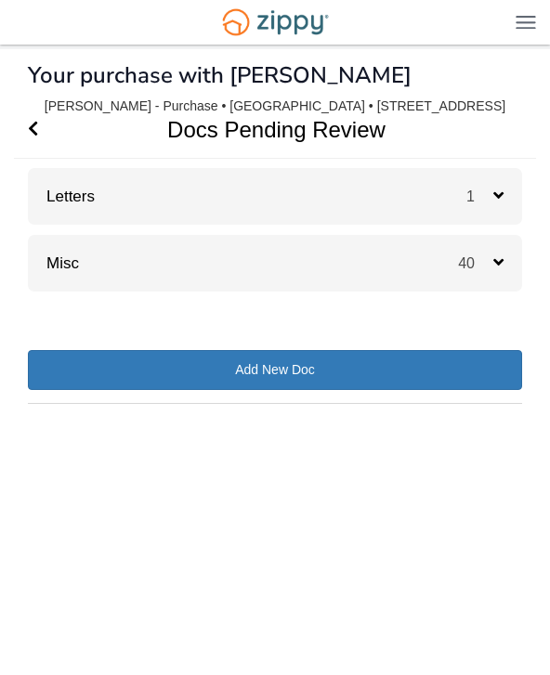
click at [132, 72] on h1 "Your purchase with [PERSON_NAME]" at bounding box center [220, 75] width 384 height 24
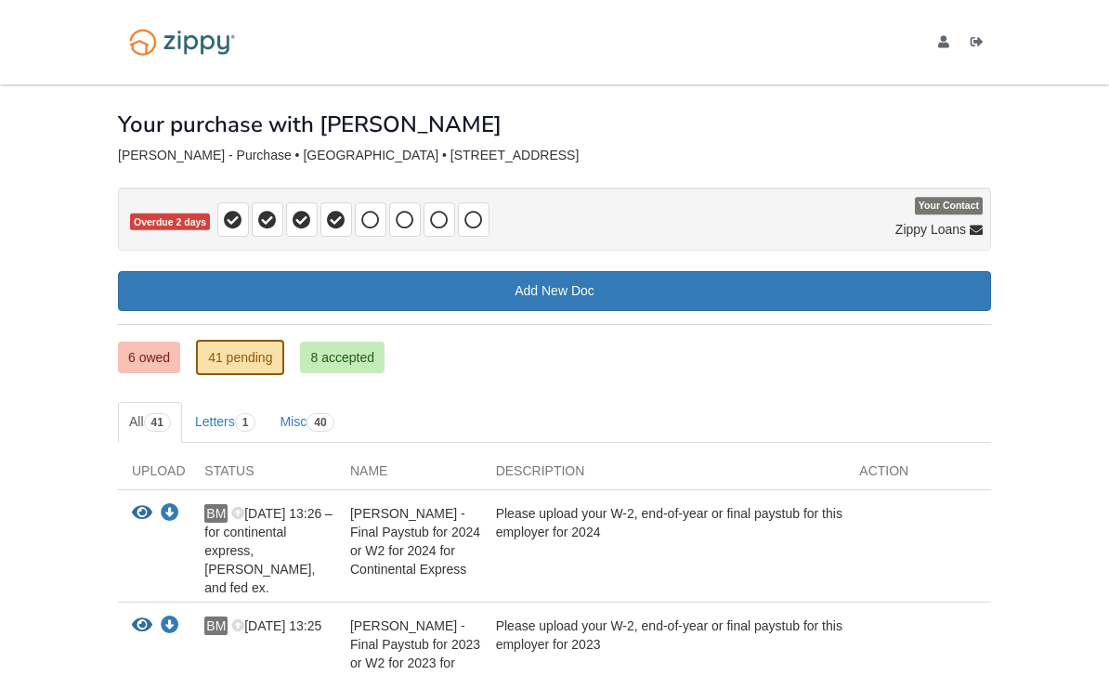
click at [166, 349] on link "6 owed" at bounding box center [149, 358] width 62 height 32
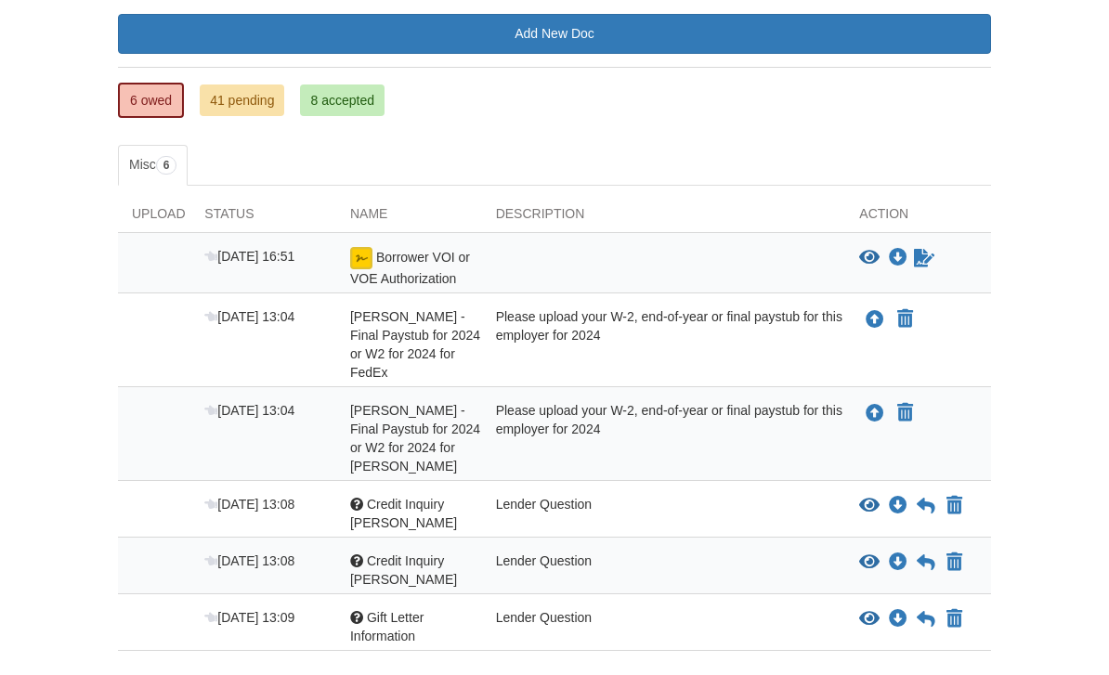
scroll to position [257, 0]
click at [354, 618] on div at bounding box center [356, 617] width 13 height 13
click at [356, 558] on div at bounding box center [356, 561] width 13 height 13
click at [355, 498] on div at bounding box center [356, 504] width 13 height 13
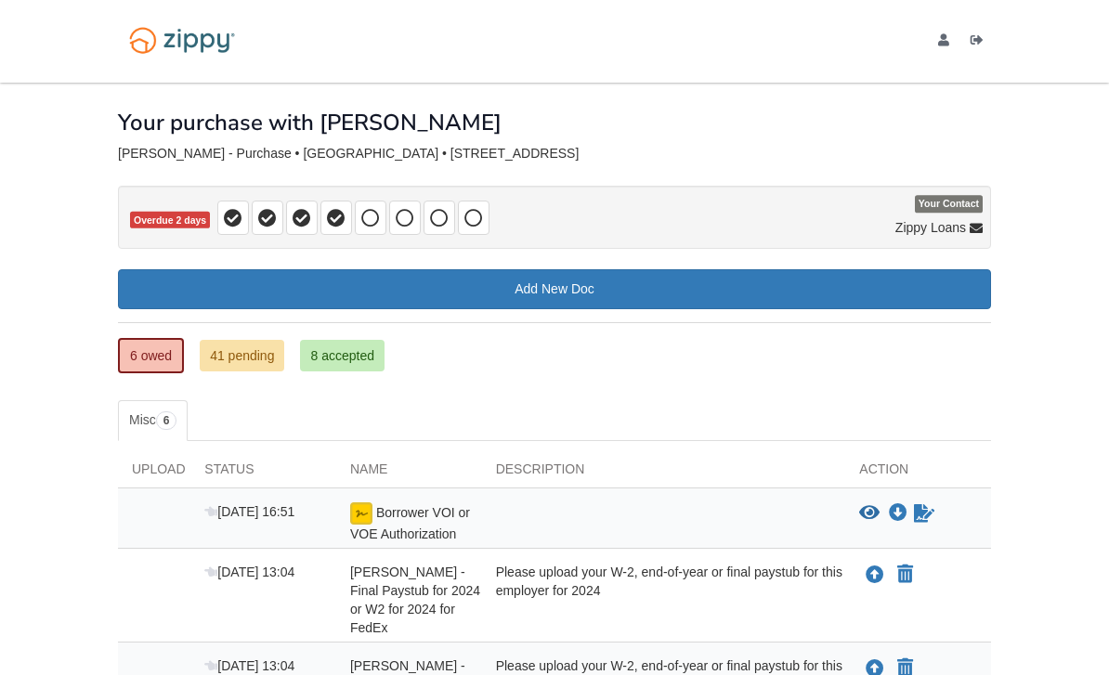
scroll to position [0, 0]
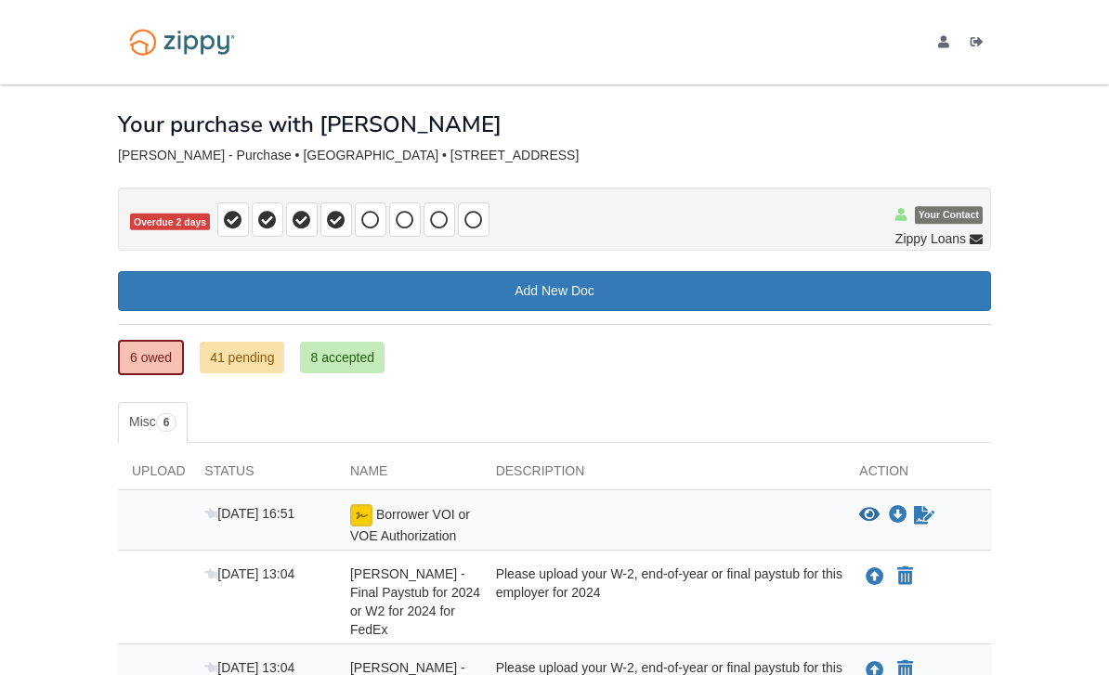
click at [947, 209] on span "Your Contact" at bounding box center [949, 216] width 68 height 18
click at [322, 370] on link "8 accepted" at bounding box center [342, 358] width 85 height 32
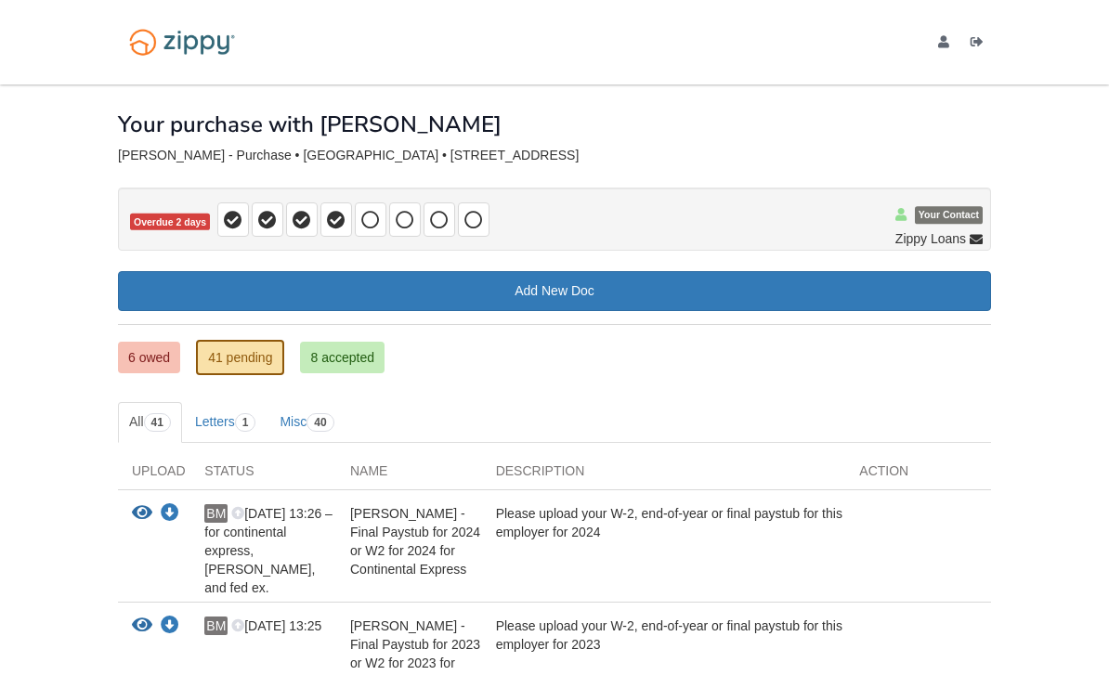
click at [158, 358] on link "6 owed" at bounding box center [149, 358] width 62 height 32
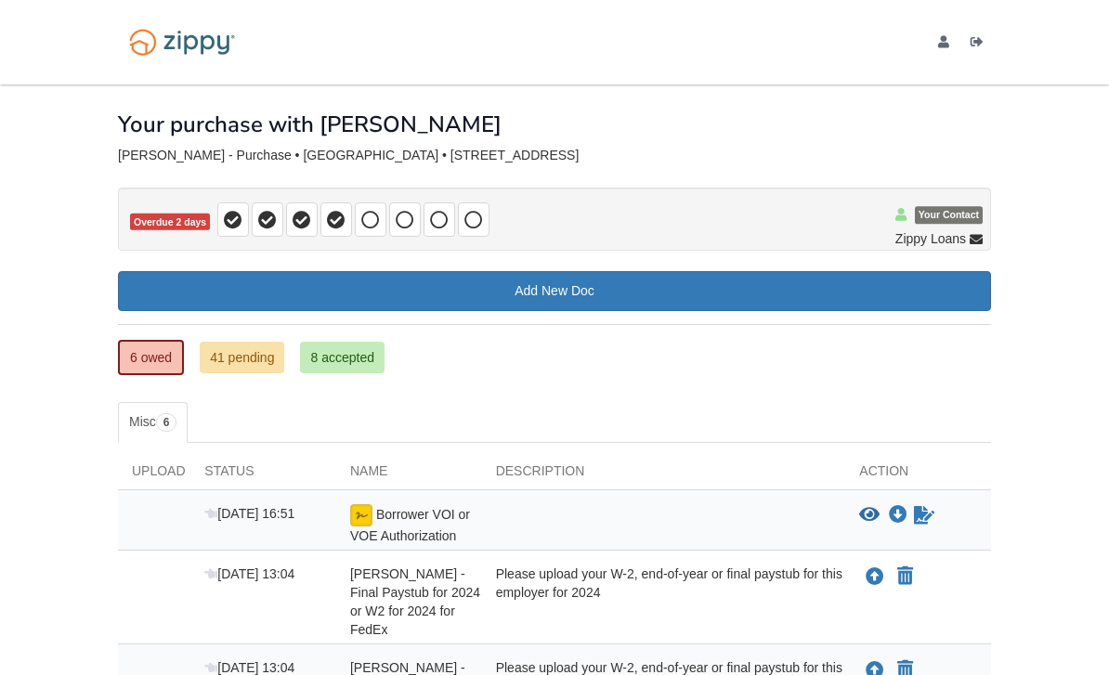
click at [221, 362] on link "41 pending" at bounding box center [242, 358] width 85 height 32
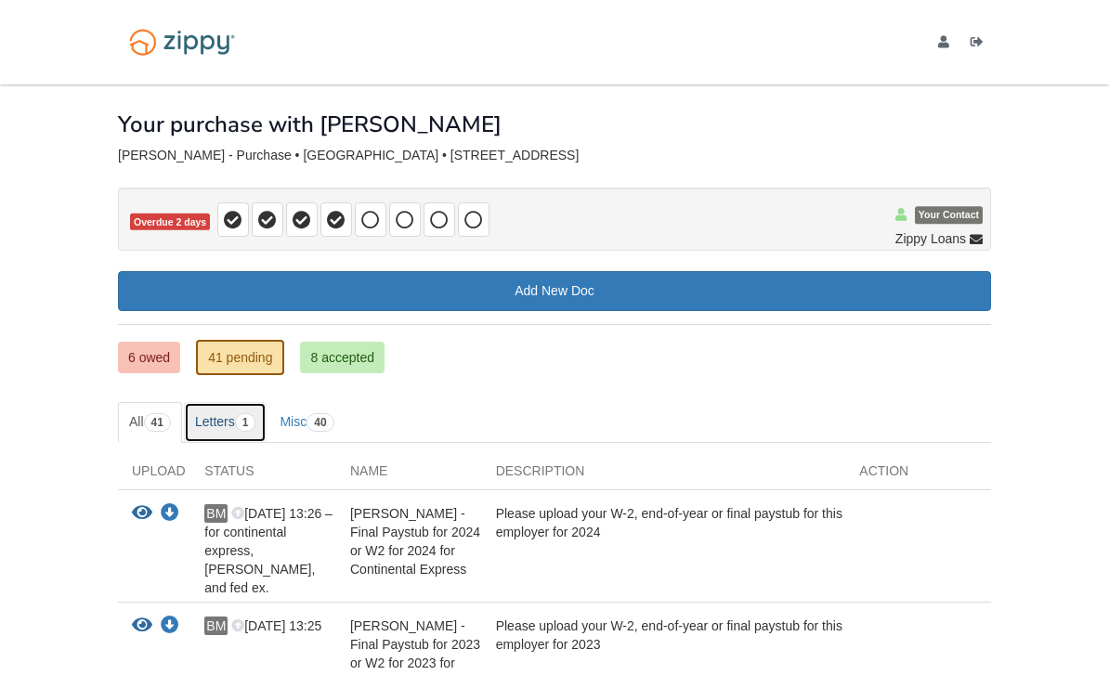
click at [228, 418] on link "Letters 1" at bounding box center [226, 422] width 84 height 41
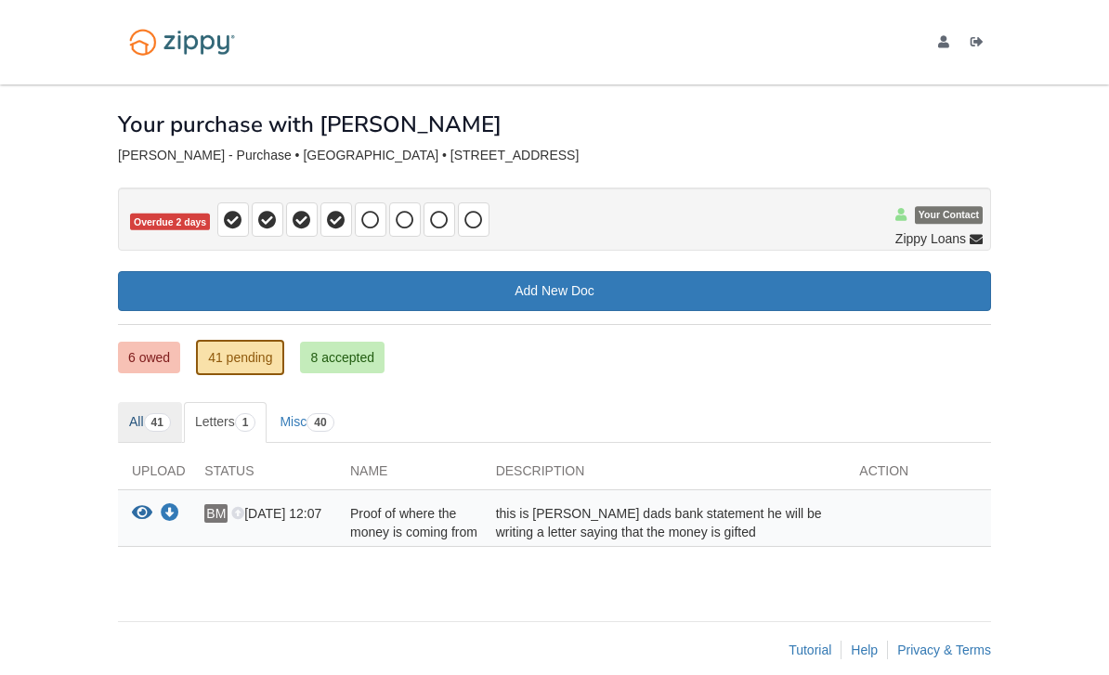
click at [171, 427] on span "41" at bounding box center [157, 422] width 27 height 19
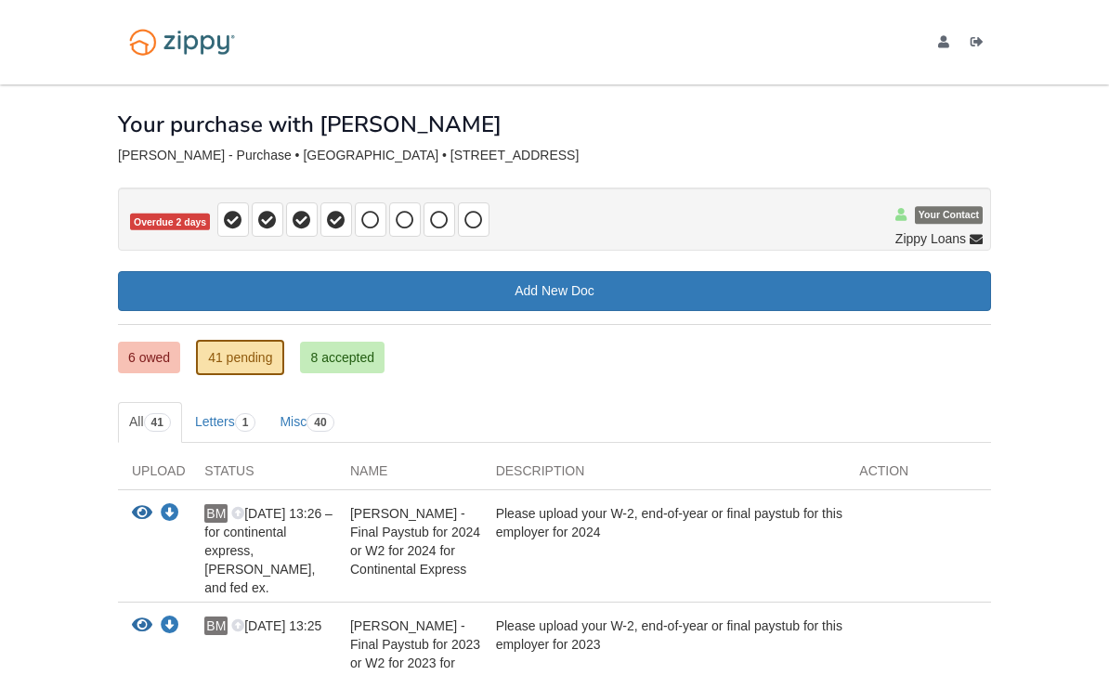
click at [143, 369] on link "6 owed" at bounding box center [149, 358] width 62 height 32
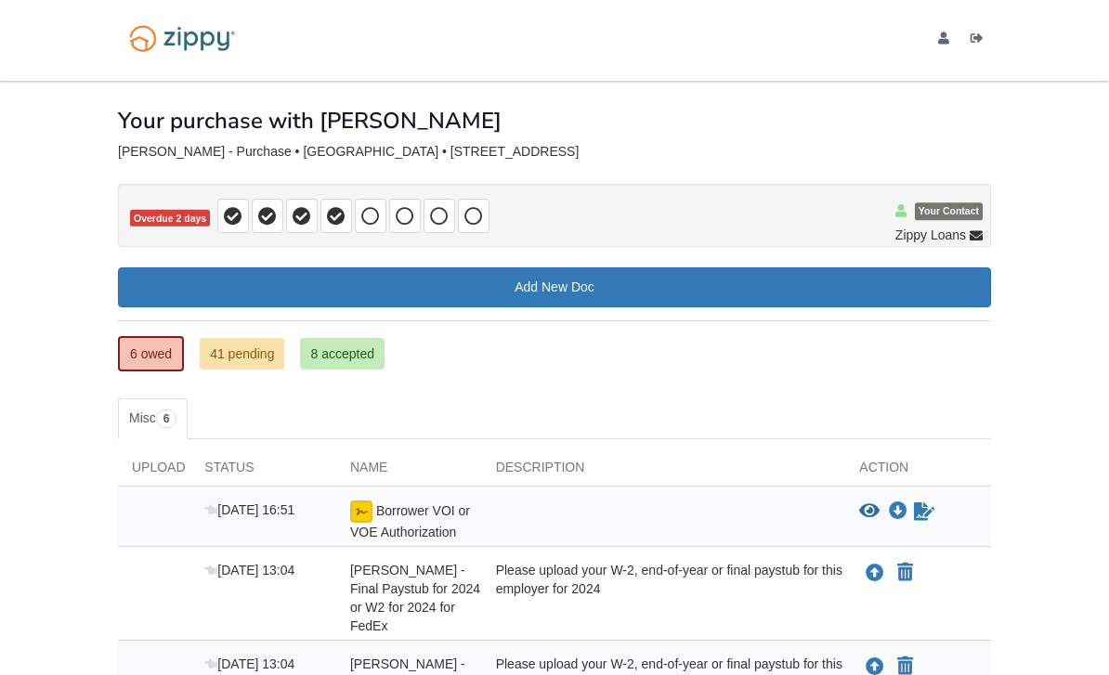
scroll to position [7, 0]
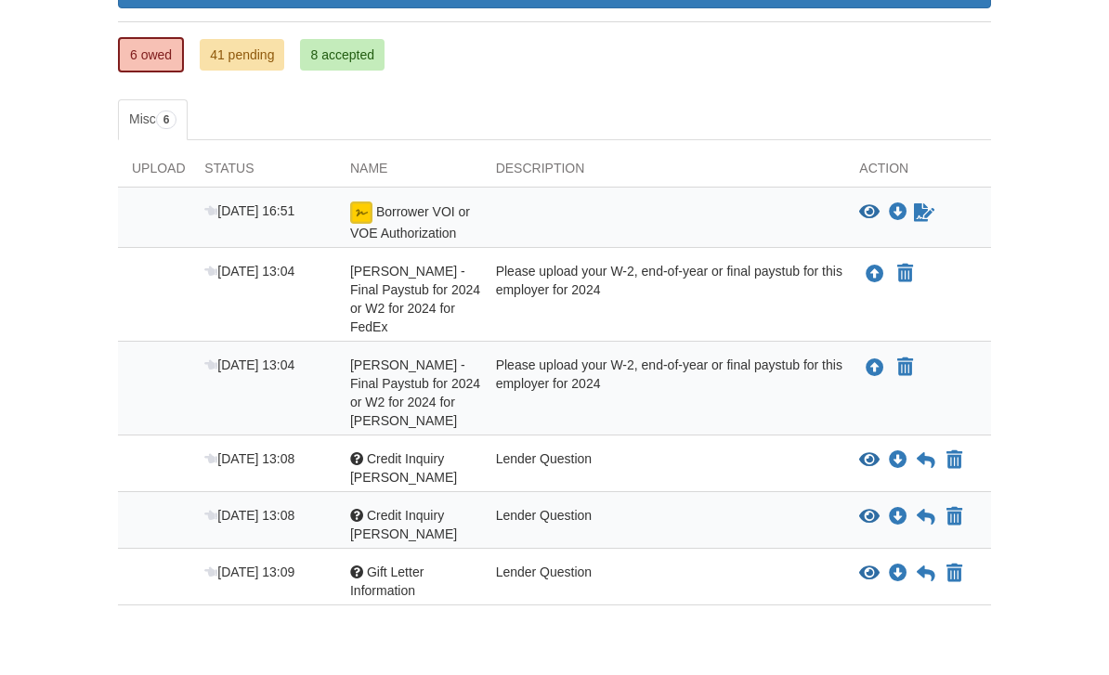
scroll to position [321, 0]
